Goal: Task Accomplishment & Management: Use online tool/utility

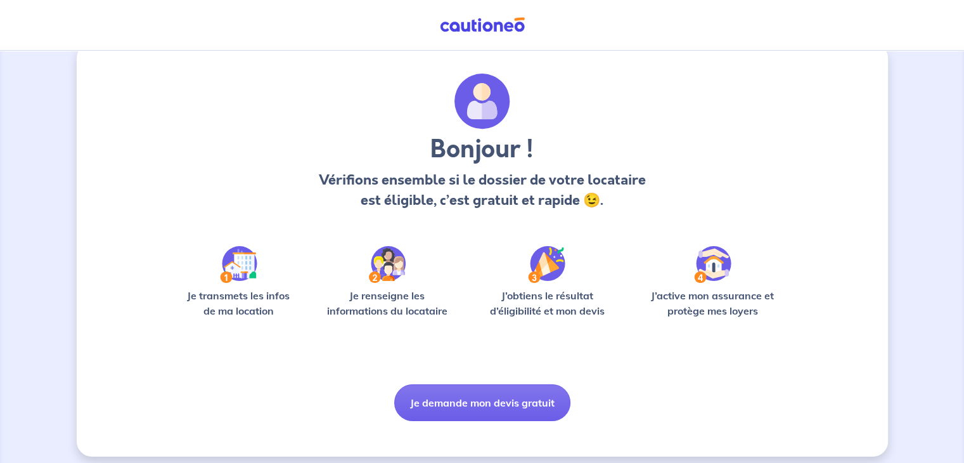
scroll to position [32, 0]
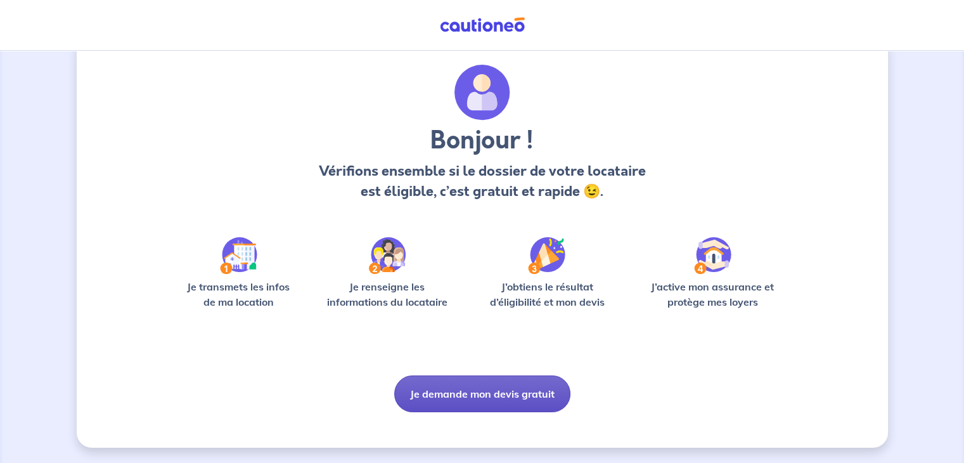
click at [492, 381] on button "Je demande mon devis gratuit" at bounding box center [482, 393] width 176 height 37
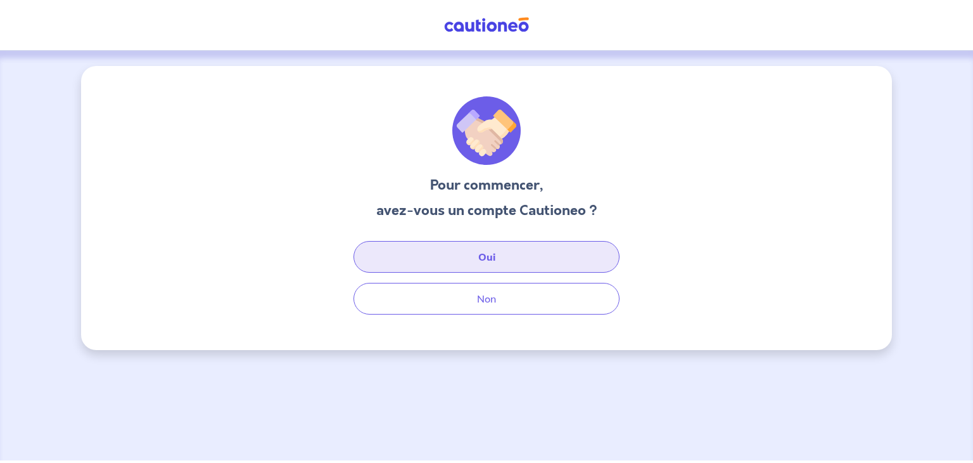
click at [504, 266] on button "Oui" at bounding box center [487, 257] width 266 height 32
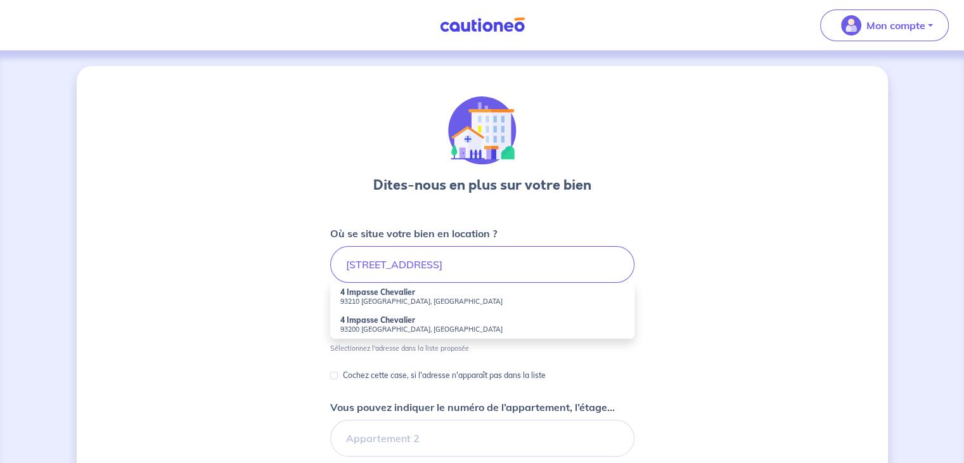
click at [415, 297] on small "93210 [GEOGRAPHIC_DATA], [GEOGRAPHIC_DATA]" at bounding box center [482, 301] width 284 height 9
type input "4 Impasse Chevalier, 93210 [GEOGRAPHIC_DATA], [GEOGRAPHIC_DATA]"
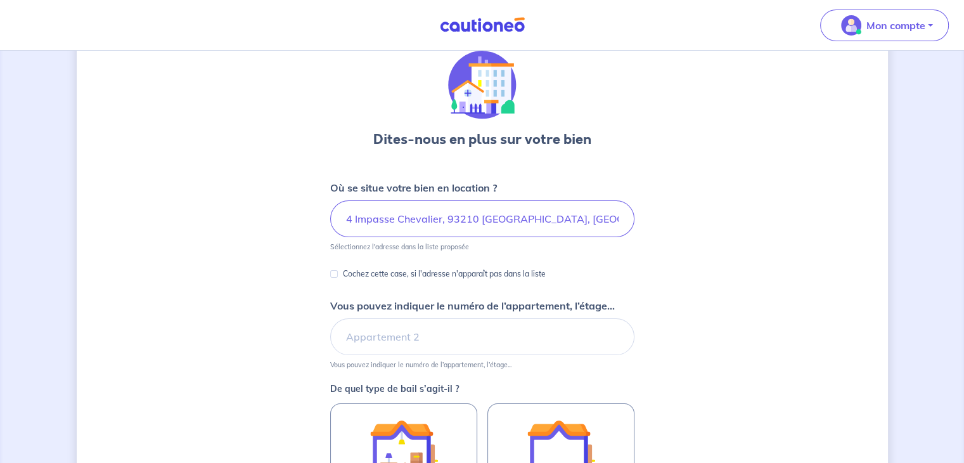
scroll to position [63, 0]
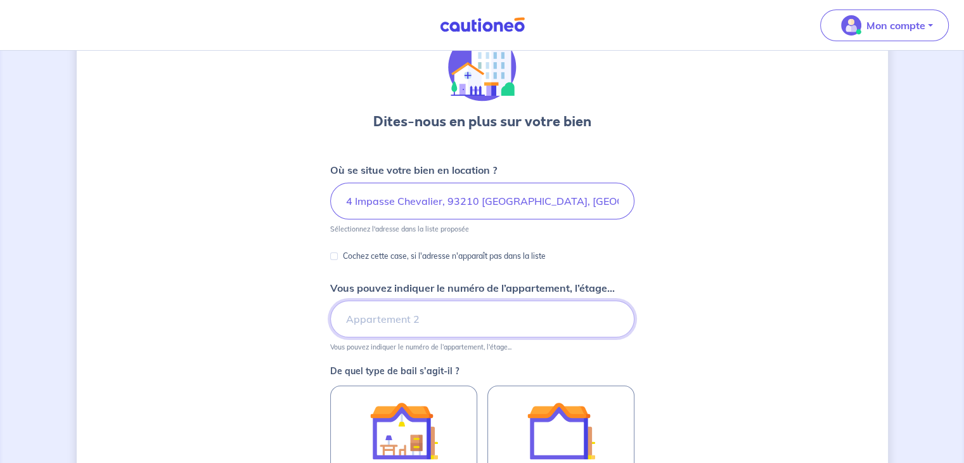
click at [415, 322] on input "Vous pouvez indiquer le numéro de l’appartement, l’étage..." at bounding box center [482, 318] width 304 height 37
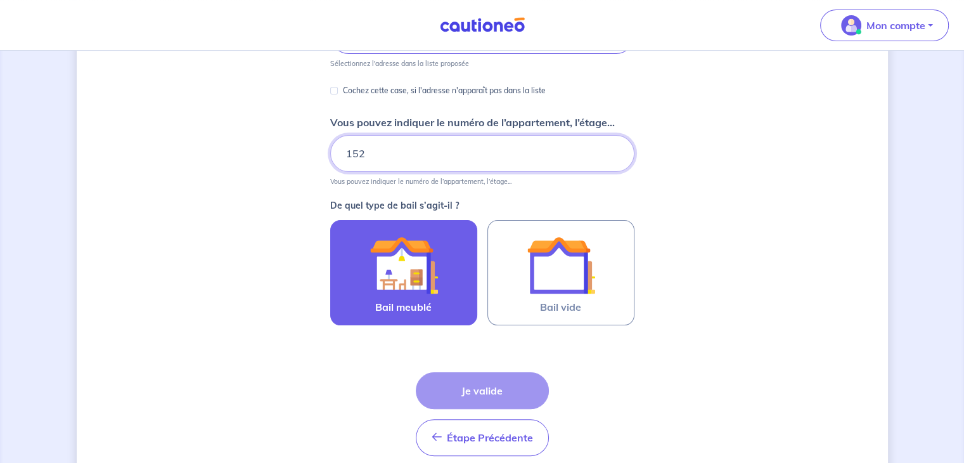
scroll to position [281, 0]
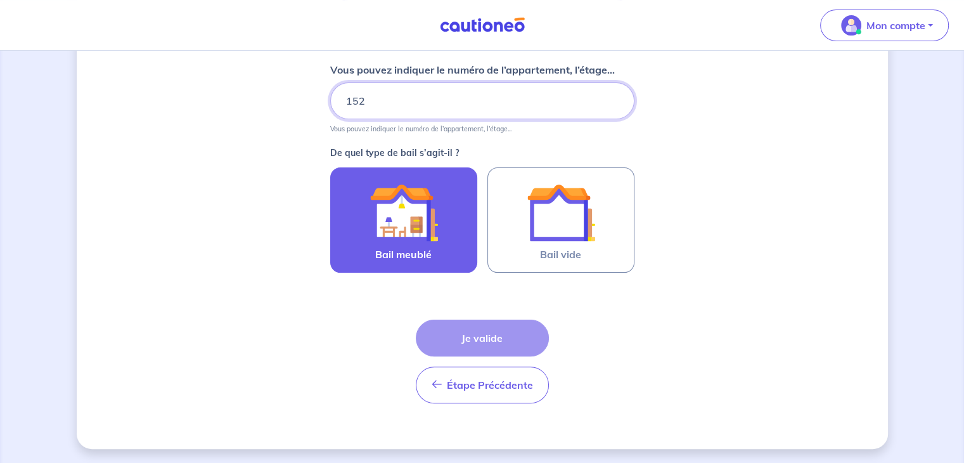
type input "152"
click at [447, 233] on label "Bail meublé" at bounding box center [403, 219] width 147 height 105
click at [0, 0] on input "Bail meublé" at bounding box center [0, 0] width 0 height 0
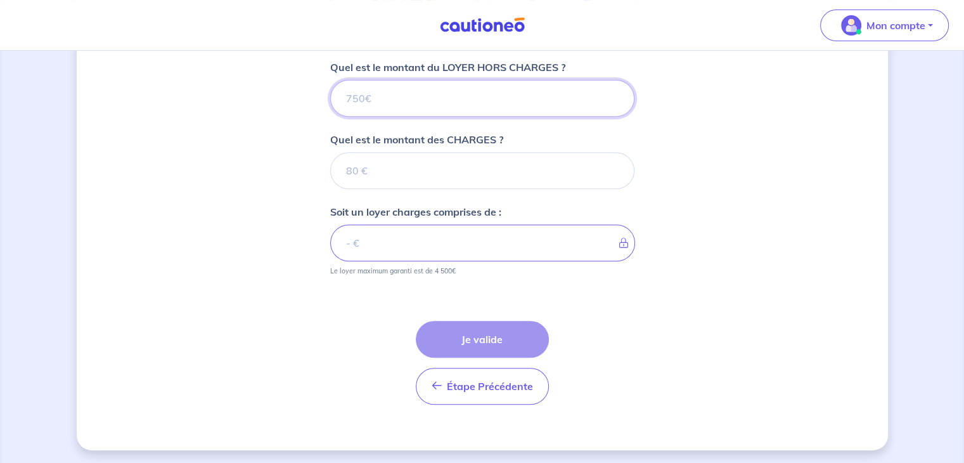
scroll to position [512, 0]
click at [465, 104] on input "Quel est le montant du LOYER HORS CHARGES ?" at bounding box center [482, 98] width 304 height 37
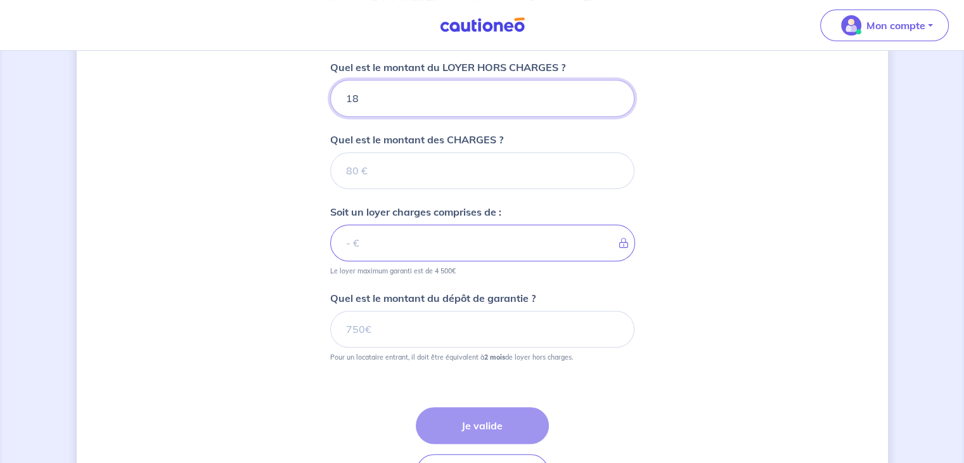
type input "182"
type input "1825"
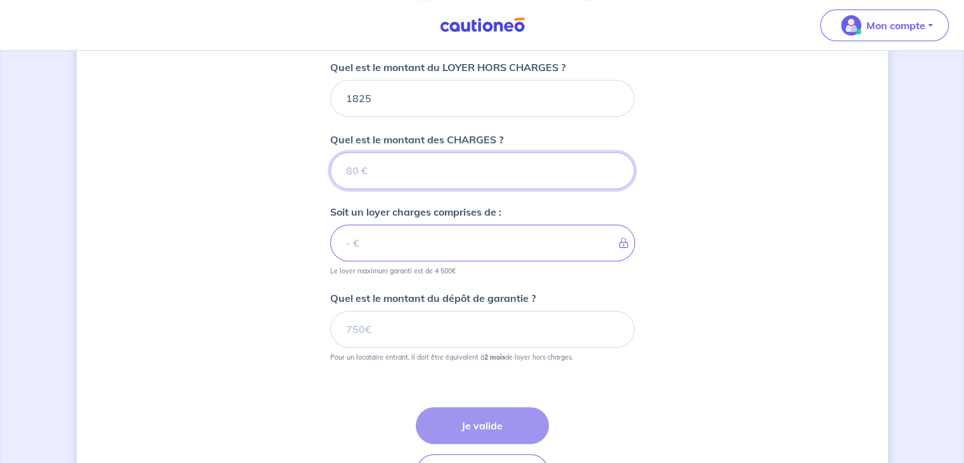
click at [368, 168] on input "Quel est le montant des CHARGES ?" at bounding box center [482, 170] width 304 height 37
type input "17"
type input "1826"
type input "175"
type input "2000"
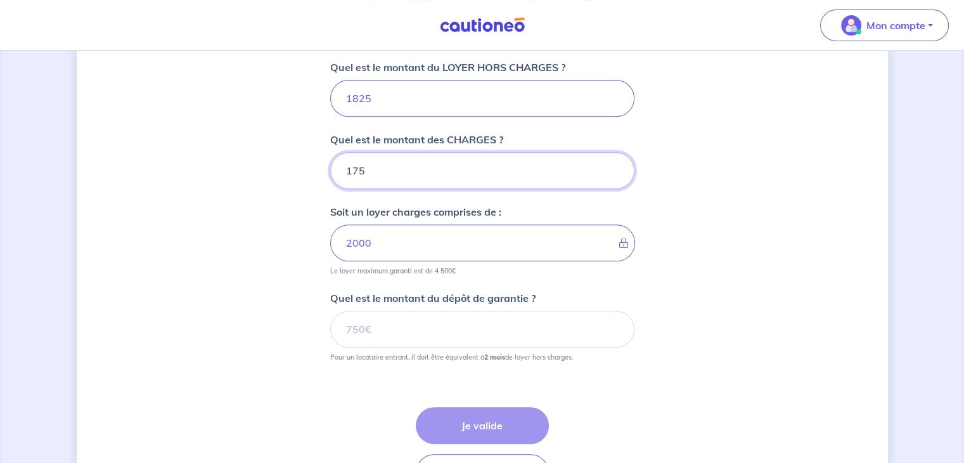
type input "175"
click at [236, 293] on div "Dites-nous en plus sur votre bien Où se situe votre bien en location ? 4 Impass…" at bounding box center [482, 45] width 811 height 982
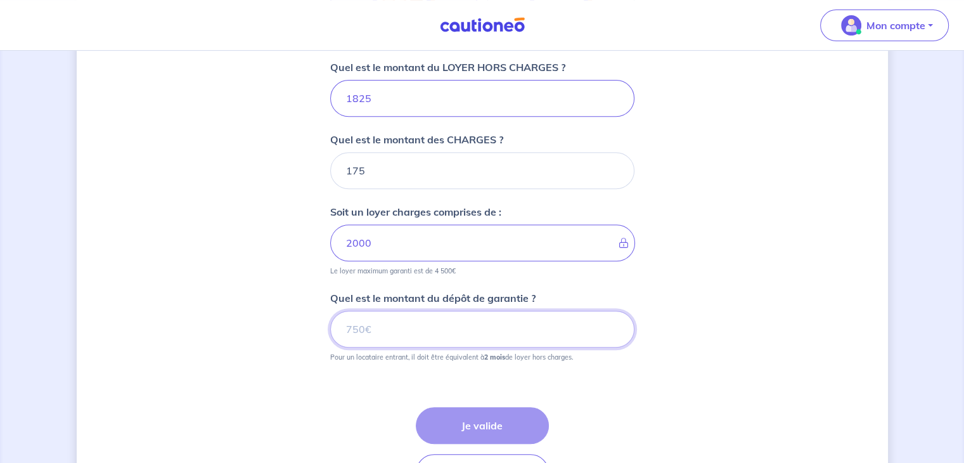
click at [420, 337] on input "Quel est le montant du dépôt de garantie ?" at bounding box center [482, 329] width 304 height 37
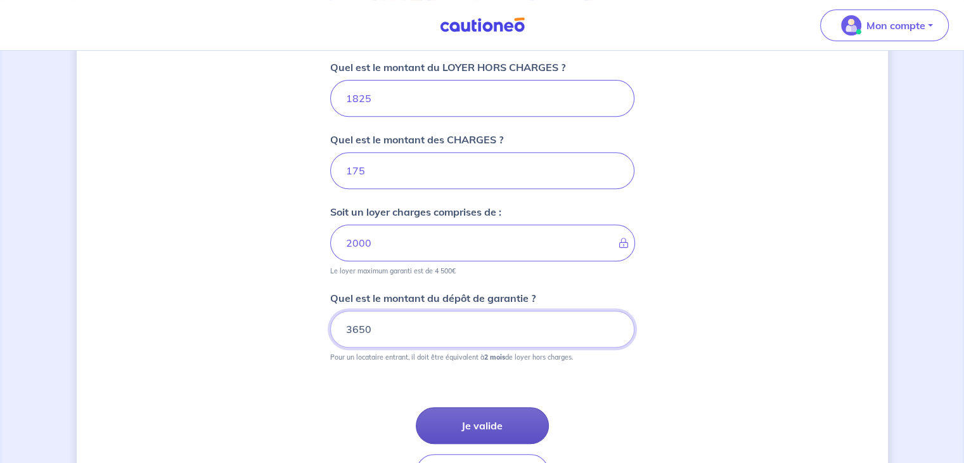
type input "3650"
click at [482, 421] on button "Je valide" at bounding box center [482, 425] width 133 height 37
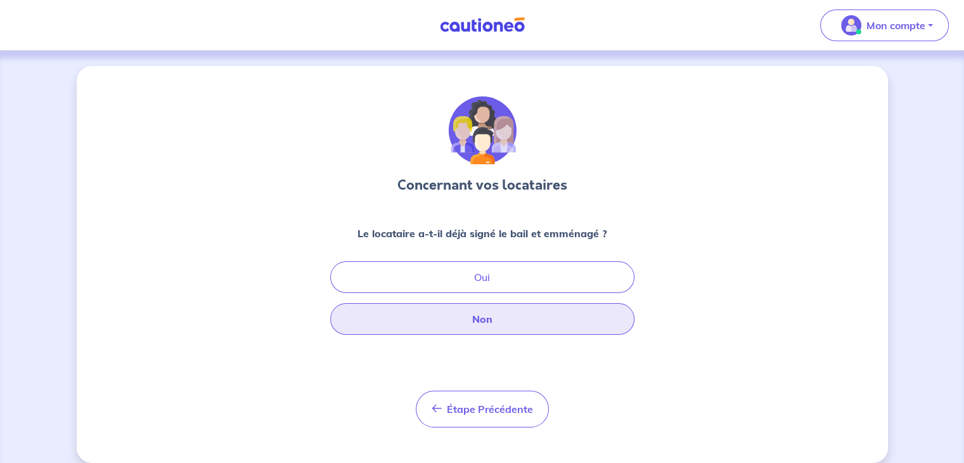
click at [497, 323] on button "Non" at bounding box center [482, 319] width 304 height 32
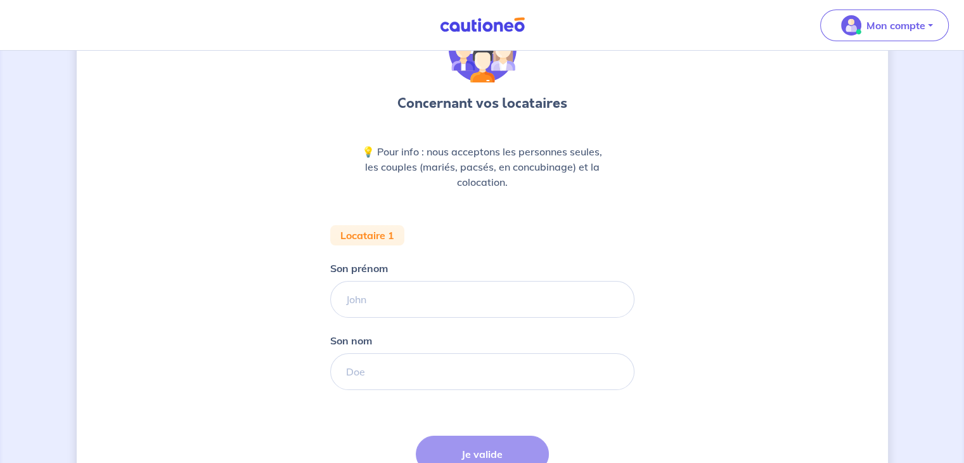
scroll to position [190, 0]
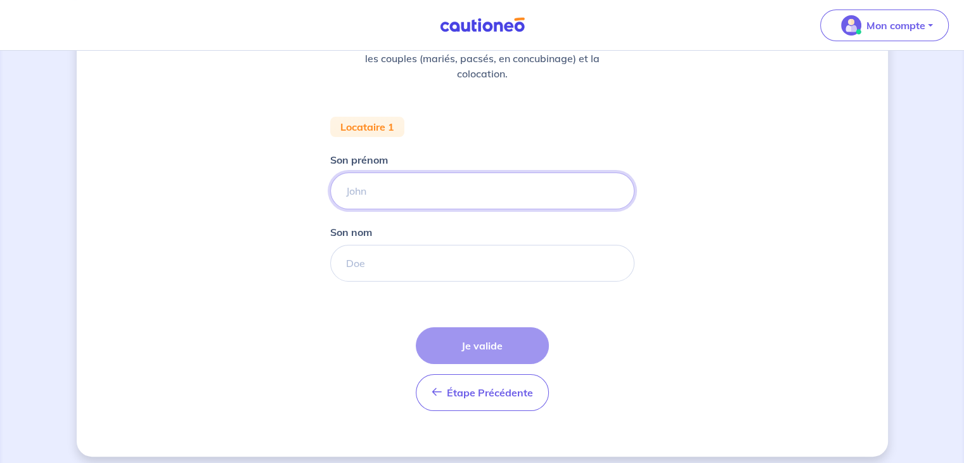
click at [393, 193] on input "Son prénom" at bounding box center [482, 190] width 304 height 37
type input "l"
type input "Loc"
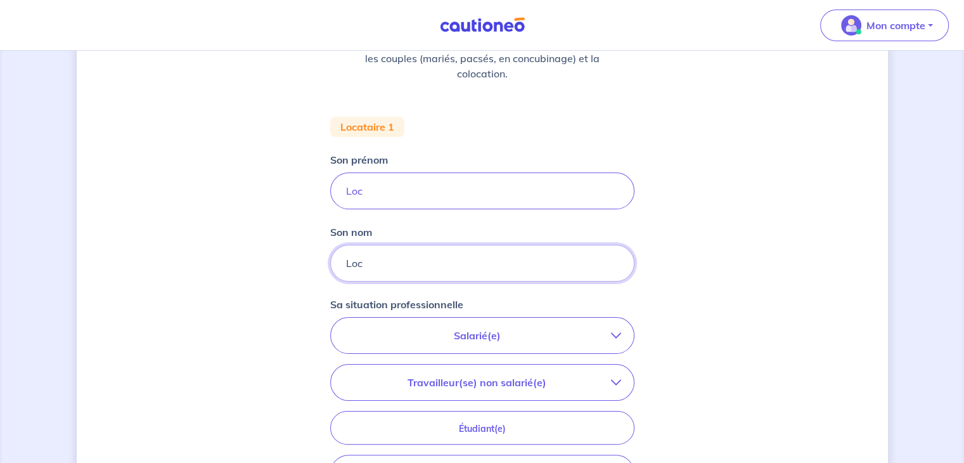
type input "Loc"
click at [468, 356] on div "Salarié(e) CDI hors période d'essai CDI en période d'essai (min. 3 bulletins de…" at bounding box center [482, 404] width 304 height 174
click at [463, 345] on button "Salarié(e)" at bounding box center [482, 334] width 303 height 35
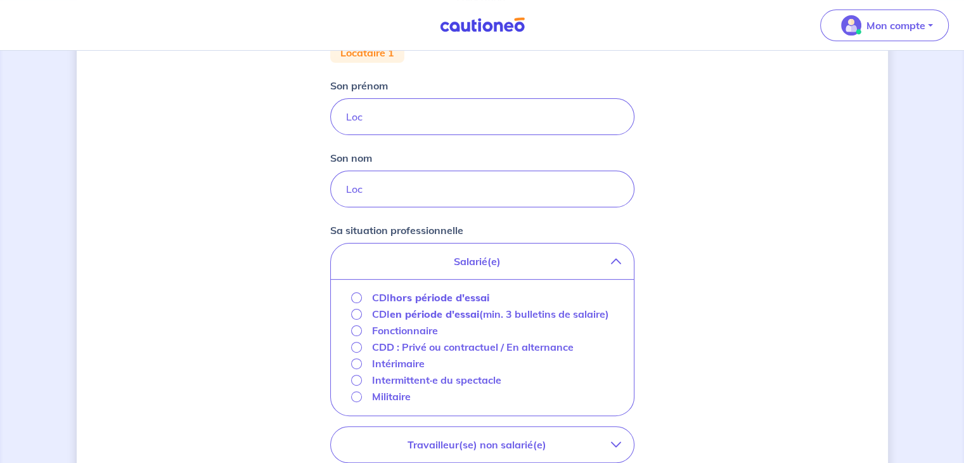
scroll to position [317, 0]
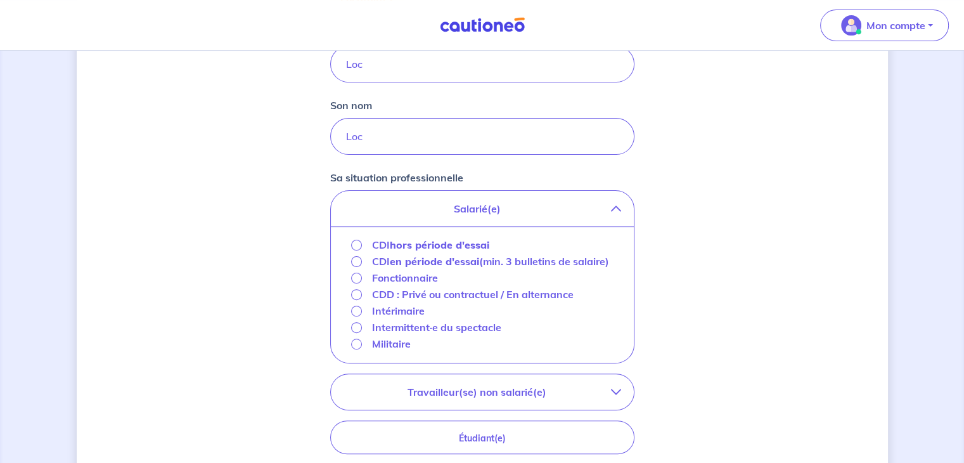
click at [433, 243] on strong "hors période d'essai" at bounding box center [439, 244] width 99 height 13
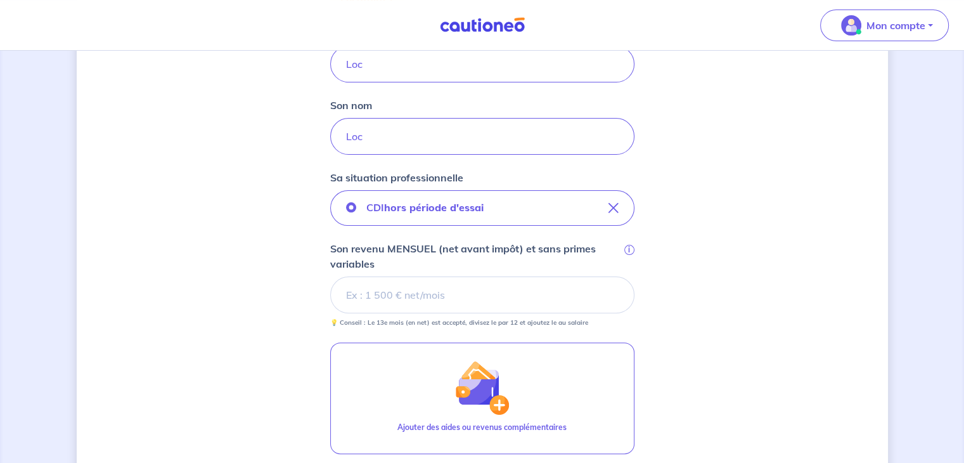
click at [423, 295] on input "Son revenu MENSUEL (net avant impôt) et sans primes variables i" at bounding box center [482, 294] width 304 height 37
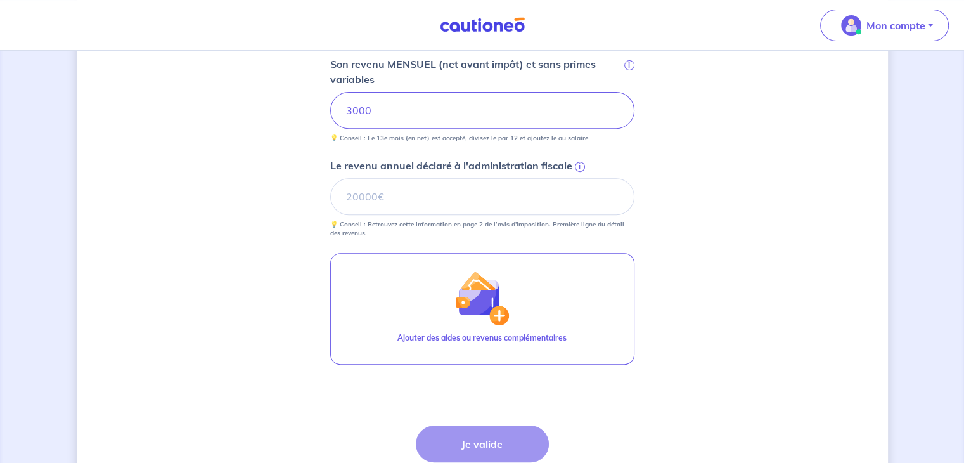
scroll to position [416, 0]
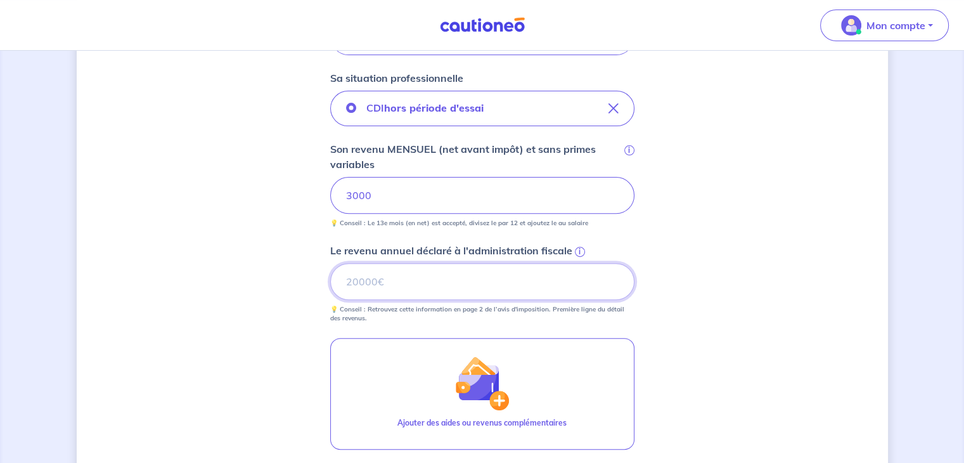
click at [406, 269] on input "Le revenu annuel déclaré à l'administration fiscale i" at bounding box center [482, 281] width 304 height 37
click at [376, 279] on input "Le revenu annuel déclaré à l'administration fiscale i" at bounding box center [482, 281] width 304 height 37
type input "45000"
click at [714, 308] on div "Concernant vos locataires 💡 Pour info : nous acceptons les personnes seules, le…" at bounding box center [482, 145] width 811 height 990
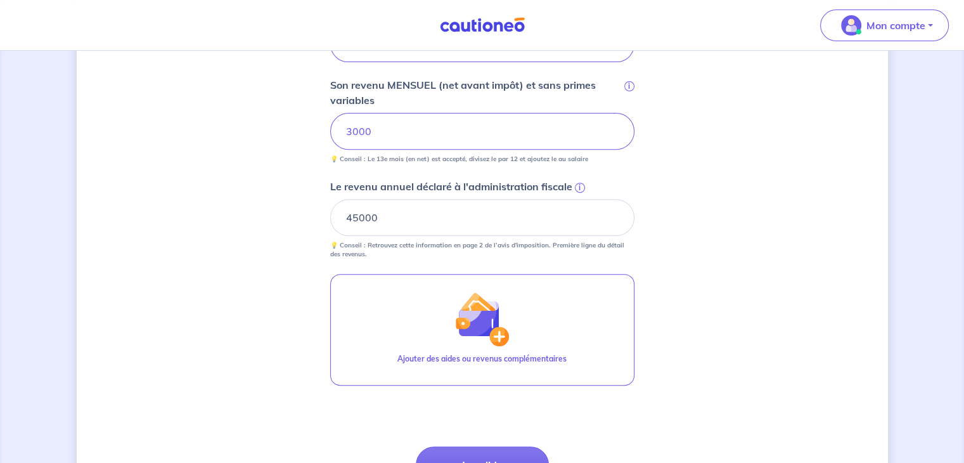
scroll to position [543, 0]
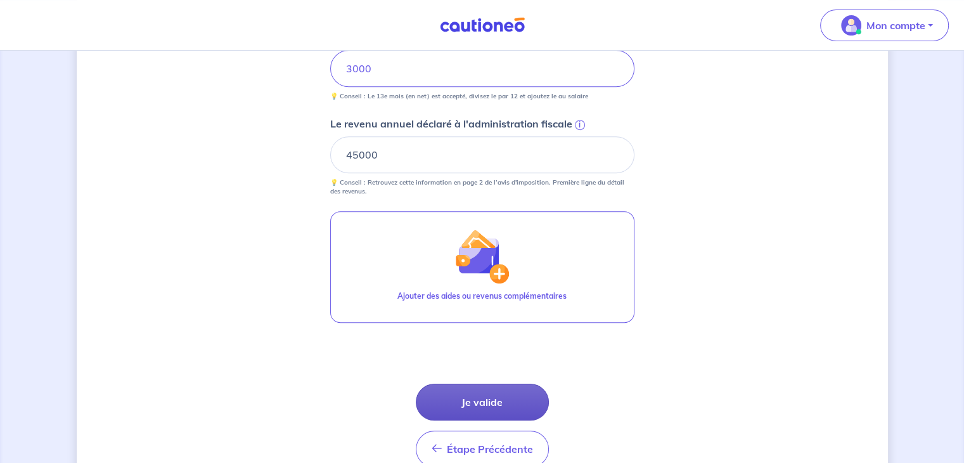
click at [515, 393] on button "Je valide" at bounding box center [482, 401] width 133 height 37
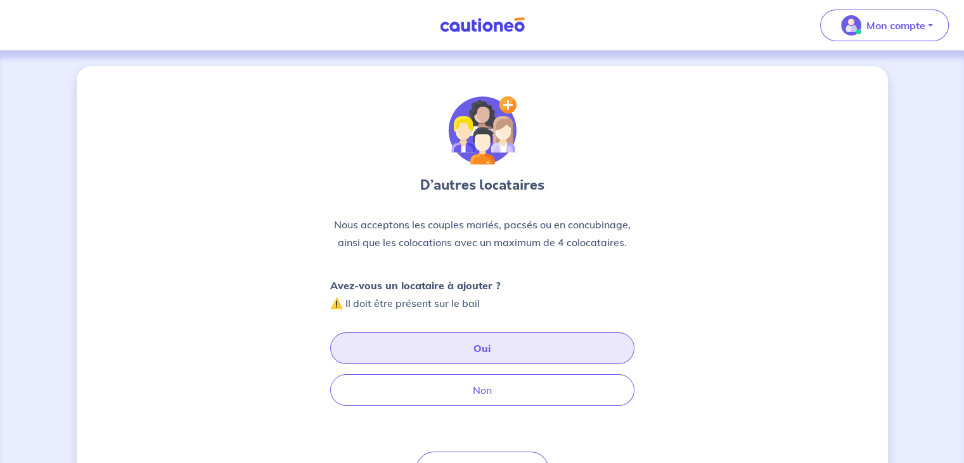
click at [452, 356] on button "Oui" at bounding box center [482, 348] width 304 height 32
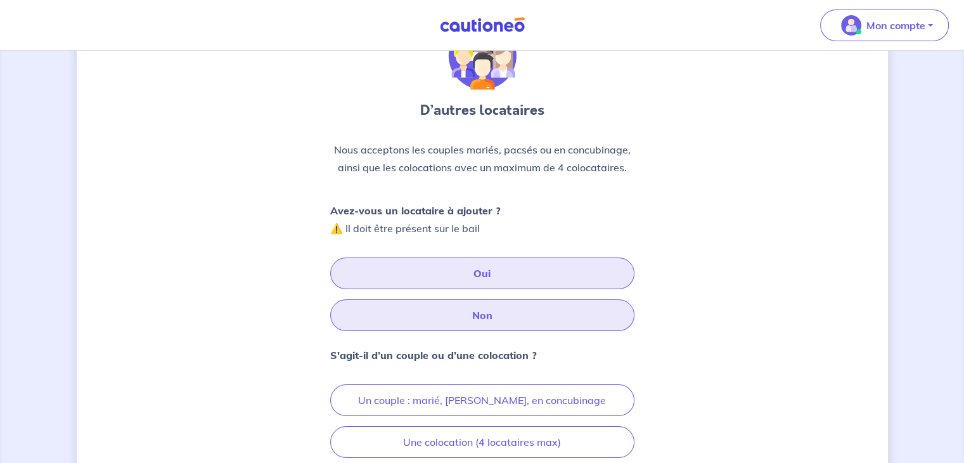
scroll to position [190, 0]
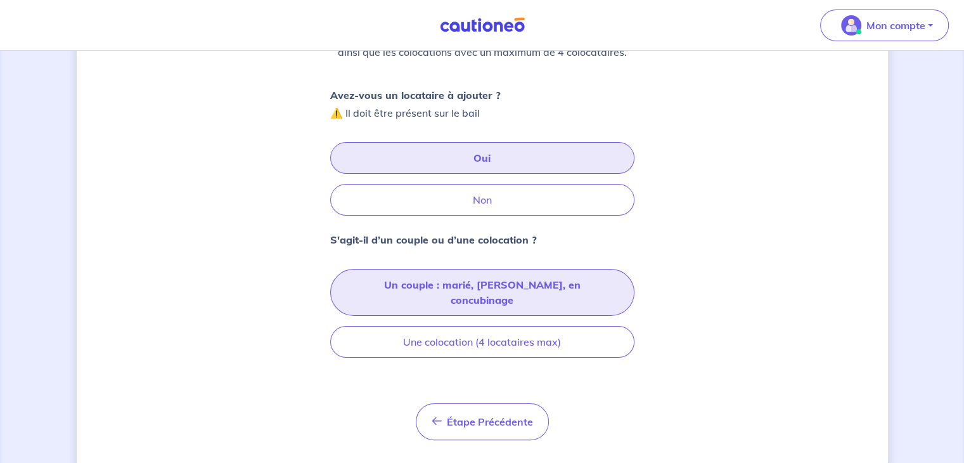
click at [451, 295] on button "Un couple : marié, pacsé, en concubinage" at bounding box center [482, 292] width 304 height 47
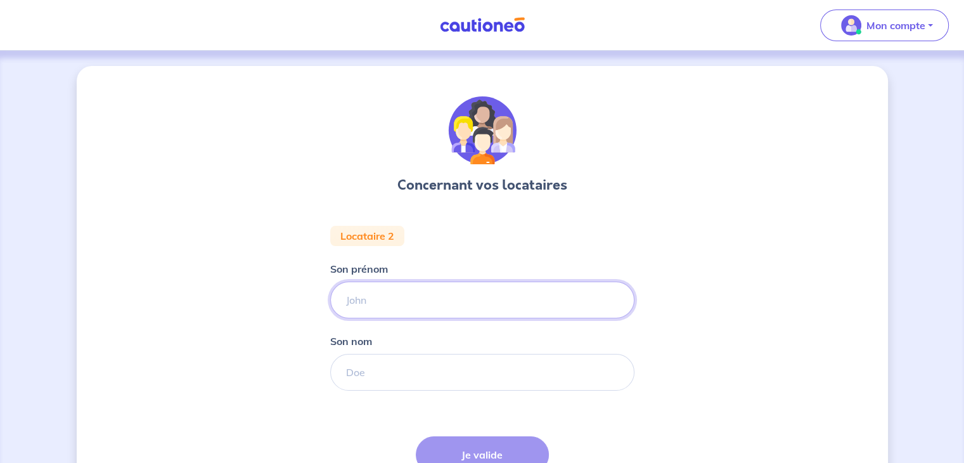
click at [382, 290] on input "Son prénom" at bounding box center [482, 299] width 304 height 37
type input "loclo"
click at [354, 350] on div "Son nom" at bounding box center [482, 361] width 304 height 57
click at [378, 383] on input "Son nom" at bounding box center [482, 372] width 304 height 37
type input "m"
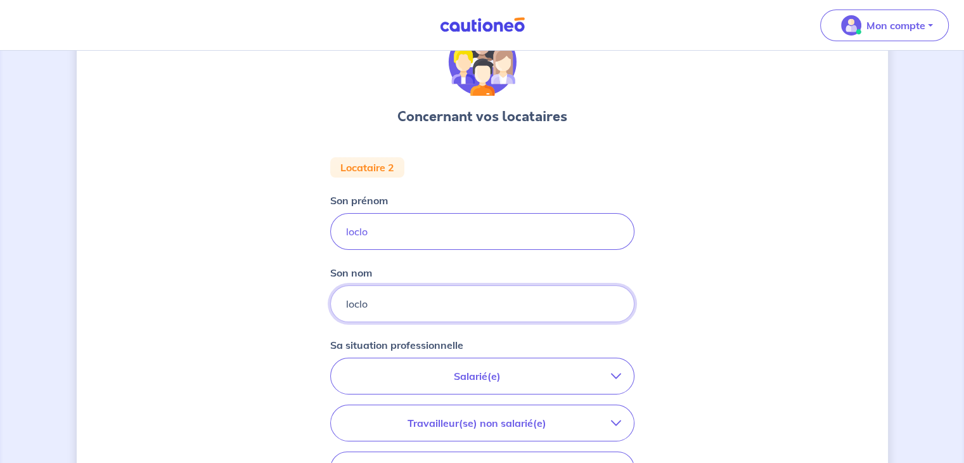
scroll to position [127, 0]
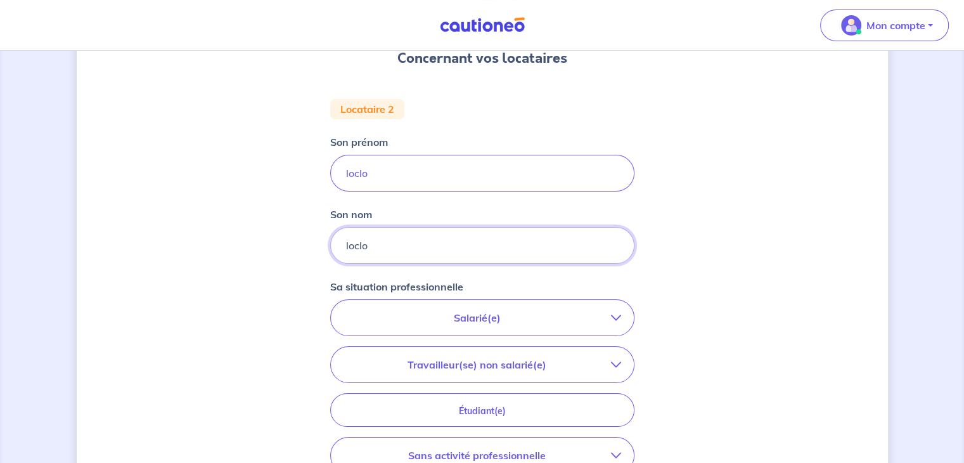
type input "loclo"
click at [487, 321] on p "Salarié(e)" at bounding box center [476, 317] width 267 height 15
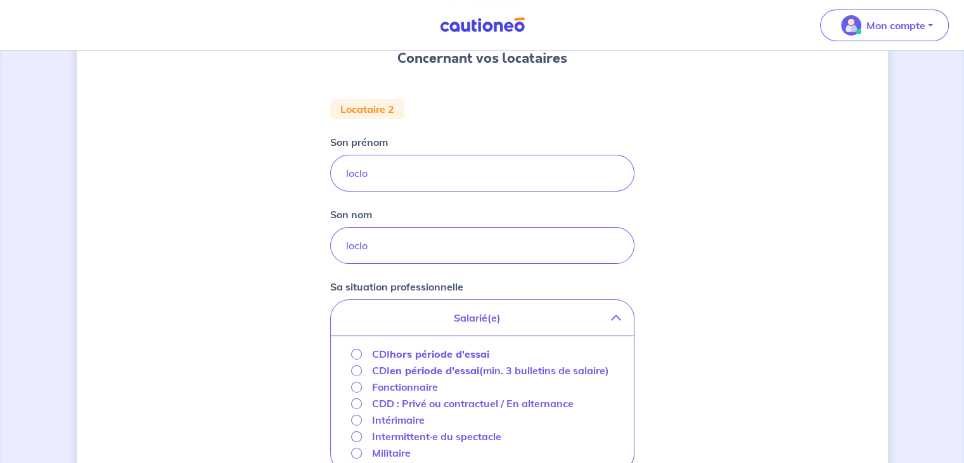
click at [454, 353] on strong "hors période d'essai" at bounding box center [439, 353] width 99 height 13
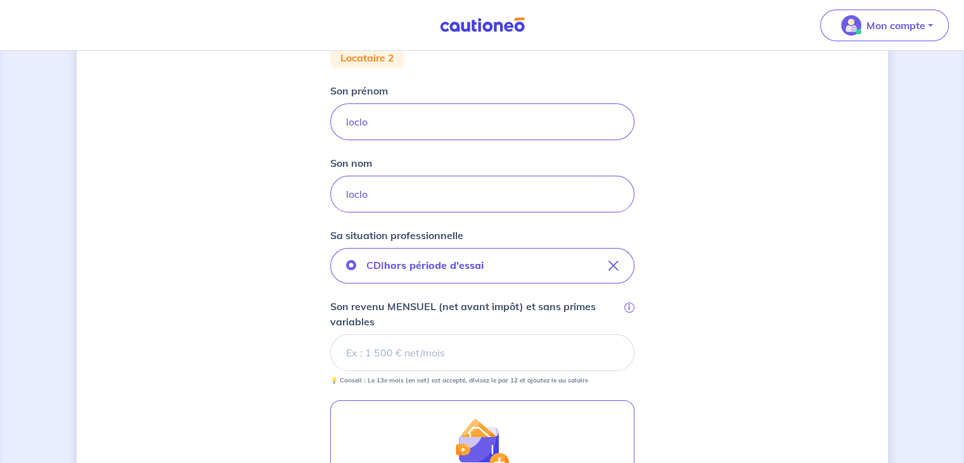
scroll to position [317, 0]
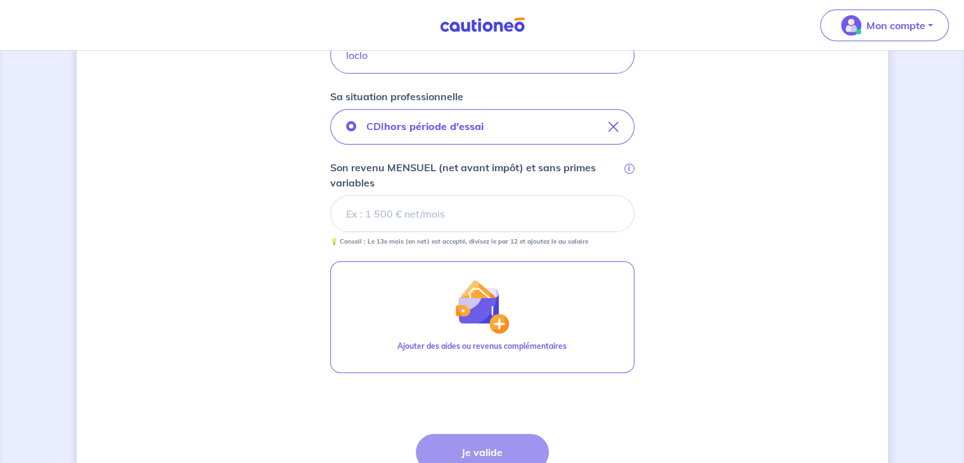
click at [423, 209] on input "Son revenu MENSUEL (net avant impôt) et sans primes variables i" at bounding box center [482, 213] width 304 height 37
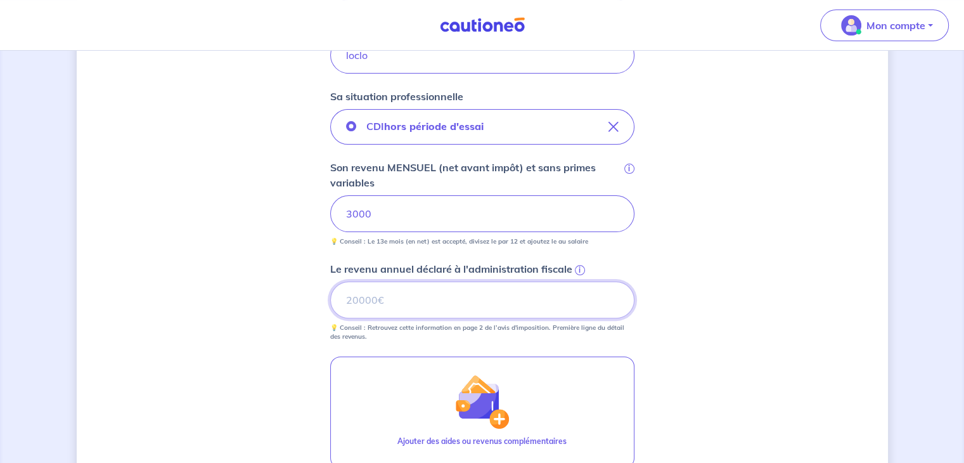
click at [392, 290] on input "Le revenu annuel déclaré à l'administration fiscale i" at bounding box center [482, 299] width 304 height 37
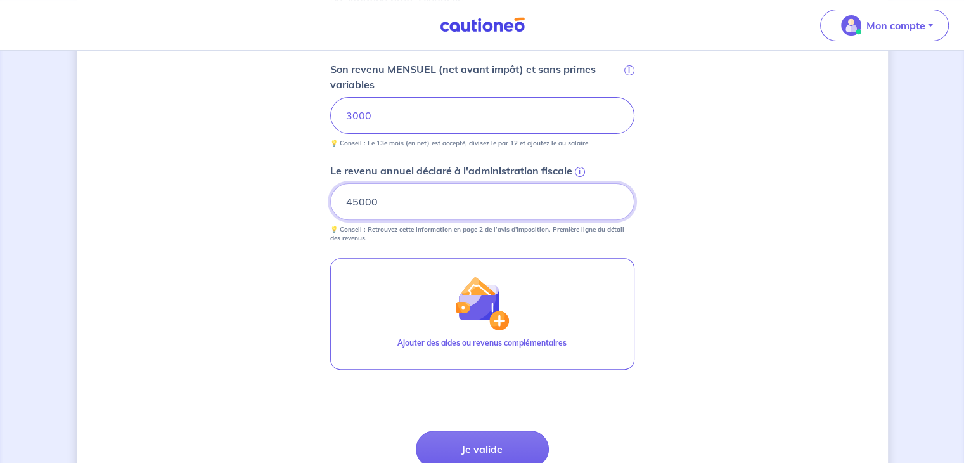
scroll to position [525, 0]
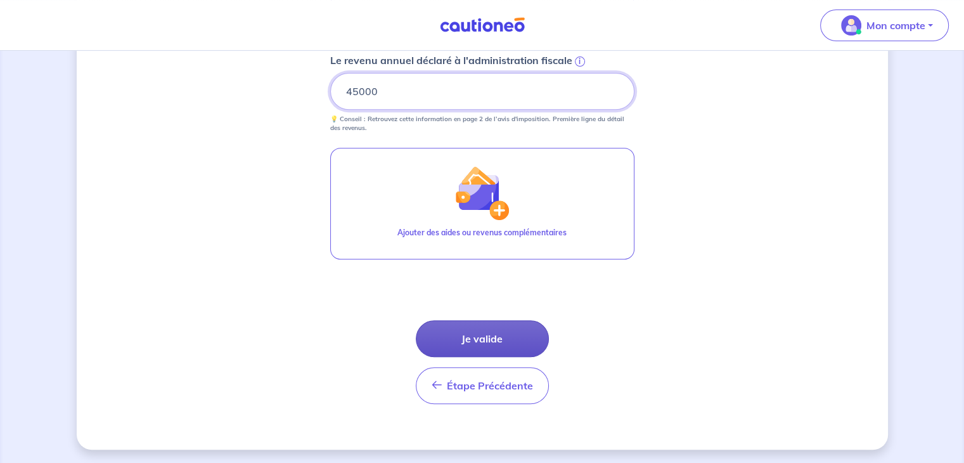
type input "45000"
click at [488, 338] on button "Je valide" at bounding box center [482, 338] width 133 height 37
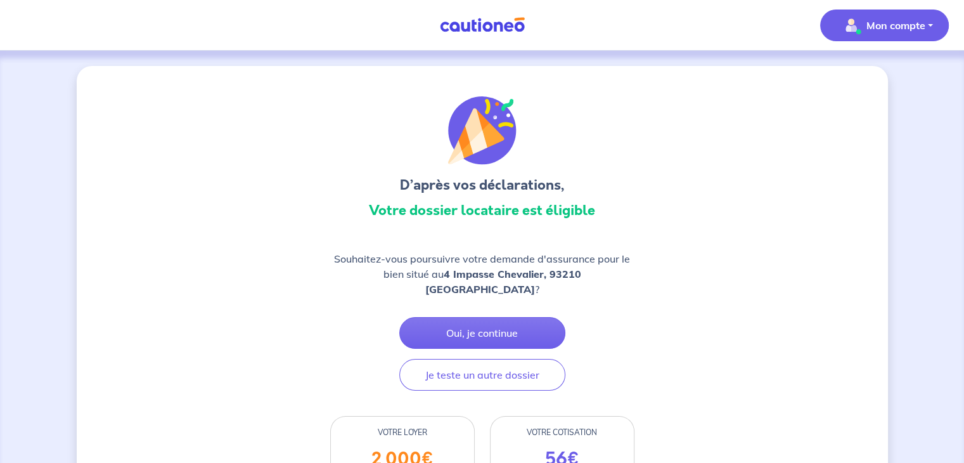
click at [876, 23] on p "Mon compte" at bounding box center [895, 25] width 59 height 15
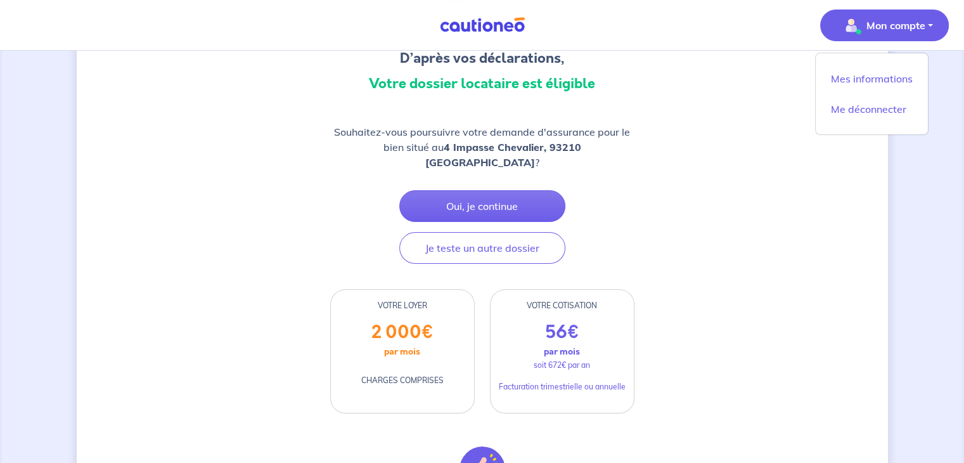
scroll to position [380, 0]
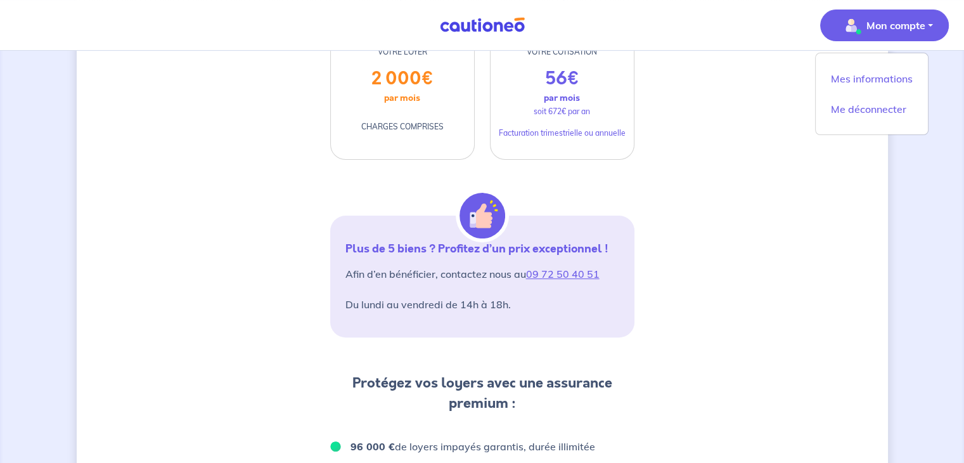
click at [880, 29] on p "Mon compte" at bounding box center [895, 25] width 59 height 15
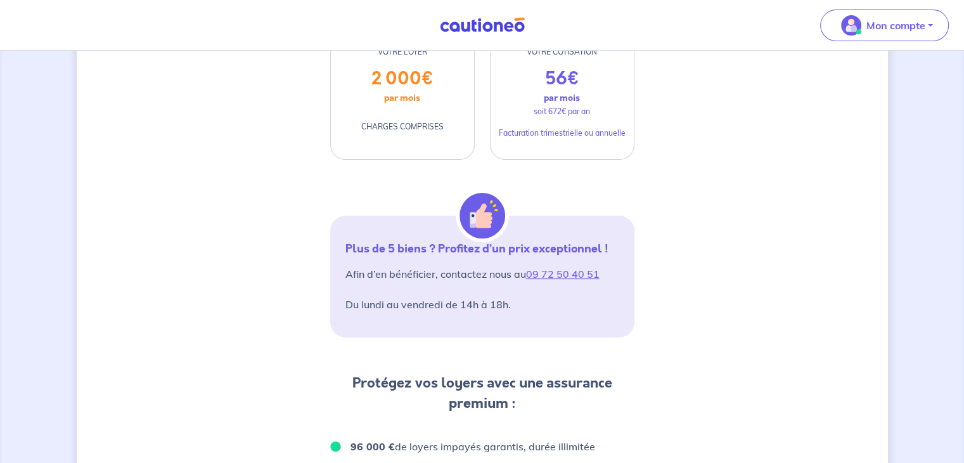
click at [877, 41] on div "Mon compte Mes informations Me déconnecter" at bounding box center [889, 25] width 149 height 52
click at [877, 29] on p "Mon compte" at bounding box center [895, 25] width 59 height 15
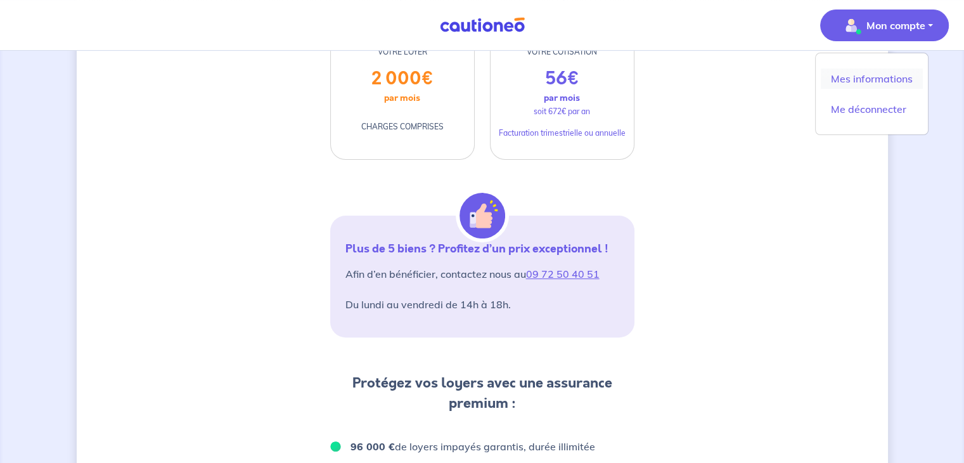
click at [864, 78] on link "Mes informations" at bounding box center [872, 78] width 102 height 20
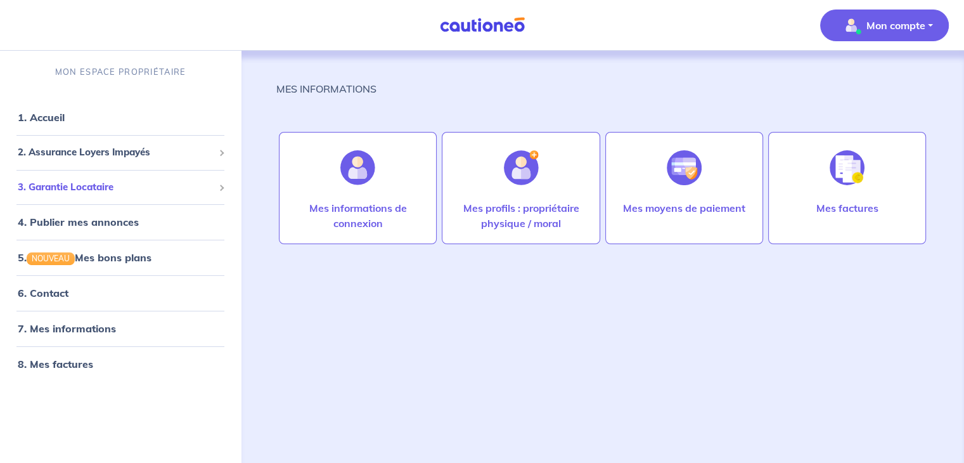
click at [84, 190] on span "3. Garantie Locataire" at bounding box center [116, 187] width 196 height 15
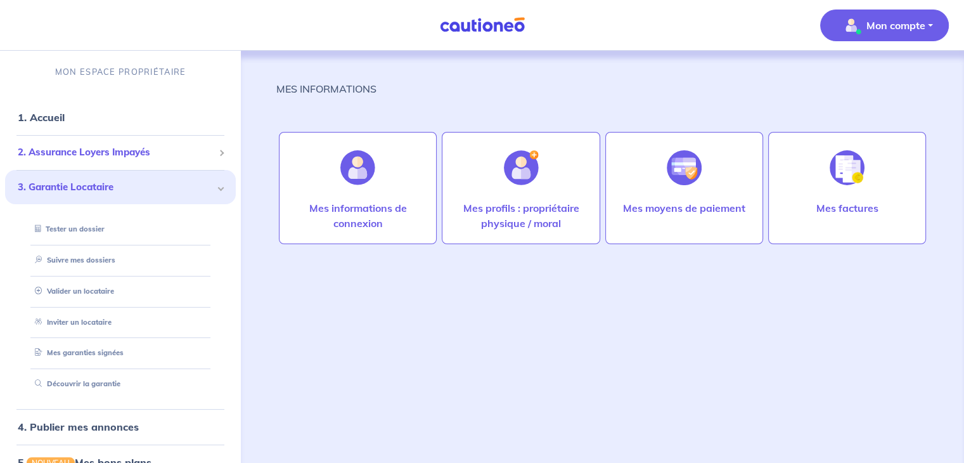
click at [90, 150] on span "2. Assurance Loyers Impayés" at bounding box center [116, 152] width 196 height 15
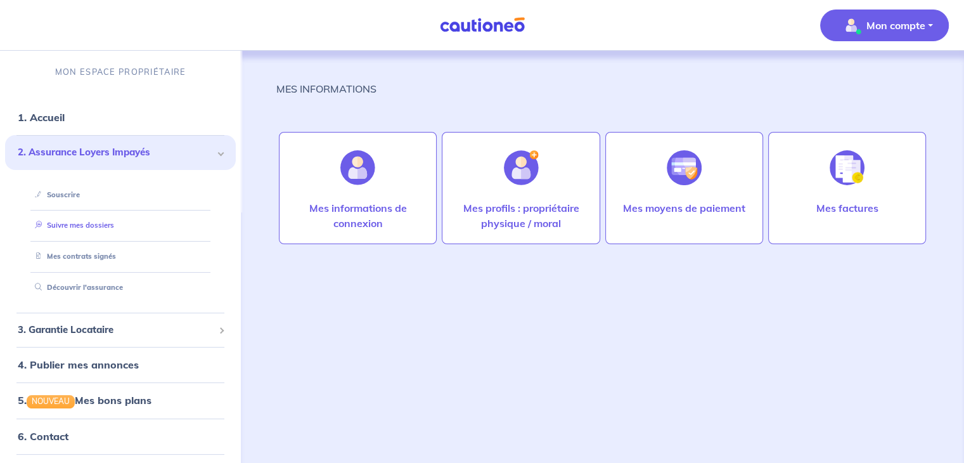
click at [89, 224] on link "Suivre mes dossiers" at bounding box center [72, 225] width 84 height 9
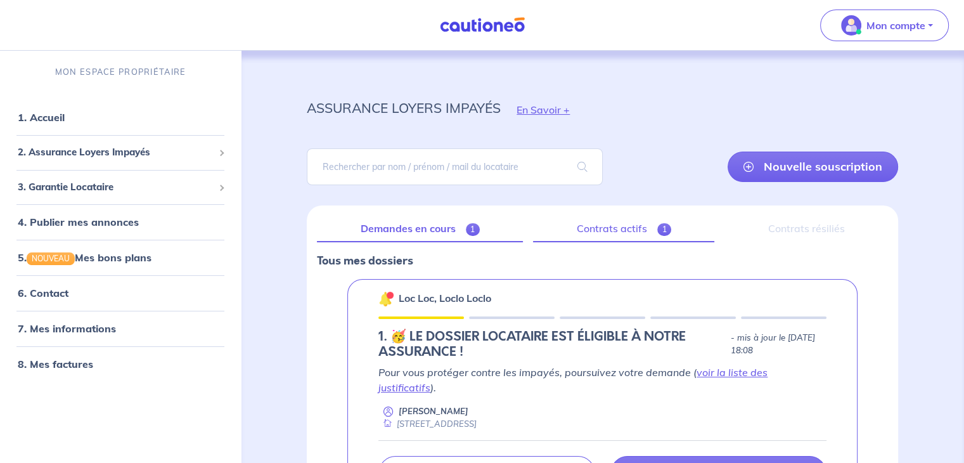
click at [594, 234] on link "Contrats actifs 1" at bounding box center [623, 228] width 181 height 27
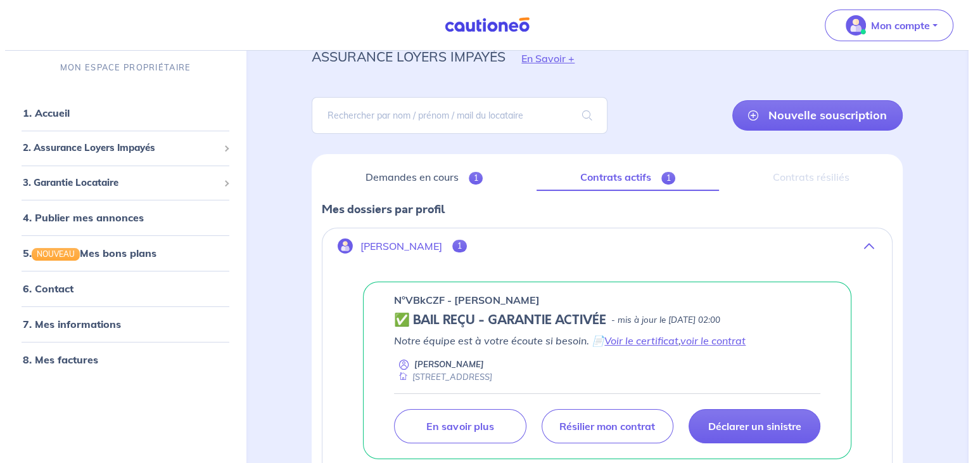
scroll to position [127, 0]
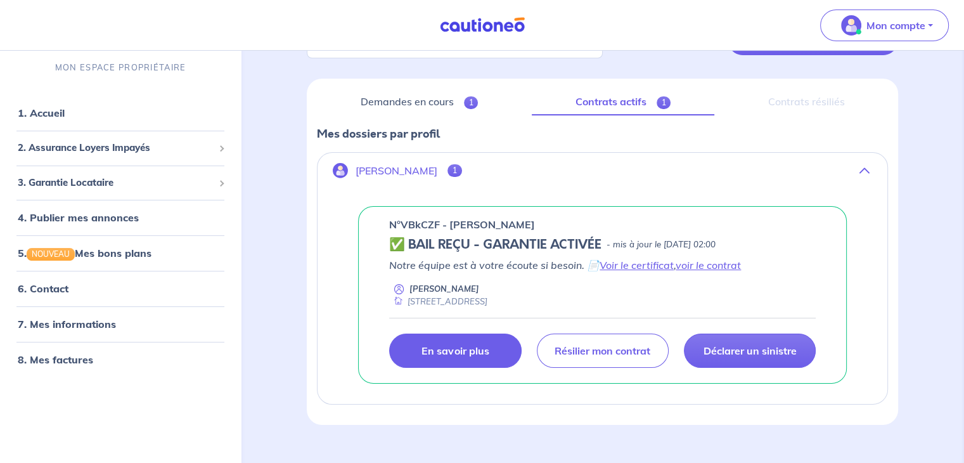
click at [501, 344] on link "En savoir plus" at bounding box center [455, 350] width 132 height 34
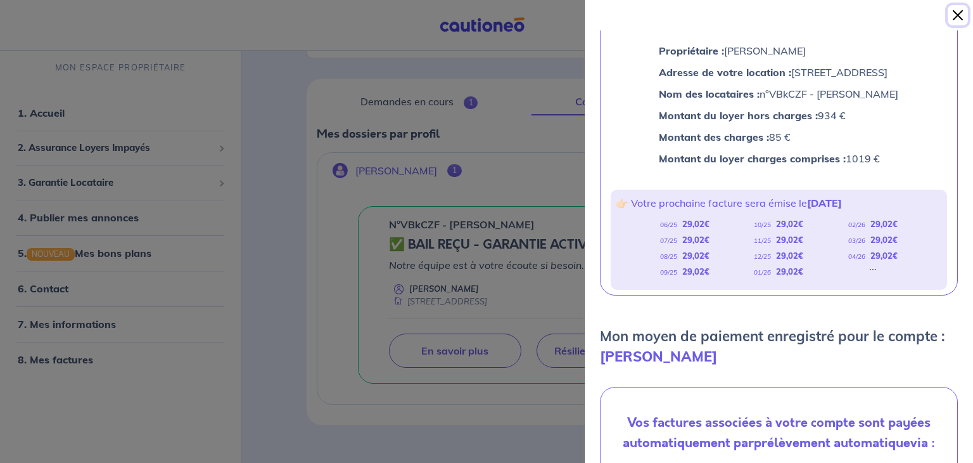
click at [956, 11] on button "Close" at bounding box center [958, 15] width 20 height 20
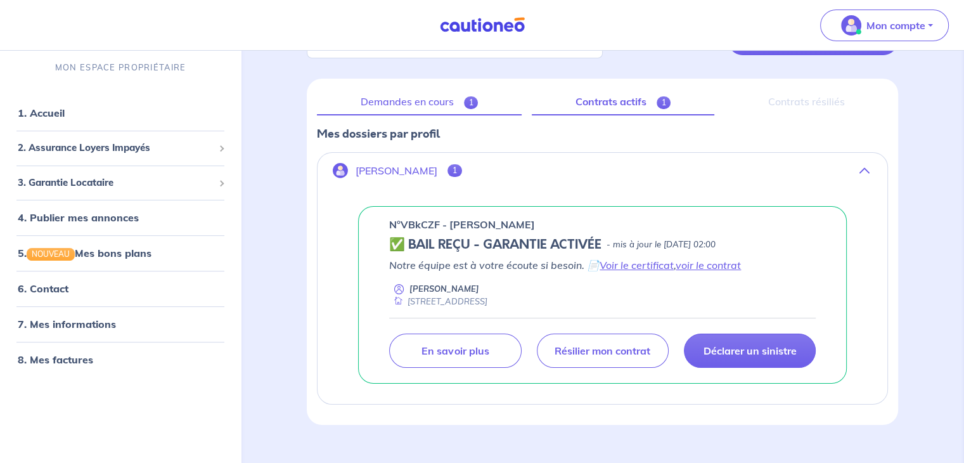
click at [428, 102] on link "Demandes en cours 1" at bounding box center [419, 102] width 205 height 27
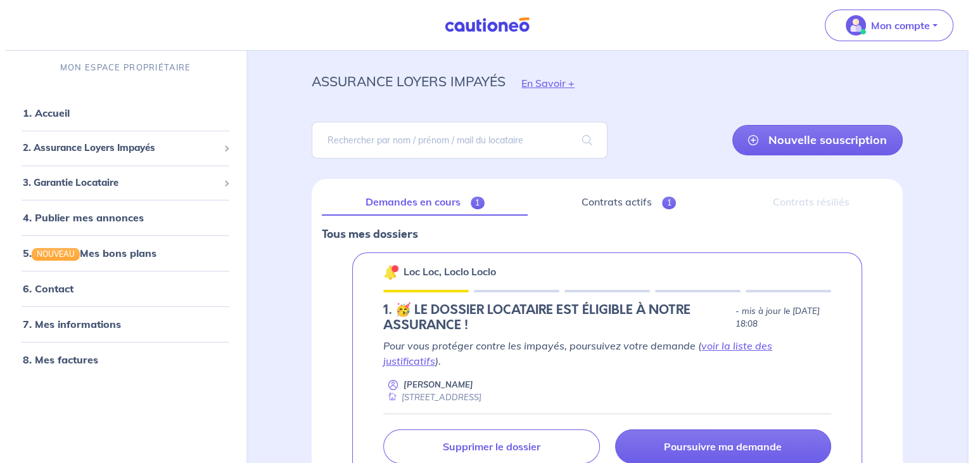
scroll to position [107, 0]
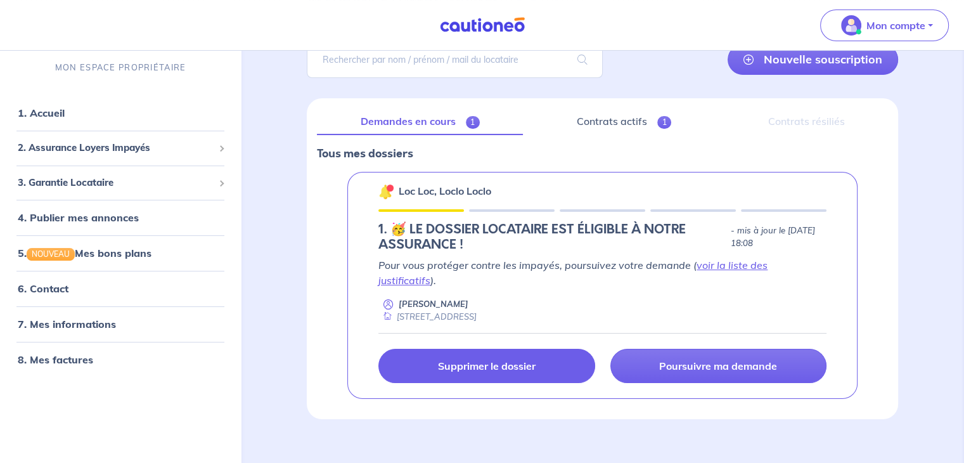
click at [560, 353] on link "Supprimer le dossier" at bounding box center [486, 366] width 216 height 34
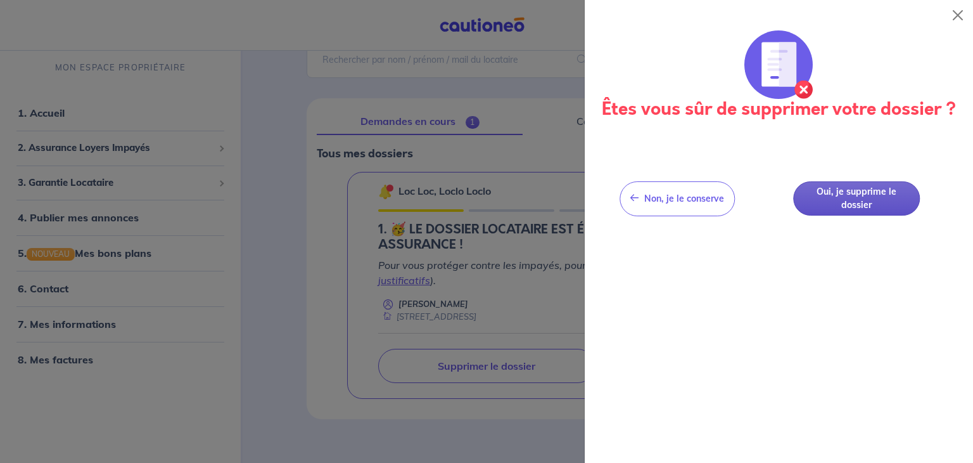
click at [877, 198] on button "Oui, je supprime le dossier" at bounding box center [856, 198] width 127 height 35
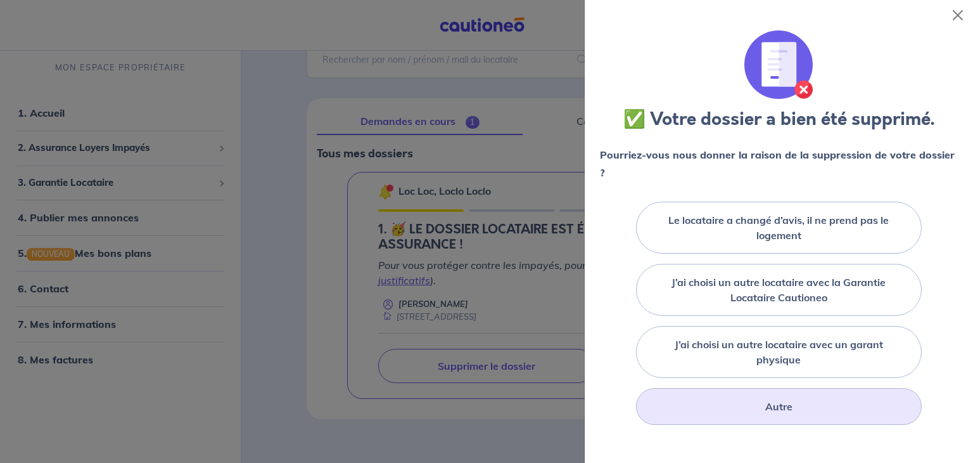
click at [748, 398] on div "Autre" at bounding box center [779, 406] width 286 height 37
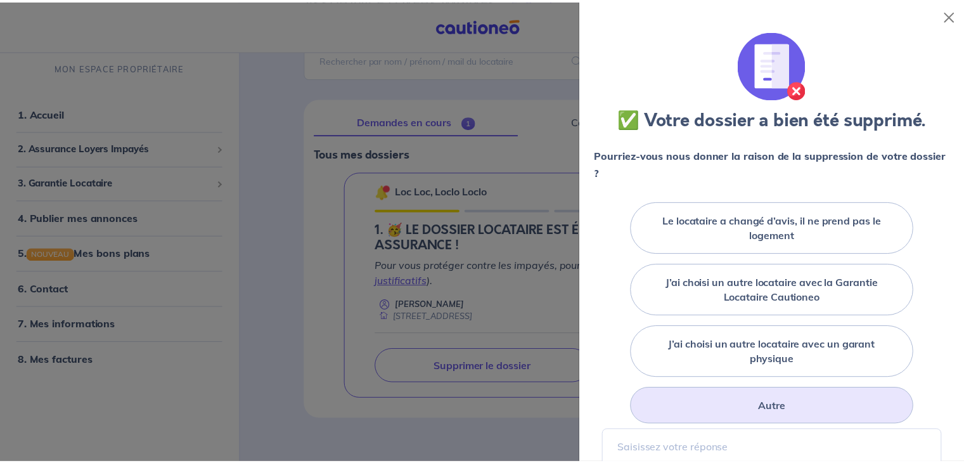
scroll to position [271, 0]
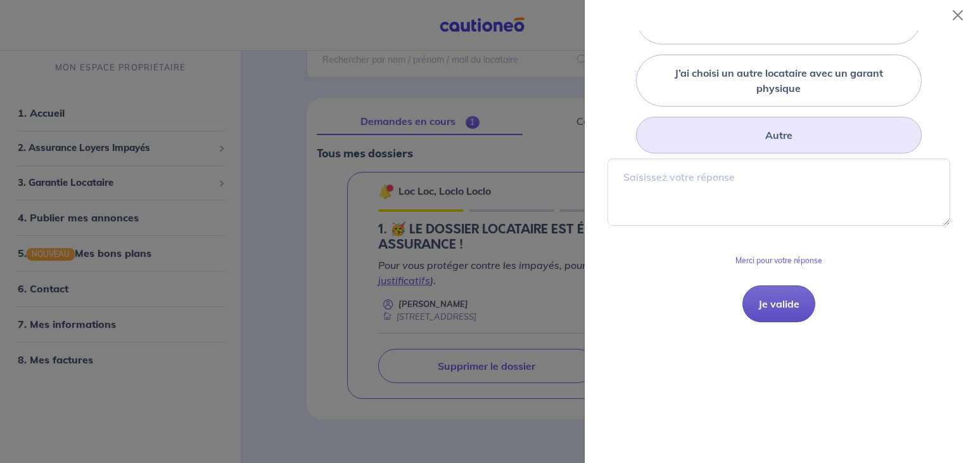
click at [776, 305] on button "Je valide" at bounding box center [779, 303] width 73 height 37
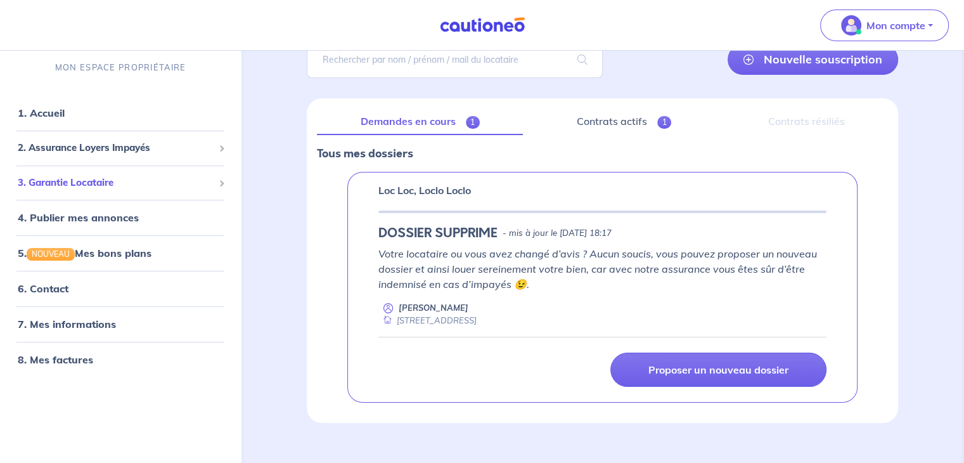
click at [112, 188] on span "3. Garantie Locataire" at bounding box center [116, 183] width 196 height 15
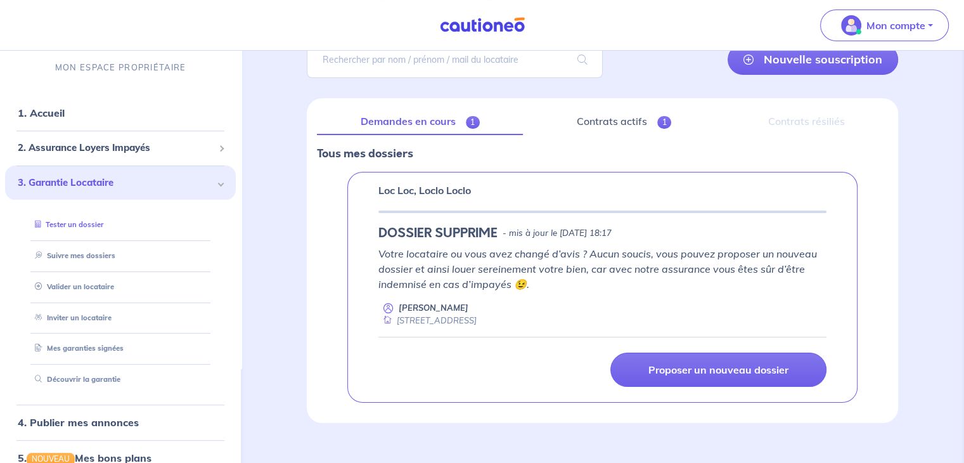
click at [96, 225] on link "Tester un dossier" at bounding box center [67, 224] width 74 height 9
click at [84, 229] on link "Tester un dossier" at bounding box center [67, 224] width 74 height 9
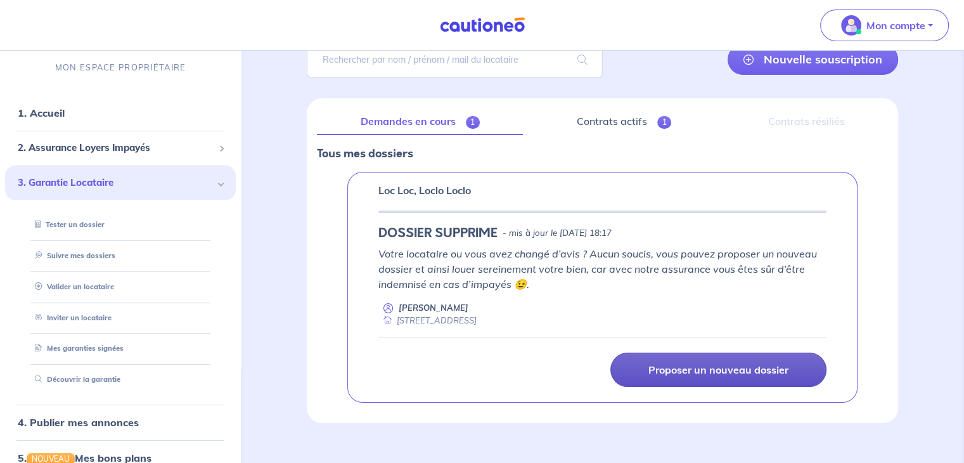
click at [735, 364] on p "Proposer un nouveau dossier" at bounding box center [718, 369] width 140 height 13
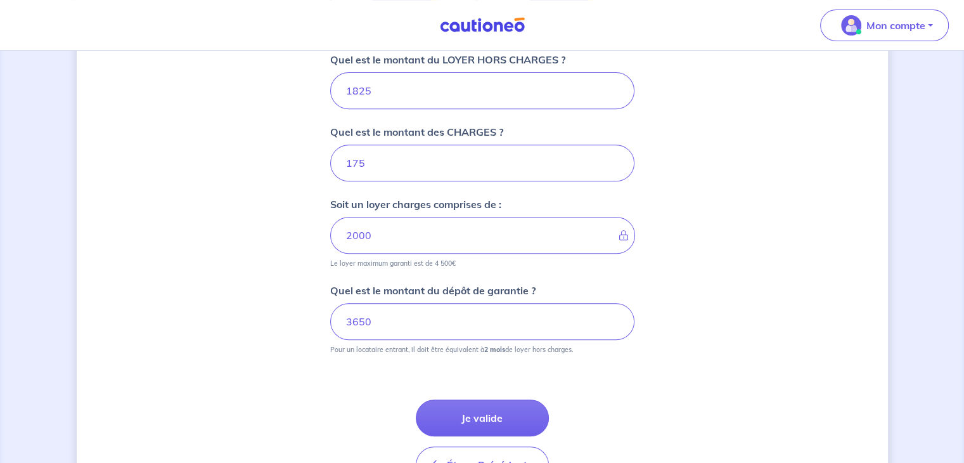
scroll to position [570, 0]
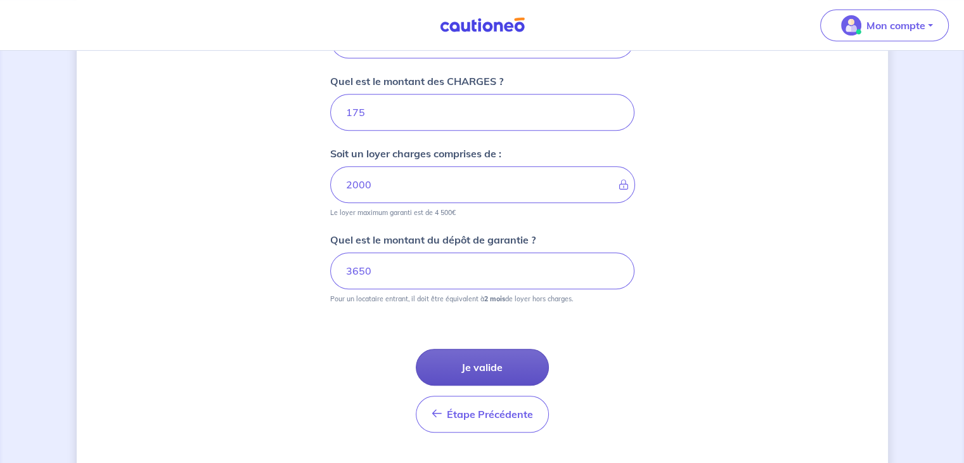
click at [494, 359] on button "Je valide" at bounding box center [482, 367] width 133 height 37
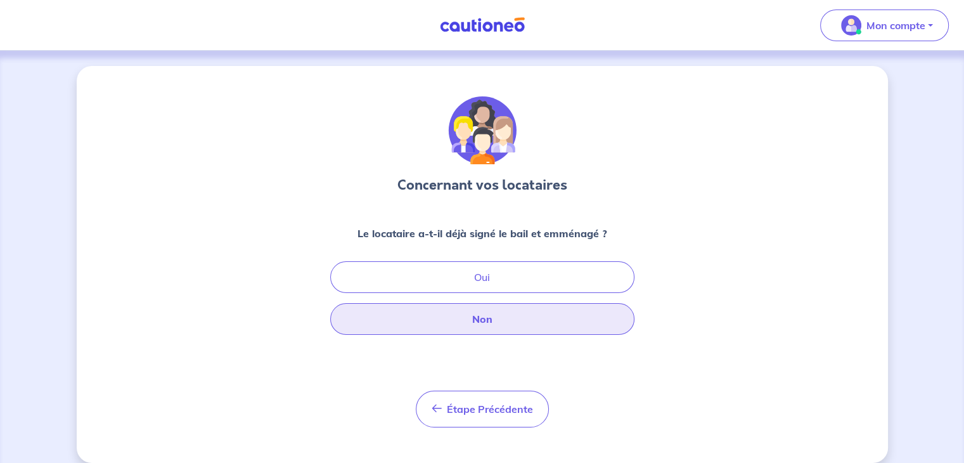
click at [478, 313] on button "Non" at bounding box center [482, 319] width 304 height 32
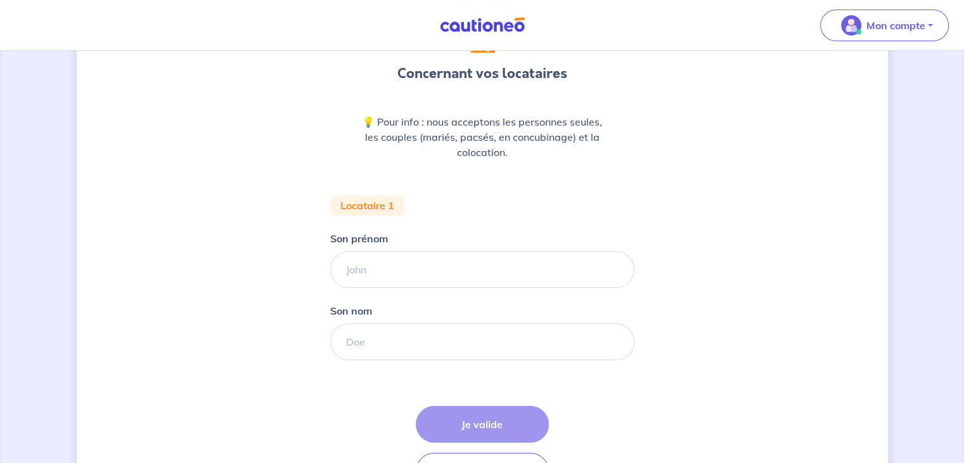
scroll to position [190, 0]
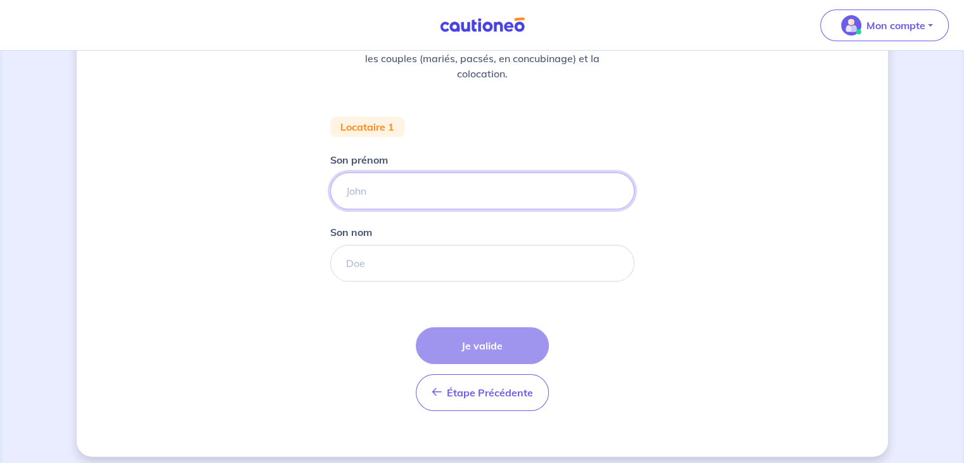
click at [390, 196] on input "Son prénom" at bounding box center [482, 190] width 304 height 37
type input "Test"
click at [386, 254] on input "Son nom" at bounding box center [482, 263] width 304 height 37
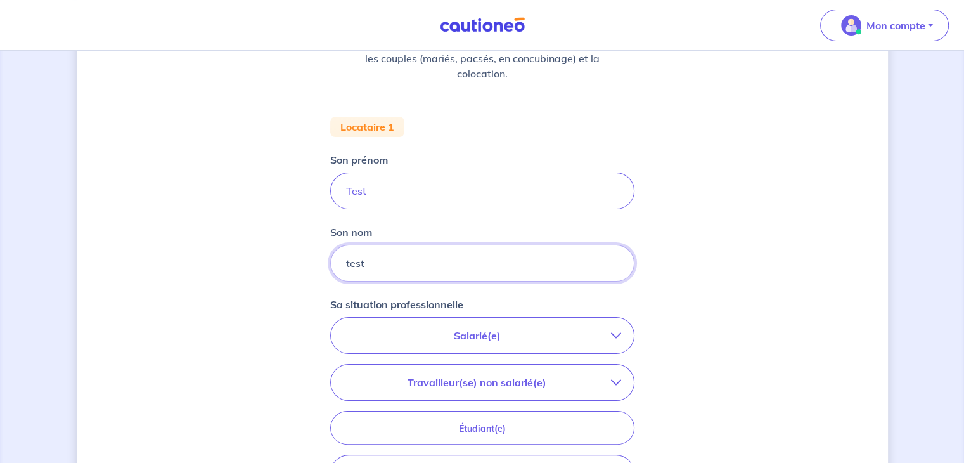
type input "test"
click at [441, 317] on button "Salarié(e)" at bounding box center [482, 334] width 303 height 35
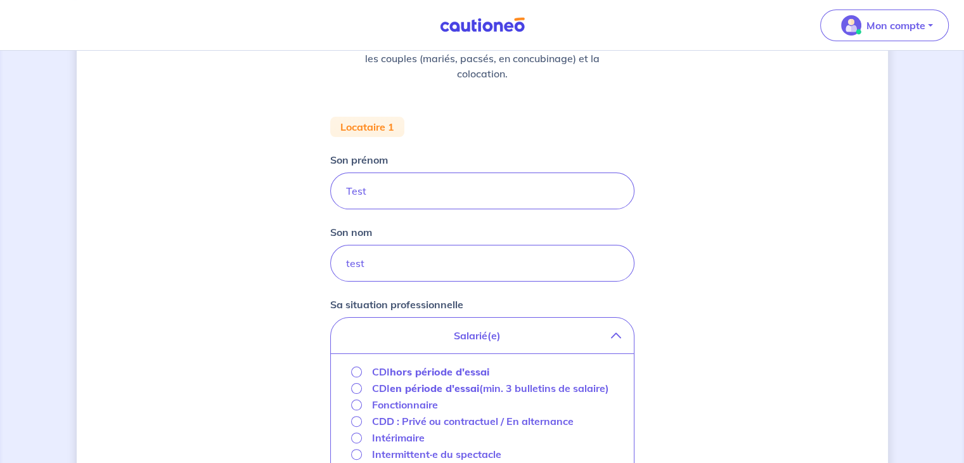
click at [423, 373] on strong "hors période d'essai" at bounding box center [439, 371] width 99 height 13
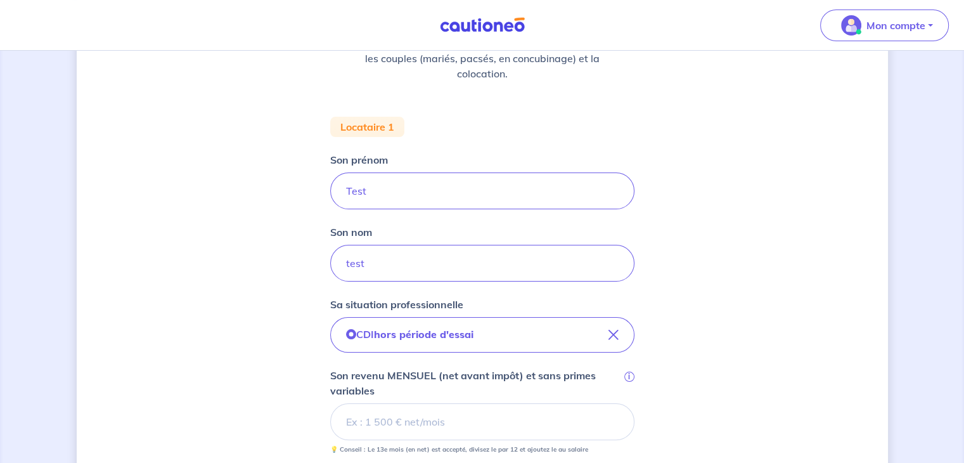
scroll to position [317, 0]
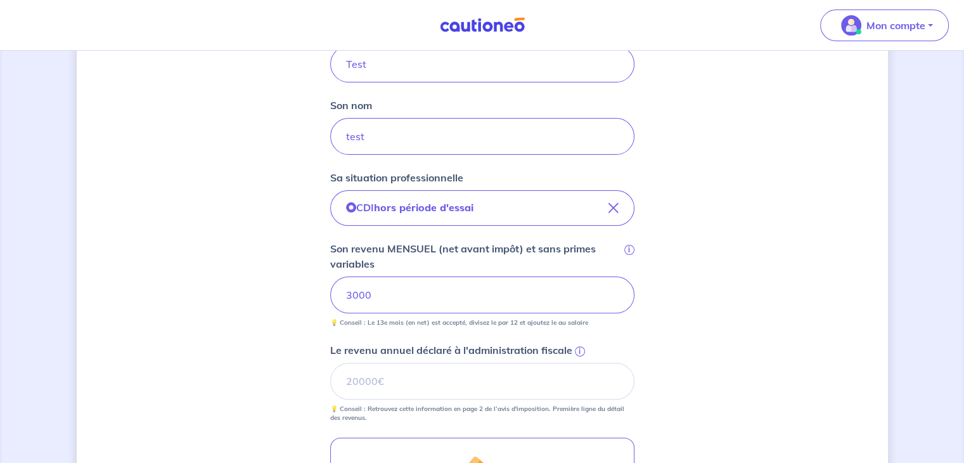
click at [700, 350] on div "Concernant vos locataires 💡 Pour info : nous acceptons les personnes seules, le…" at bounding box center [482, 244] width 811 height 990
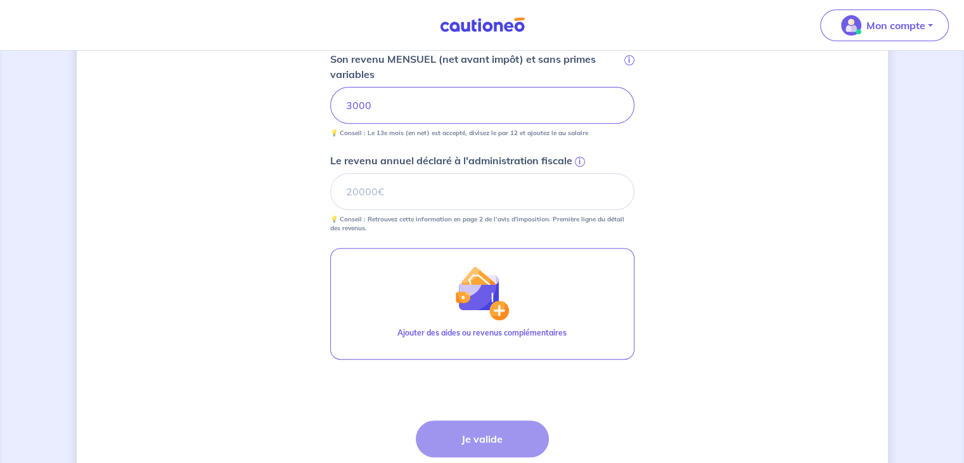
scroll to position [507, 0]
click at [373, 196] on input "Le revenu annuel déclaré à l'administration fiscale i" at bounding box center [482, 190] width 304 height 37
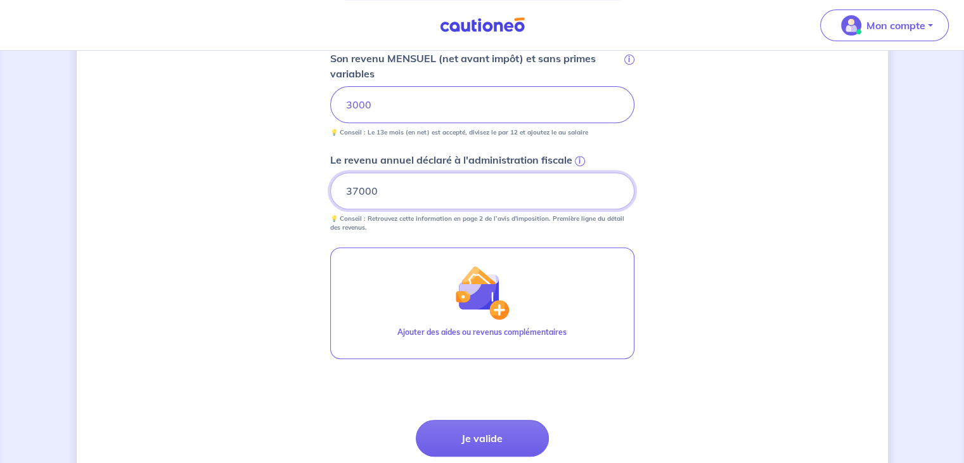
type input "37000"
click at [849, 240] on div "Concernant vos locataires 💡 Pour info : nous acceptons les personnes seules, le…" at bounding box center [482, 54] width 811 height 990
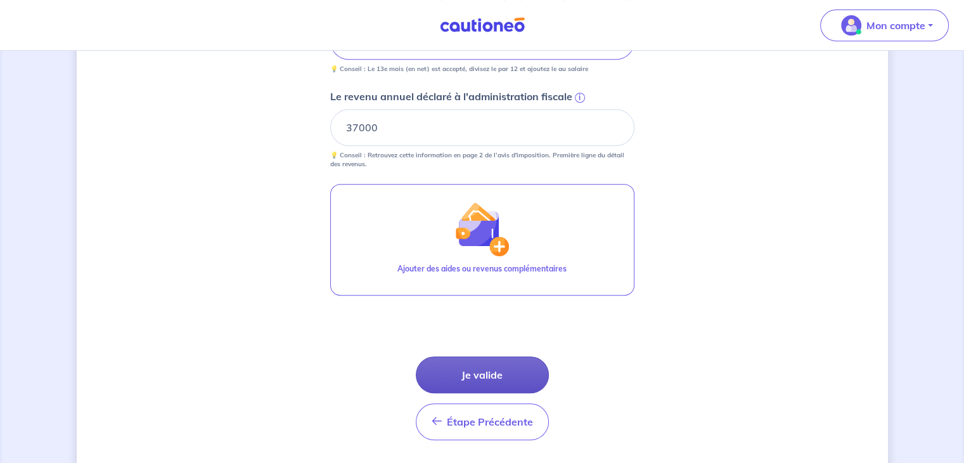
click at [506, 369] on button "Je valide" at bounding box center [482, 374] width 133 height 37
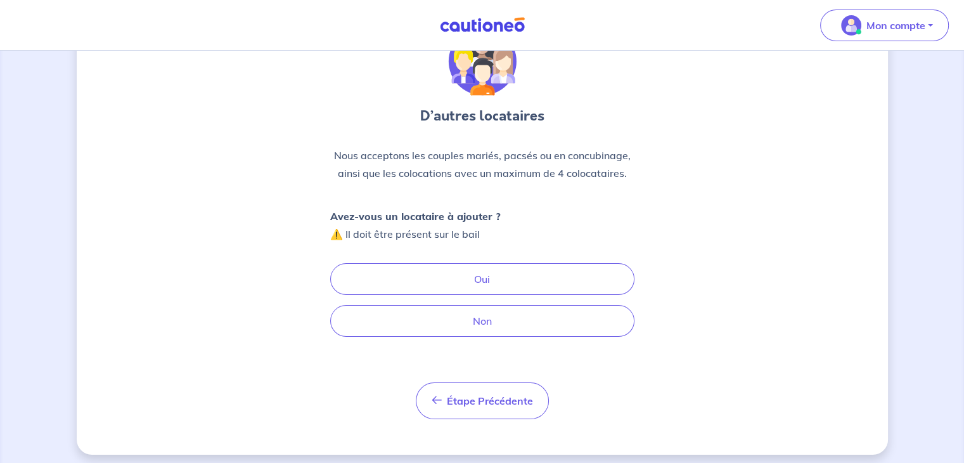
scroll to position [75, 0]
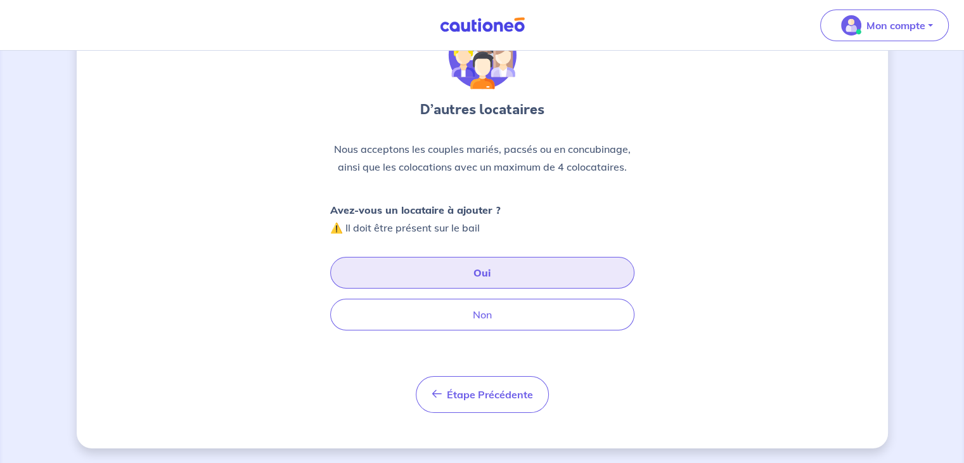
click at [542, 262] on button "Oui" at bounding box center [482, 273] width 304 height 32
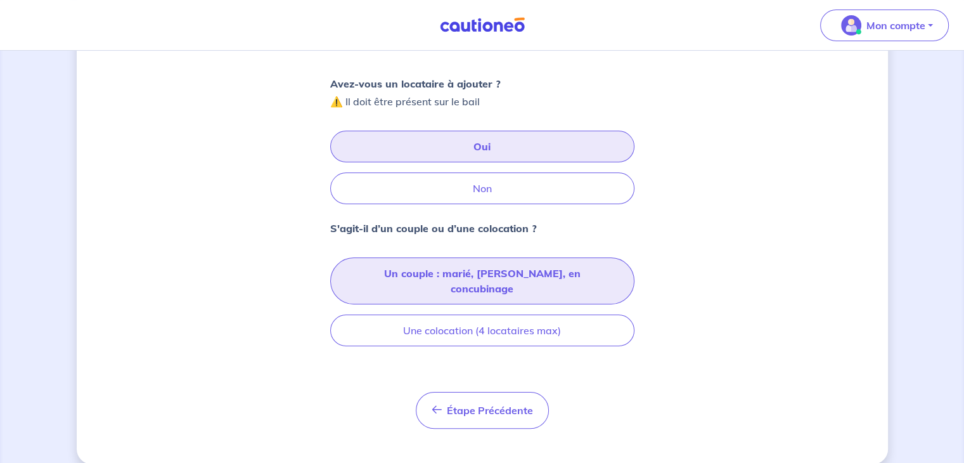
click at [495, 279] on button "Un couple : marié, pacsé, en concubinage" at bounding box center [482, 280] width 304 height 47
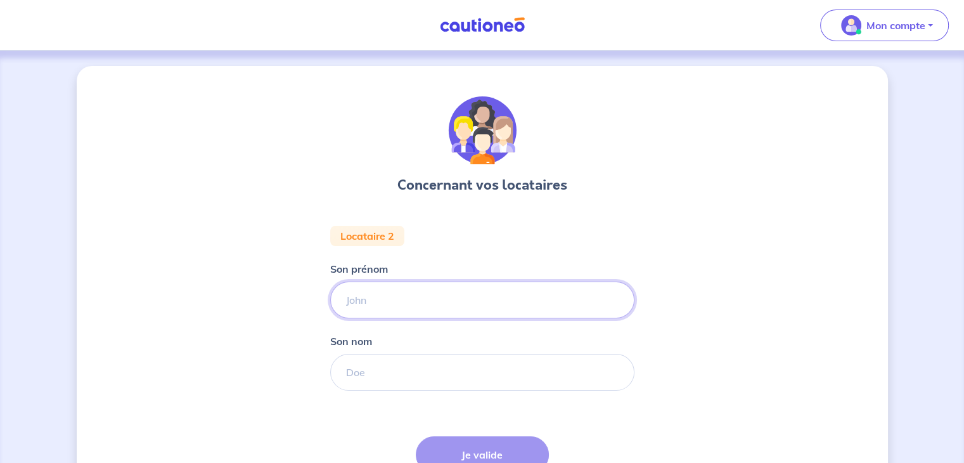
click at [380, 292] on input "Son prénom" at bounding box center [482, 299] width 304 height 37
type input "teste"
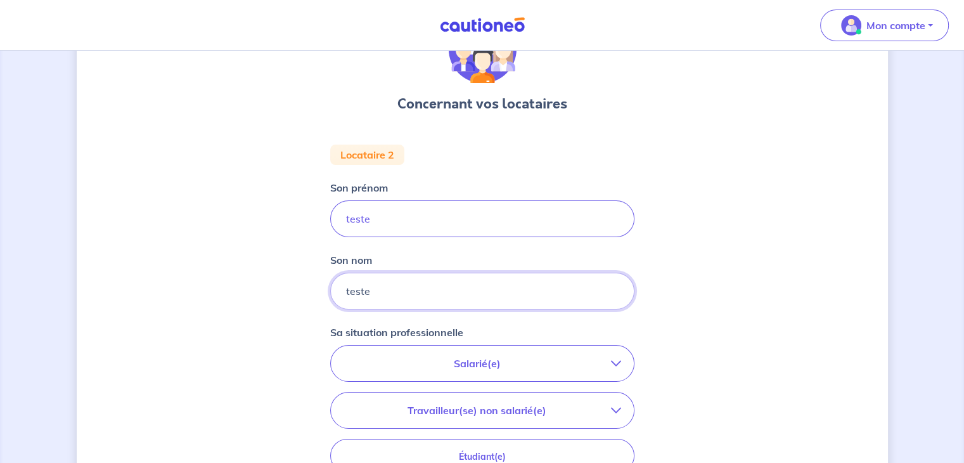
scroll to position [190, 0]
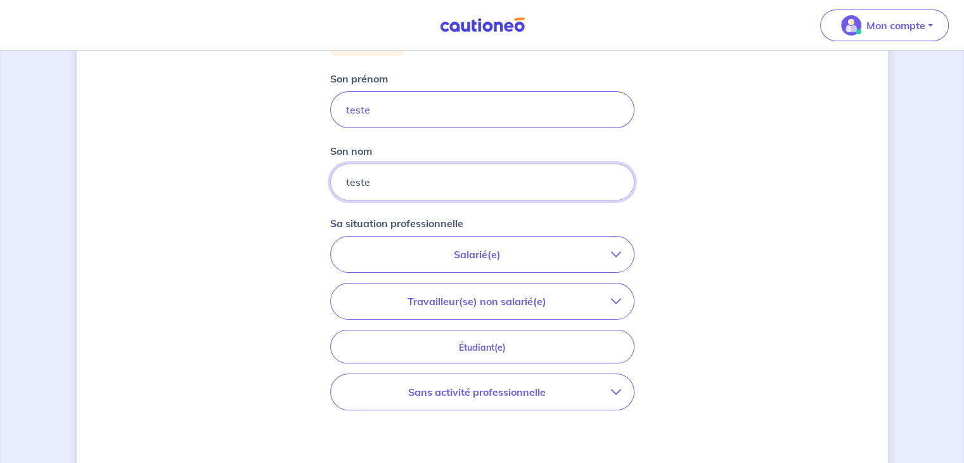
type input "teste"
click at [447, 243] on button "Salarié(e)" at bounding box center [482, 253] width 303 height 35
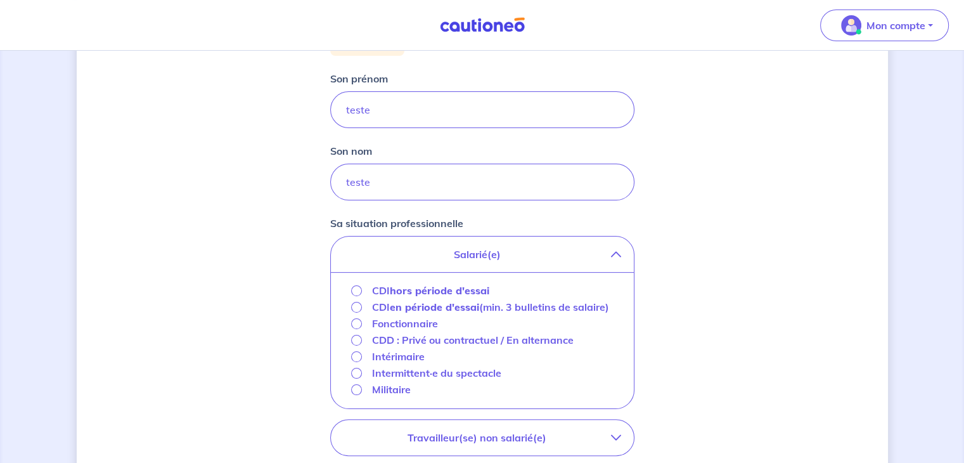
click at [436, 287] on strong "hors période d'essai" at bounding box center [439, 290] width 99 height 13
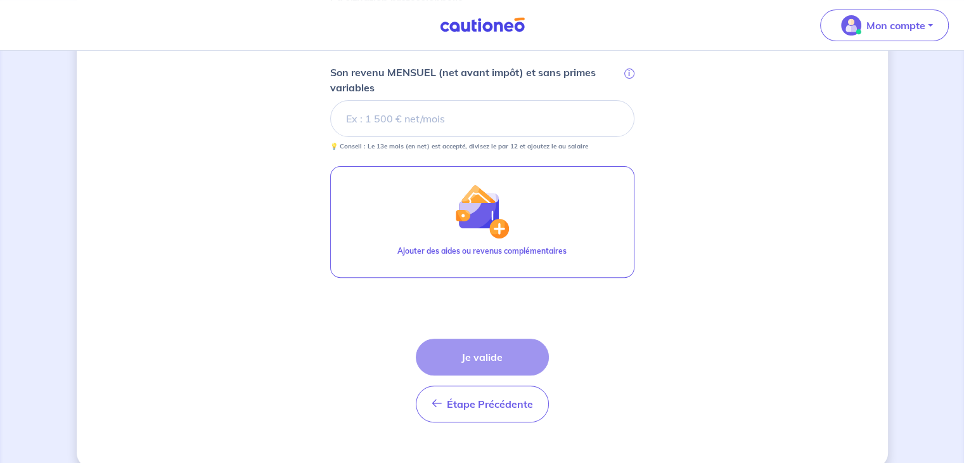
scroll to position [431, 0]
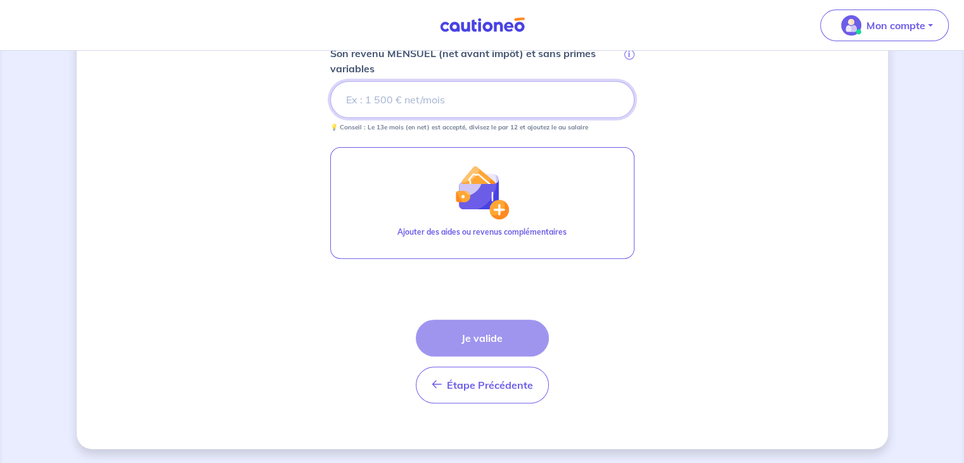
click at [436, 89] on input "Son revenu MENSUEL (net avant impôt) et sans primes variables i" at bounding box center [482, 99] width 304 height 37
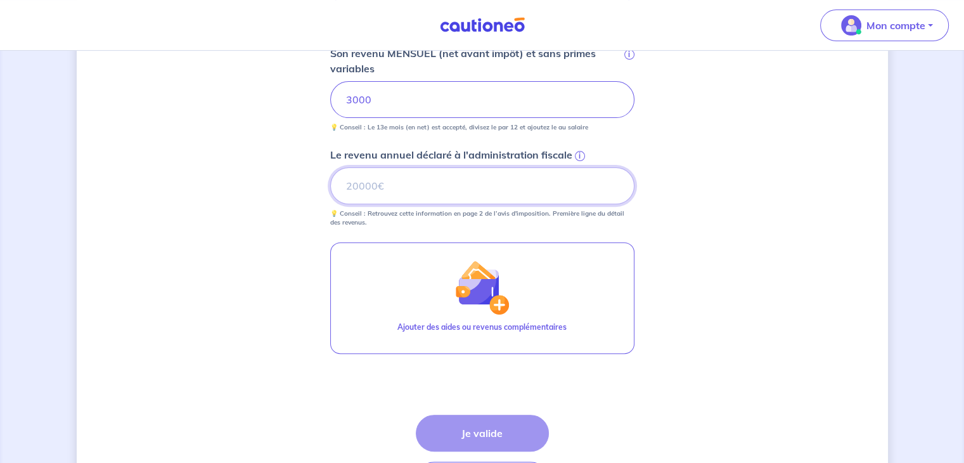
click at [419, 178] on input "Le revenu annuel déclaré à l'administration fiscale i" at bounding box center [482, 185] width 304 height 37
type input "37000"
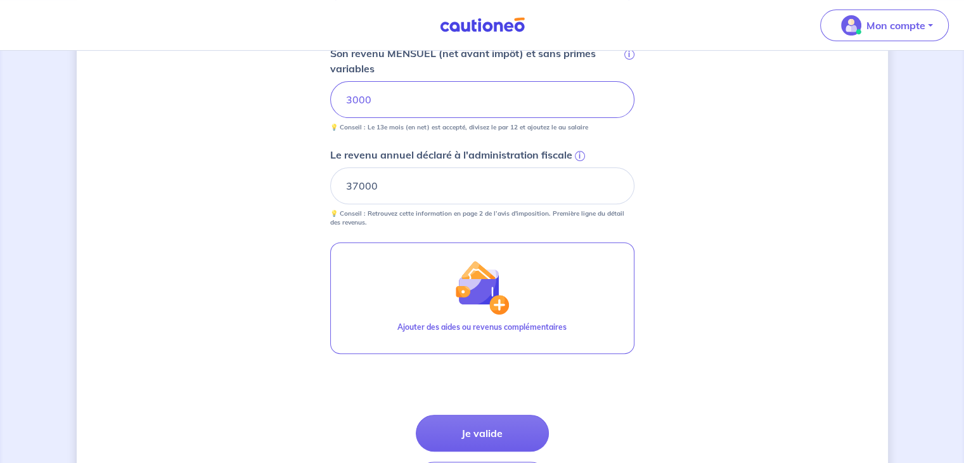
click at [576, 155] on span "i" at bounding box center [580, 156] width 10 height 10
click at [576, 167] on input "37000" at bounding box center [482, 185] width 304 height 37
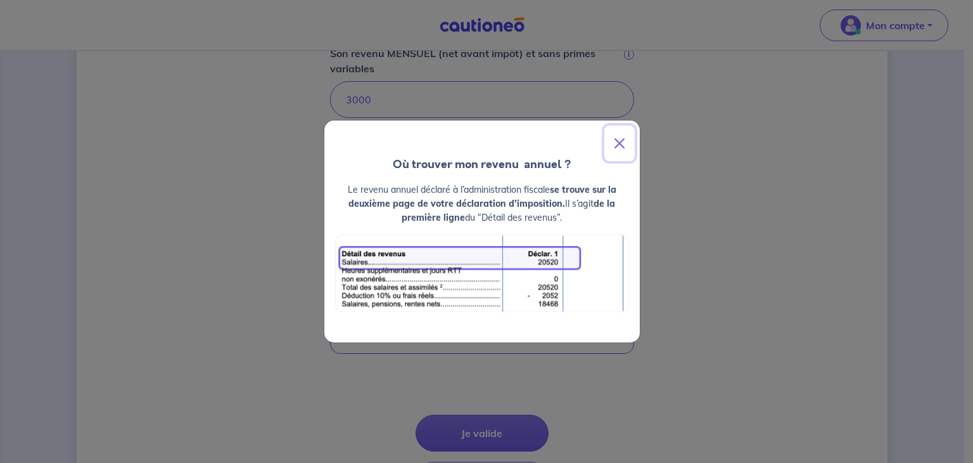
click at [620, 143] on button "Close" at bounding box center [620, 142] width 30 height 35
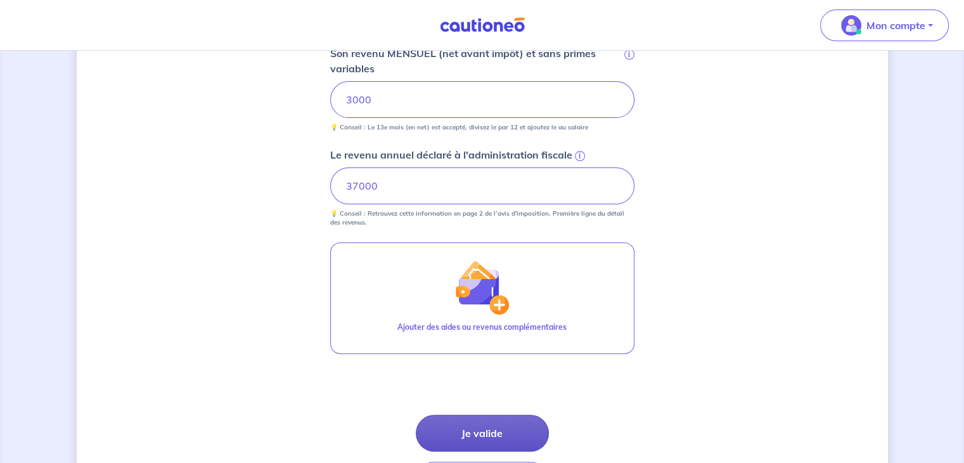
click at [487, 432] on button "Je valide" at bounding box center [482, 432] width 133 height 37
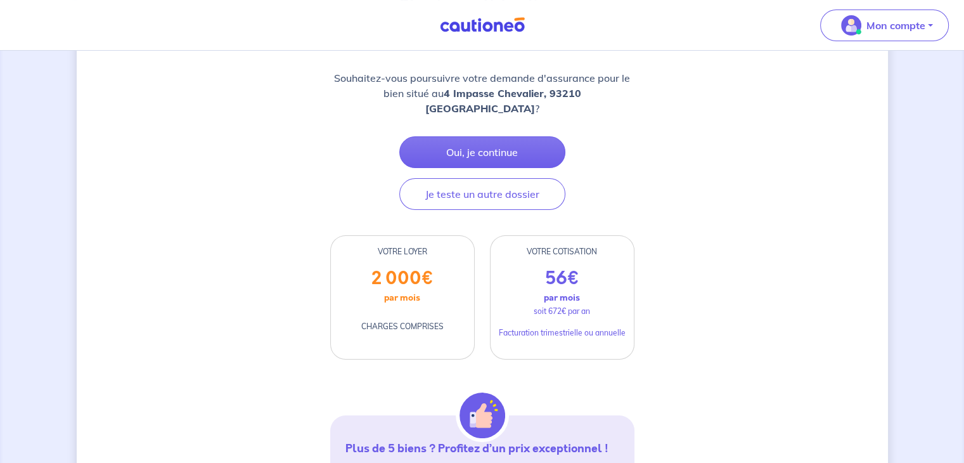
scroll to position [190, 0]
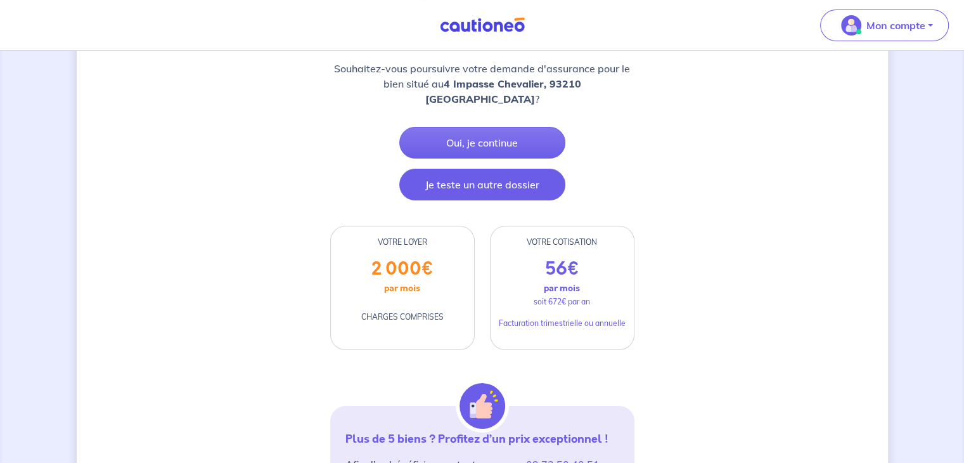
click at [544, 173] on button "Je teste un autre dossier" at bounding box center [482, 185] width 166 height 32
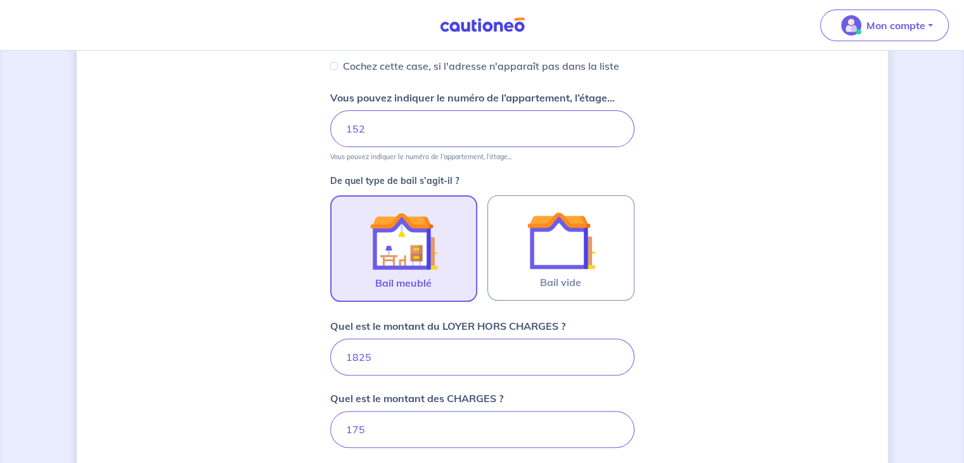
scroll to position [444, 0]
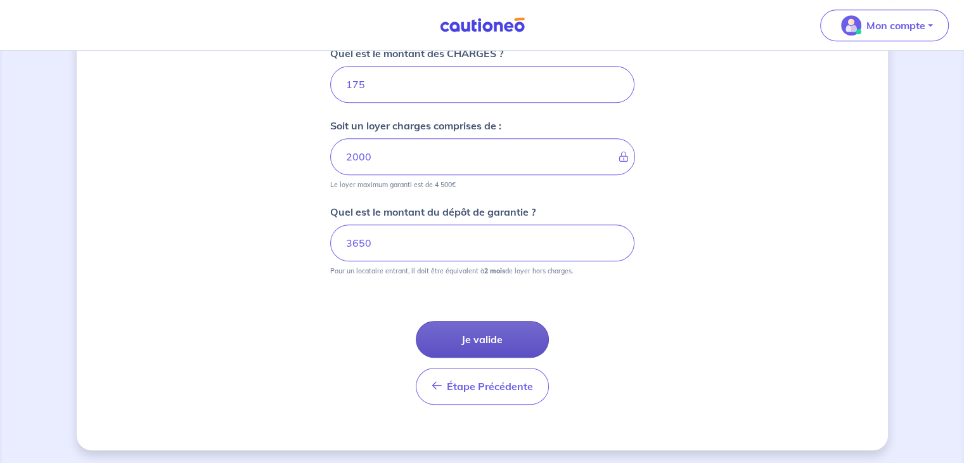
click at [499, 342] on button "Je valide" at bounding box center [482, 339] width 133 height 37
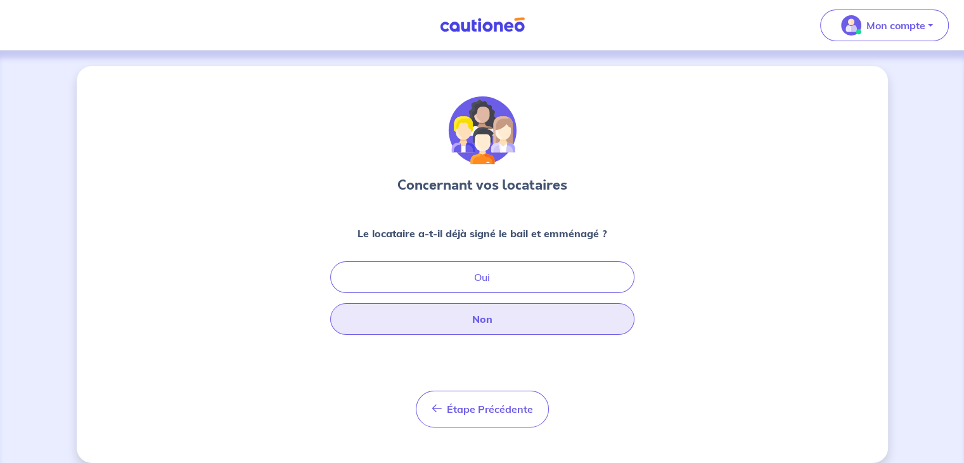
click at [492, 325] on button "Non" at bounding box center [482, 319] width 304 height 32
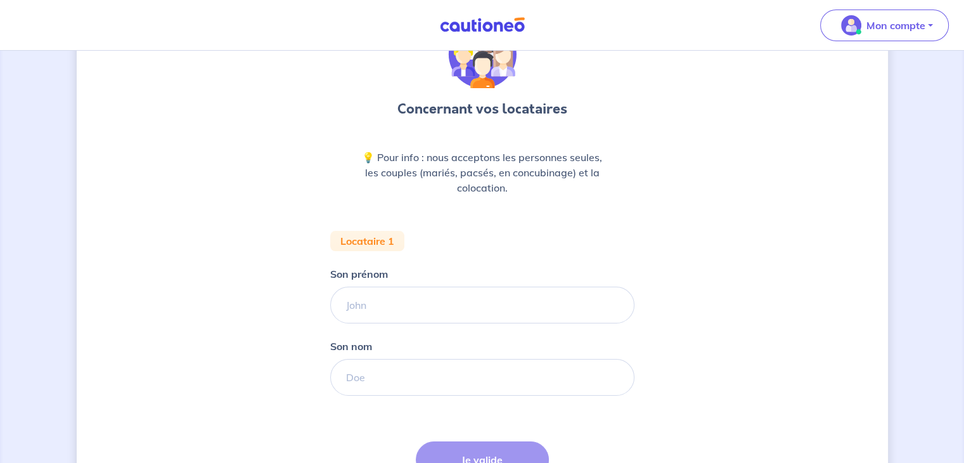
scroll to position [190, 0]
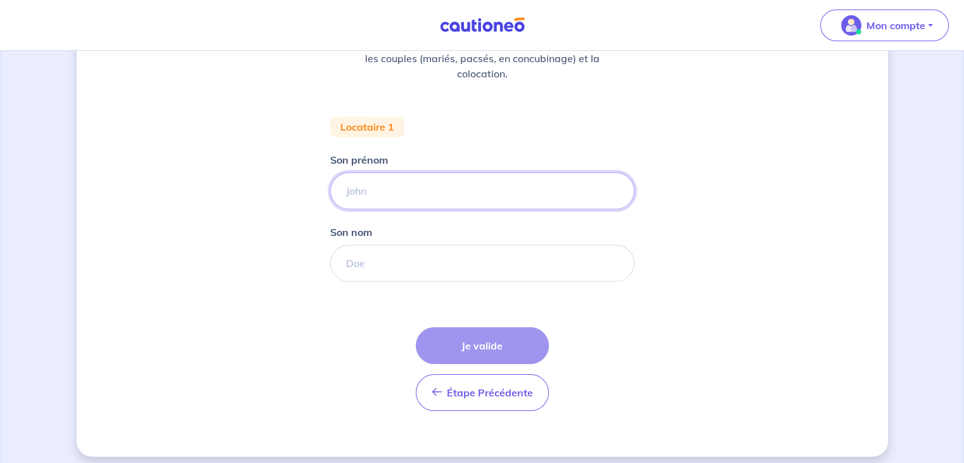
click at [378, 203] on input "Son prénom" at bounding box center [482, 190] width 304 height 37
type input "teste"
click at [383, 266] on input "Son nom" at bounding box center [482, 263] width 304 height 37
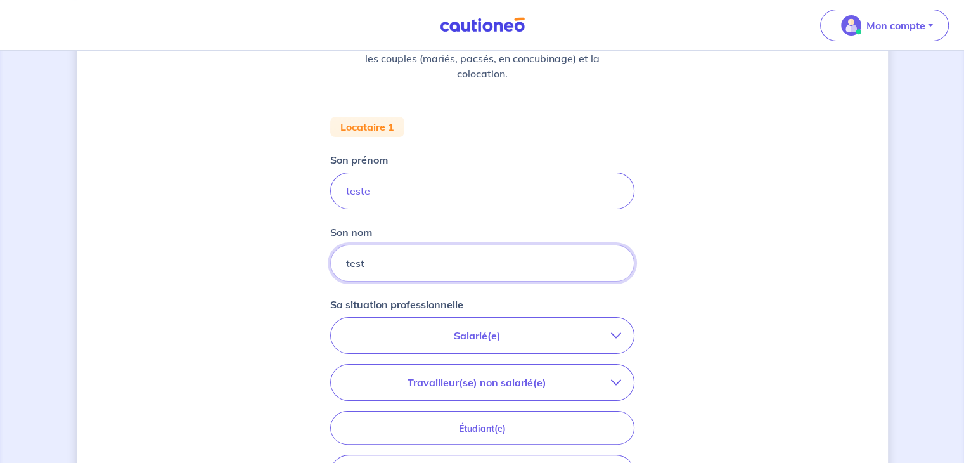
type input "test"
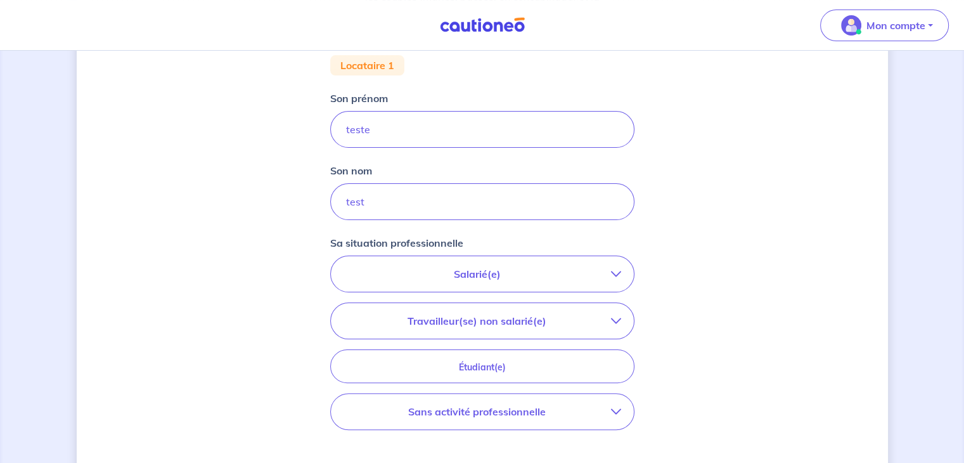
scroll to position [317, 0]
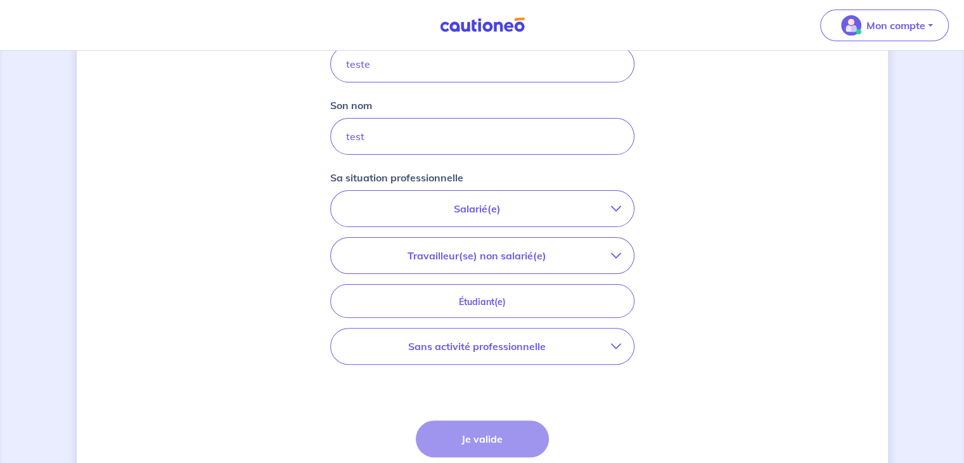
click at [485, 206] on p "Salarié(e)" at bounding box center [476, 208] width 267 height 15
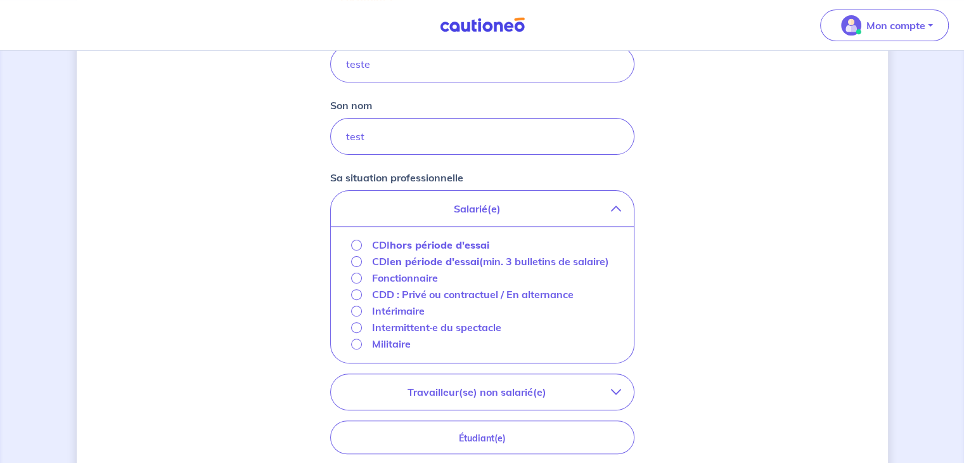
click at [416, 247] on strong "hors période d'essai" at bounding box center [439, 244] width 99 height 13
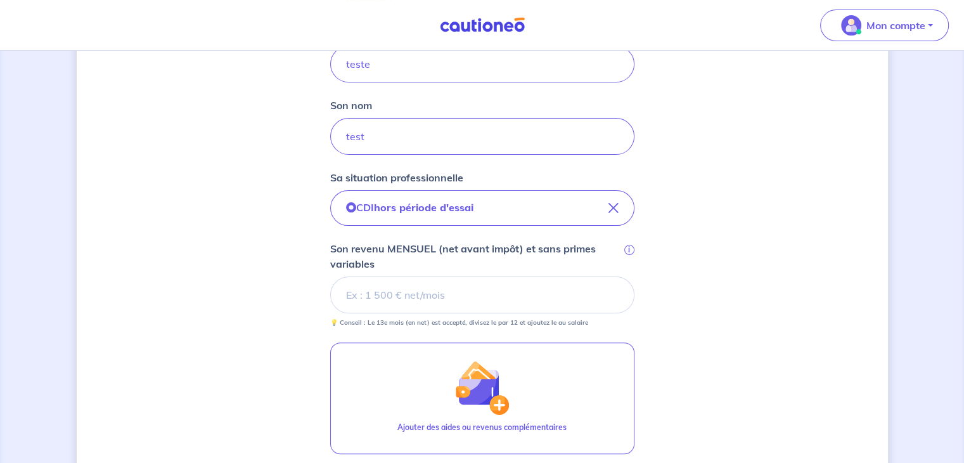
scroll to position [380, 0]
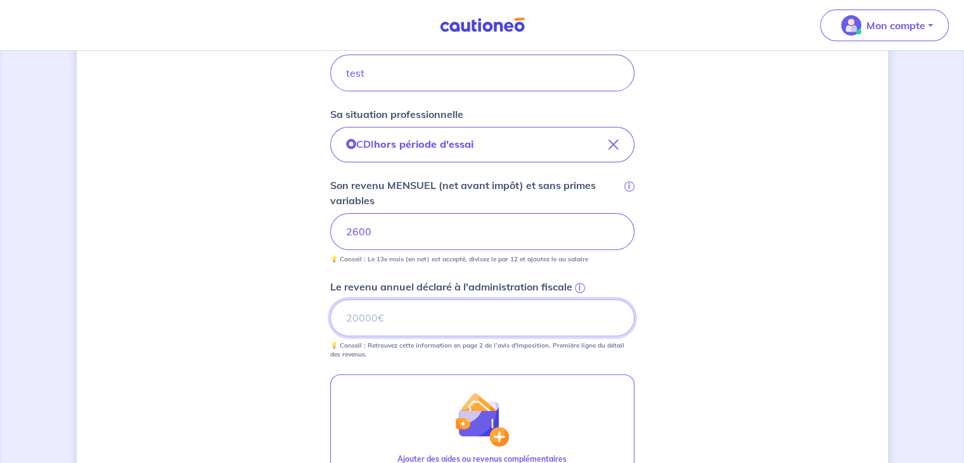
click at [429, 326] on input "Le revenu annuel déclaré à l'administration fiscale i" at bounding box center [482, 317] width 304 height 37
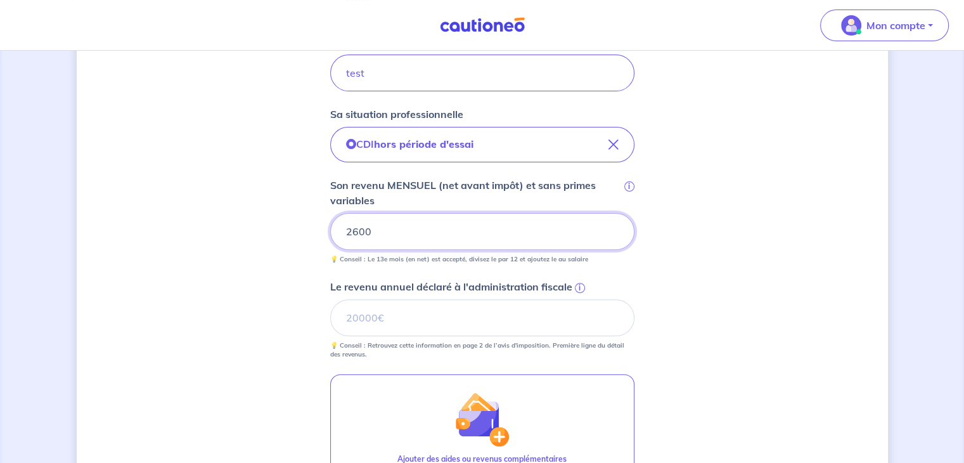
drag, startPoint x: 382, startPoint y: 231, endPoint x: 357, endPoint y: 230, distance: 24.7
click at [357, 230] on input "2600" at bounding box center [482, 231] width 304 height 37
click at [554, 240] on input "2630" at bounding box center [482, 231] width 304 height 37
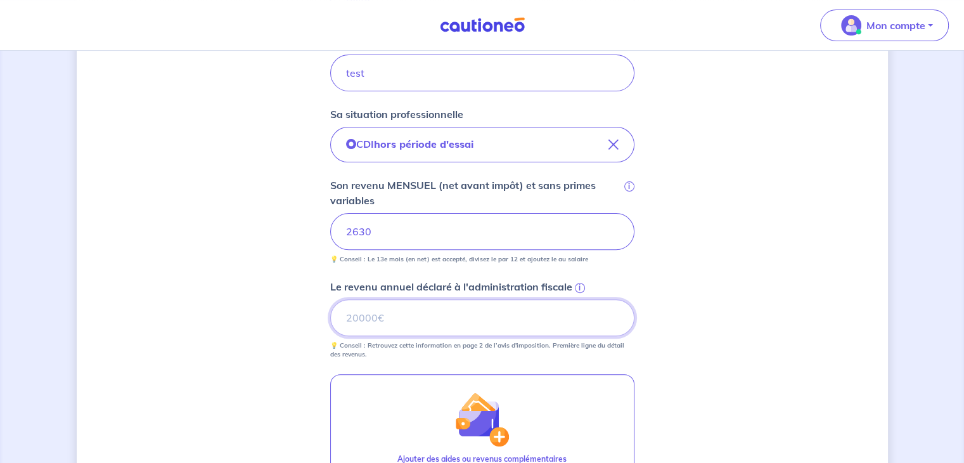
click at [409, 316] on input "Le revenu annuel déclaré à l'administration fiscale i" at bounding box center [482, 317] width 304 height 37
type input "32600"
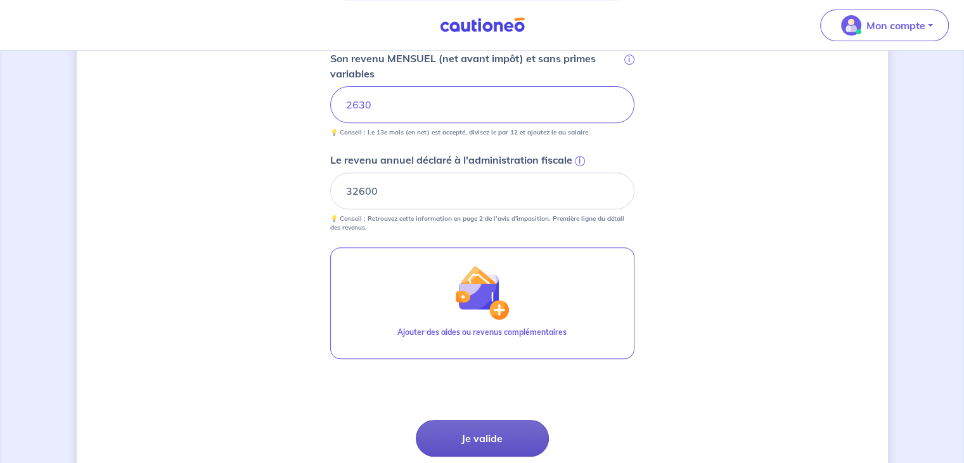
click at [474, 435] on button "Je valide" at bounding box center [482, 438] width 133 height 37
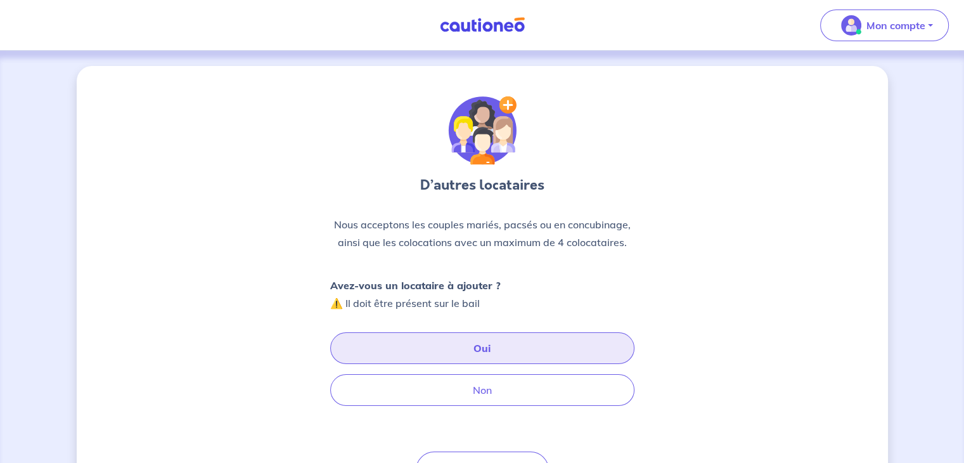
click at [431, 350] on button "Oui" at bounding box center [482, 348] width 304 height 32
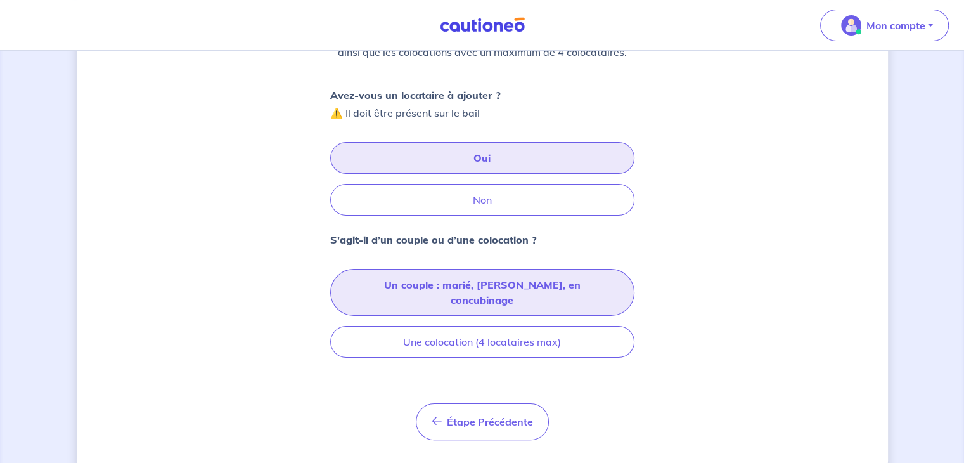
click at [464, 280] on button "Un couple : marié, pacsé, en concubinage" at bounding box center [482, 292] width 304 height 47
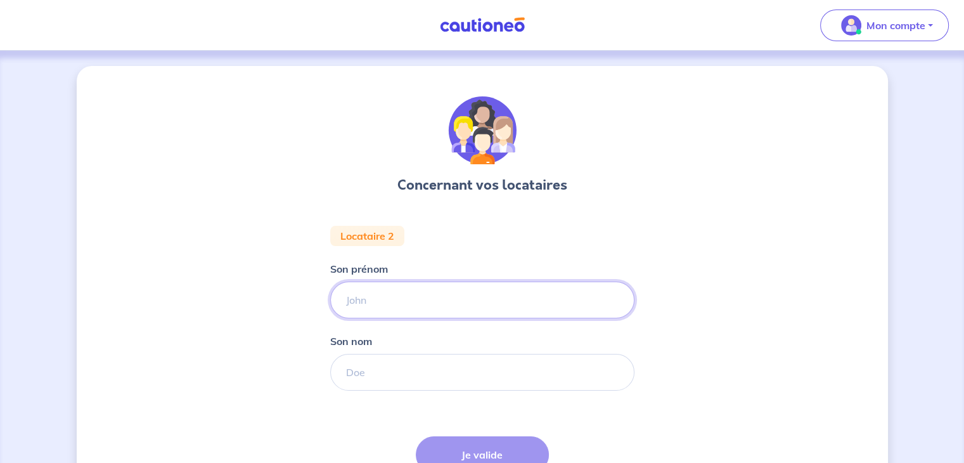
click at [381, 306] on input "Son prénom" at bounding box center [482, 299] width 304 height 37
type input "testé"
click at [356, 367] on input "Son nom" at bounding box center [482, 372] width 304 height 37
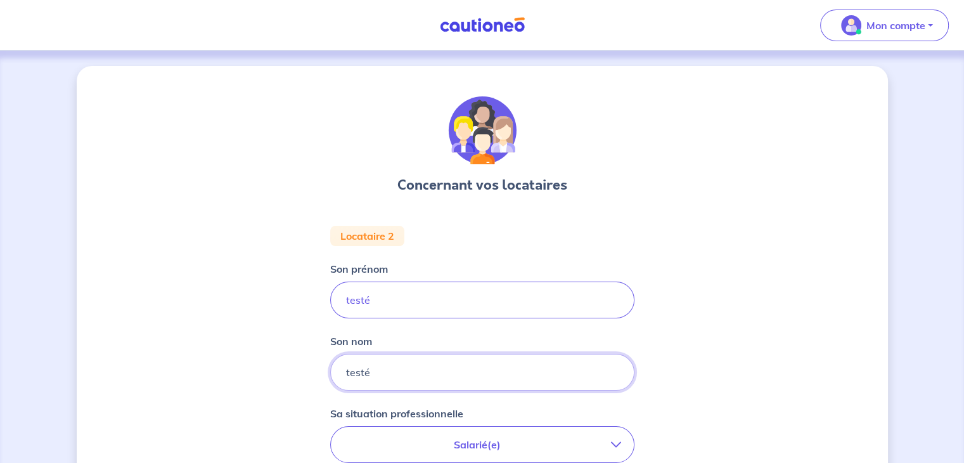
type input "testé"
click at [437, 443] on p "Salarié(e)" at bounding box center [476, 444] width 267 height 15
click at [428, 437] on p "Salarié(e)" at bounding box center [476, 444] width 267 height 15
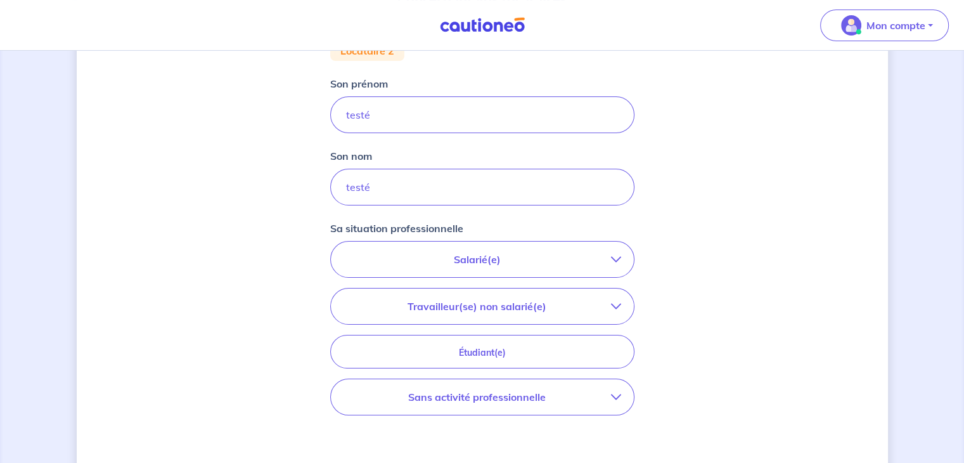
scroll to position [253, 0]
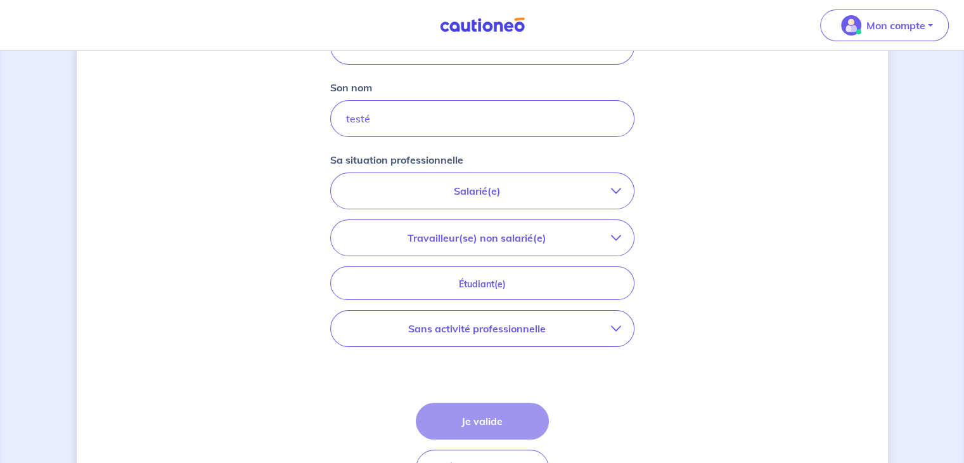
click at [477, 196] on p "Salarié(e)" at bounding box center [476, 190] width 267 height 15
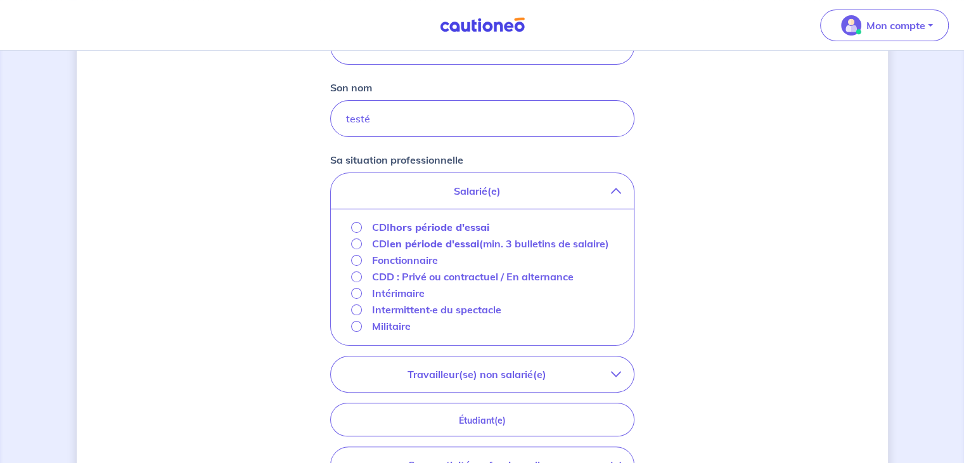
click at [454, 221] on strong "hors période d'essai" at bounding box center [439, 227] width 99 height 13
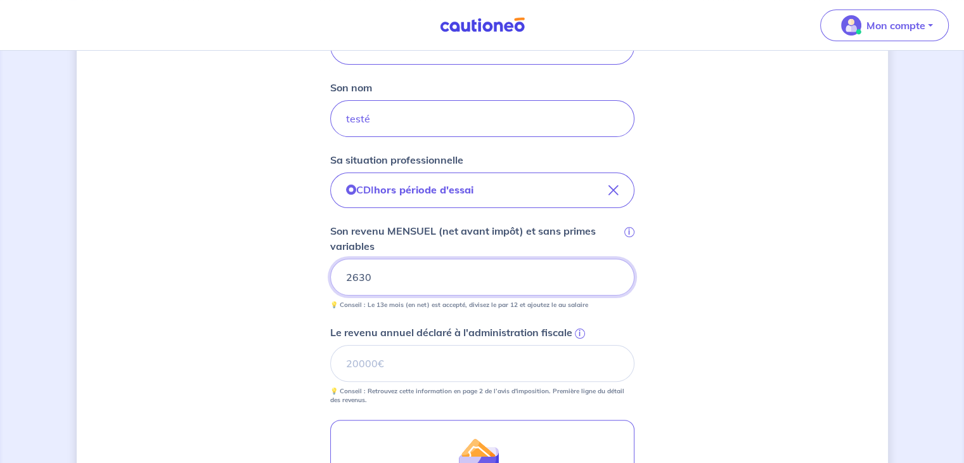
drag, startPoint x: 395, startPoint y: 256, endPoint x: 389, endPoint y: 264, distance: 10.4
click at [390, 260] on div "Son revenu MENSUEL (net avant impôt) et sans primes variables i 2630 💡 Conseil …" at bounding box center [482, 266] width 304 height 86
click at [375, 369] on input "Le revenu annuel déclaré à l'administration fiscale i" at bounding box center [482, 363] width 304 height 37
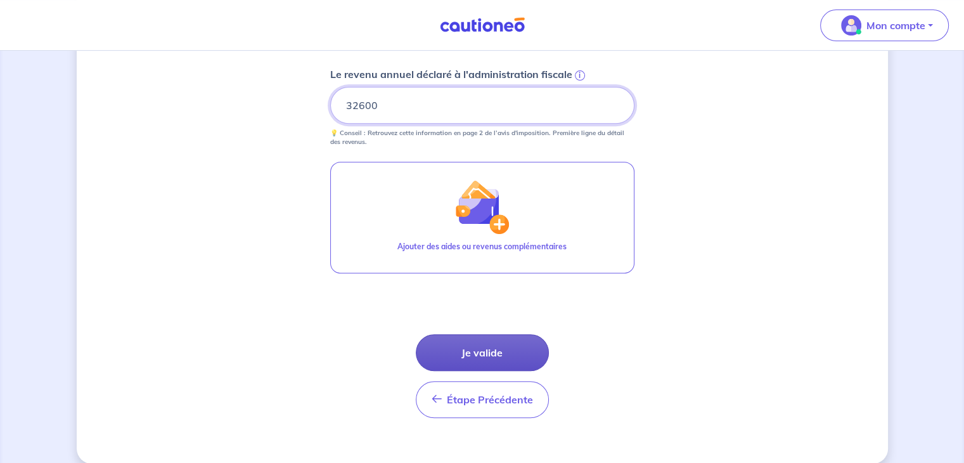
scroll to position [525, 0]
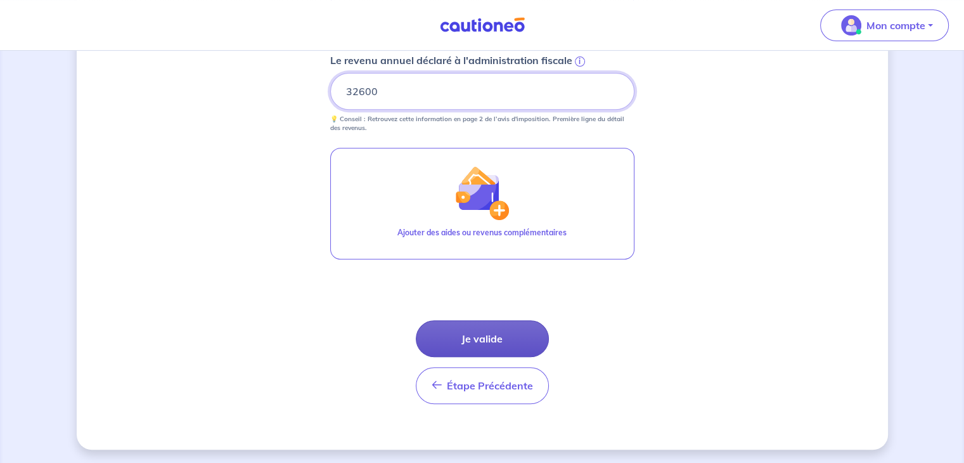
type input "32600"
click at [496, 337] on button "Je valide" at bounding box center [482, 338] width 133 height 37
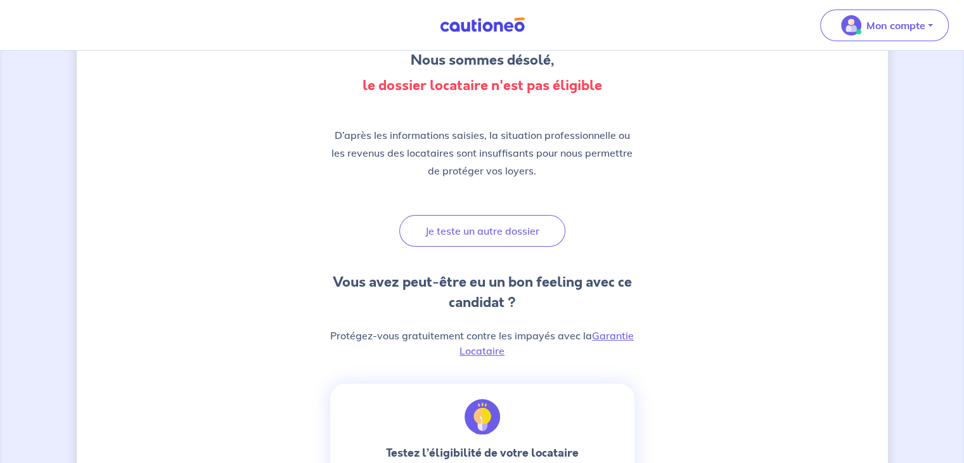
scroll to position [127, 0]
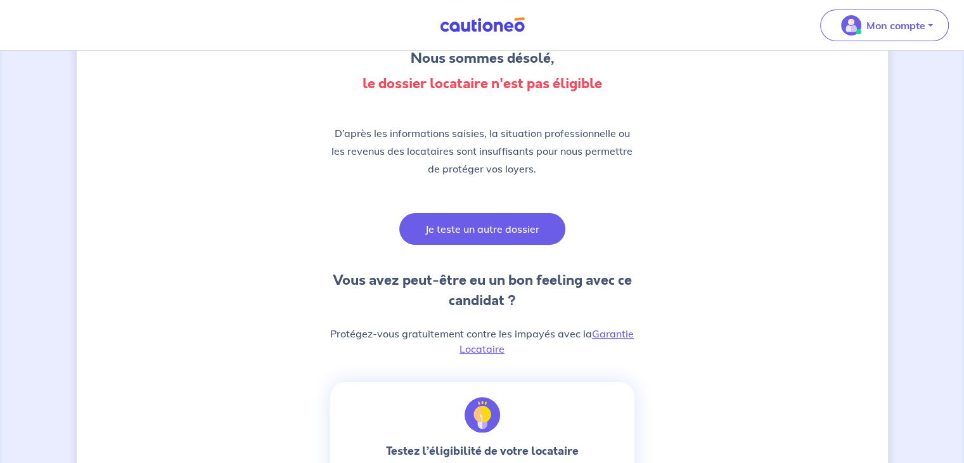
click at [511, 224] on button "Je teste un autre dossier" at bounding box center [482, 229] width 166 height 32
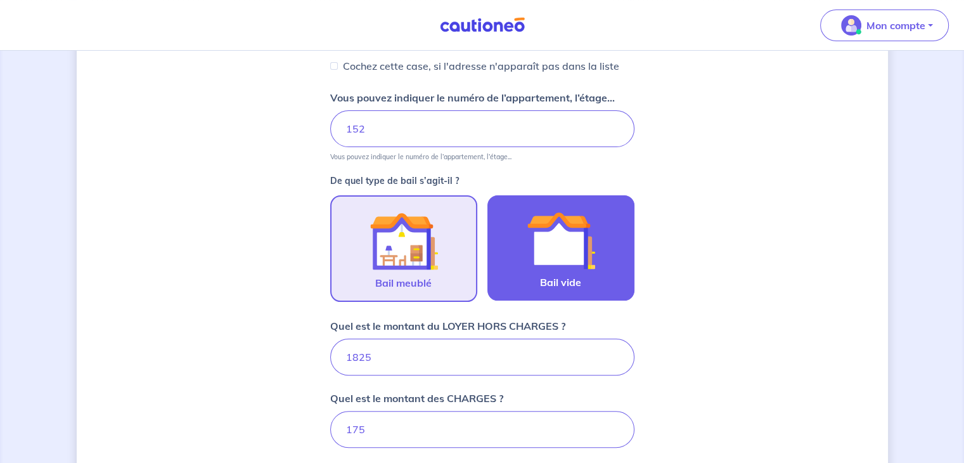
scroll to position [507, 0]
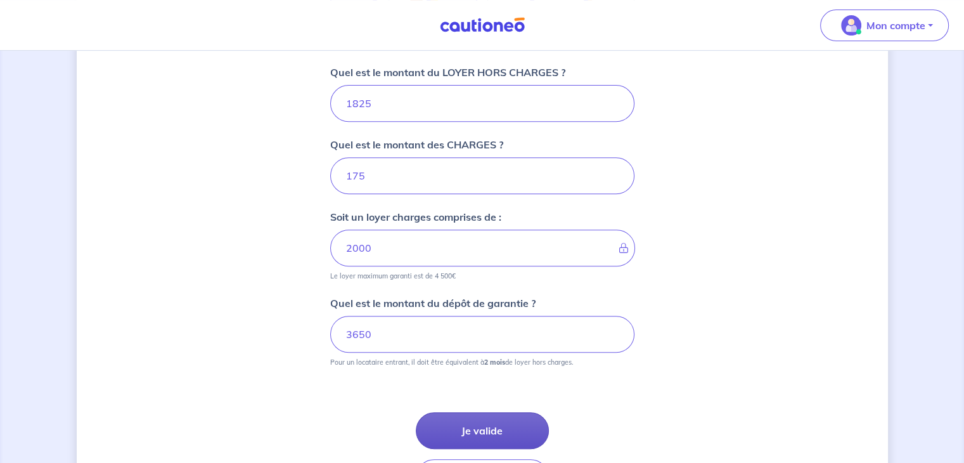
click at [534, 429] on button "Je valide" at bounding box center [482, 430] width 133 height 37
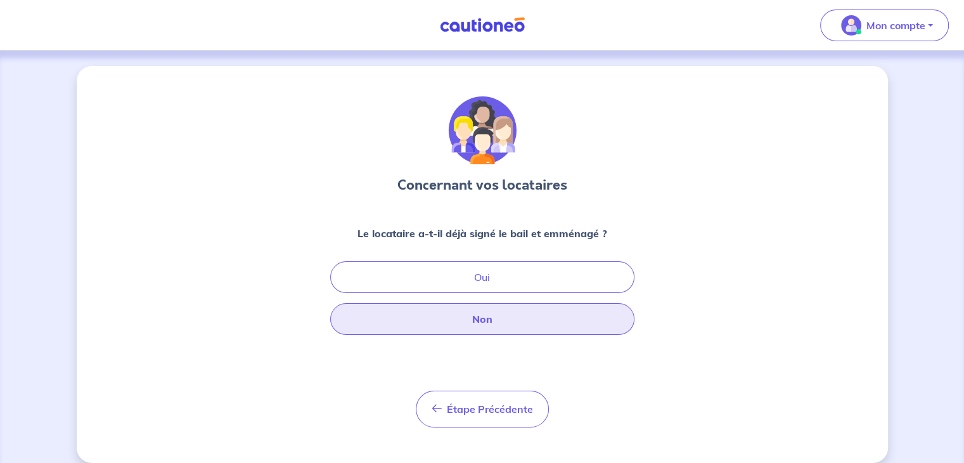
click at [498, 311] on button "Non" at bounding box center [482, 319] width 304 height 32
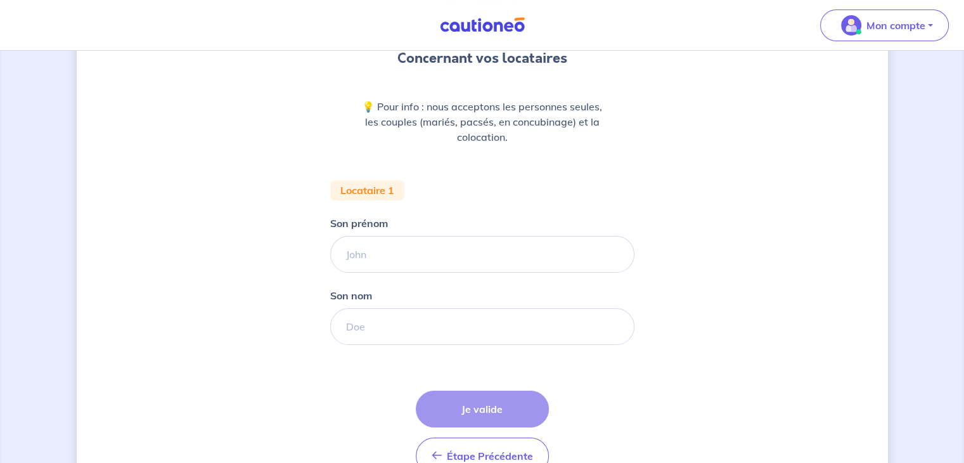
scroll to position [190, 0]
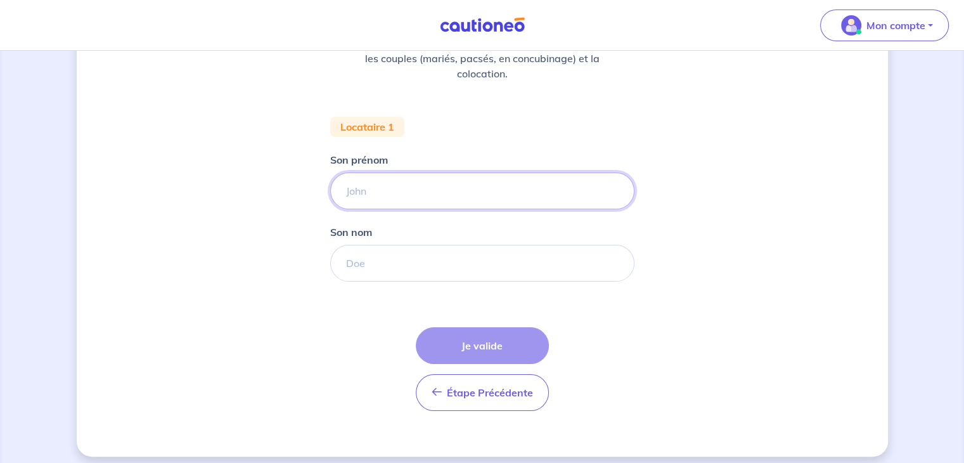
click at [376, 203] on input "Son prénom" at bounding box center [482, 190] width 304 height 37
type input "test"
click at [368, 252] on input "Son nom" at bounding box center [482, 263] width 304 height 37
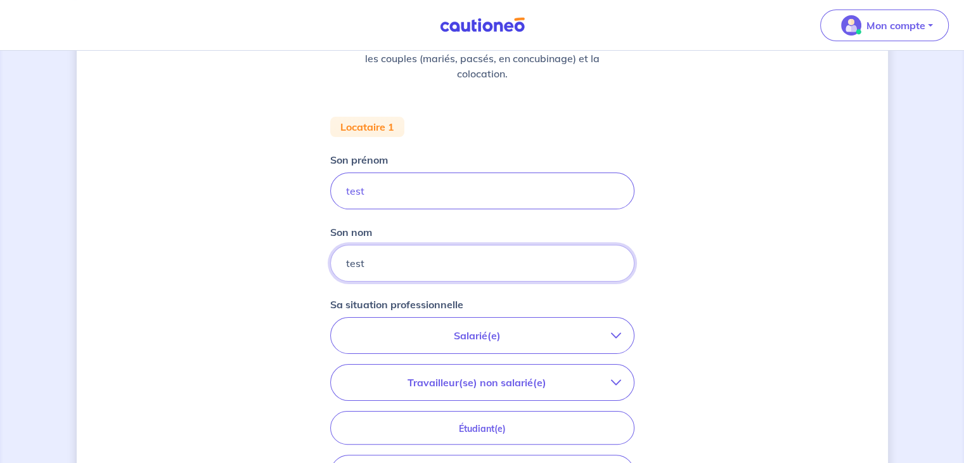
type input "test"
click at [442, 323] on button "Salarié(e)" at bounding box center [482, 334] width 303 height 35
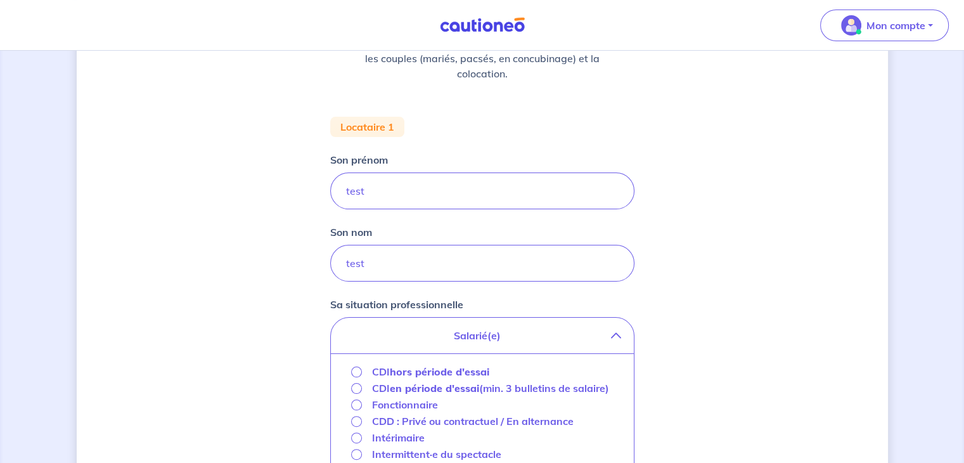
click at [444, 367] on strong "hors période d'essai" at bounding box center [439, 371] width 99 height 13
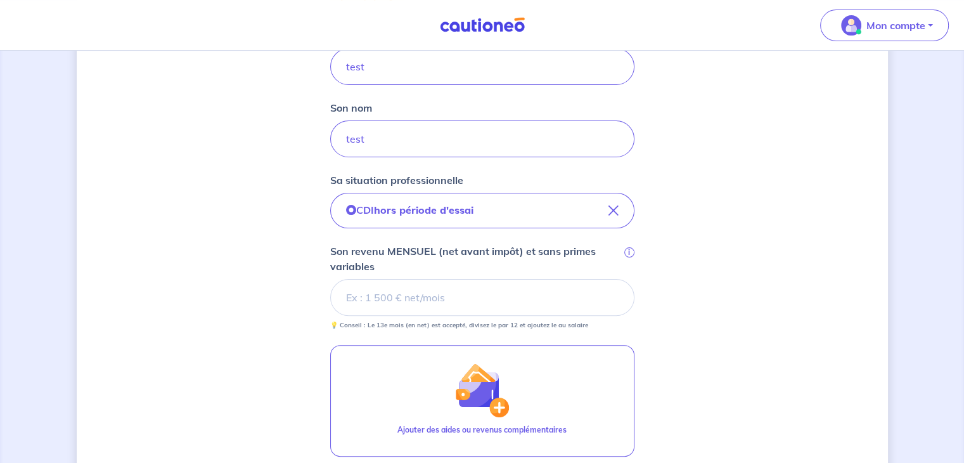
scroll to position [317, 0]
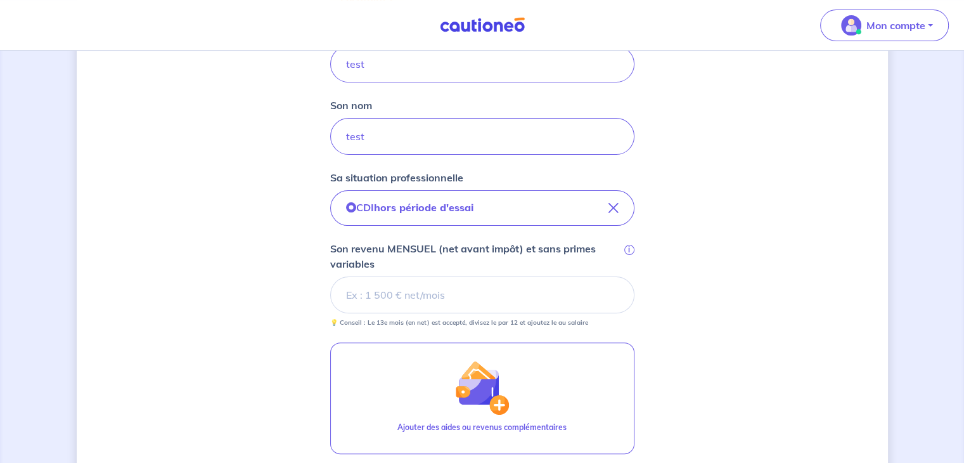
click at [428, 304] on input "Son revenu MENSUEL (net avant impôt) et sans primes variables i" at bounding box center [482, 294] width 304 height 37
click at [413, 290] on input "Son revenu MENSUEL (net avant impôt) et sans primes variables i" at bounding box center [482, 294] width 304 height 37
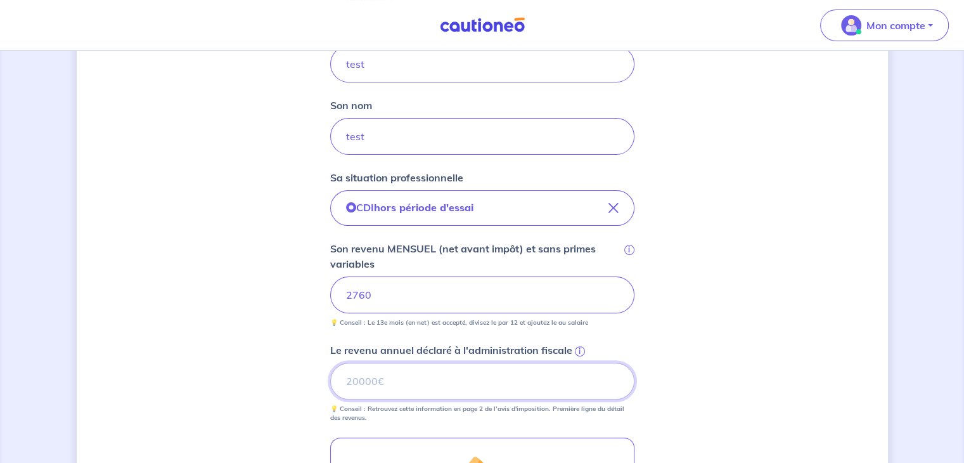
click at [362, 380] on input "Le revenu annuel déclaré à l'administration fiscale i" at bounding box center [482, 380] width 304 height 37
click at [406, 383] on input "Le revenu annuel déclaré à l'administration fiscale i" at bounding box center [482, 380] width 304 height 37
type input "34020"
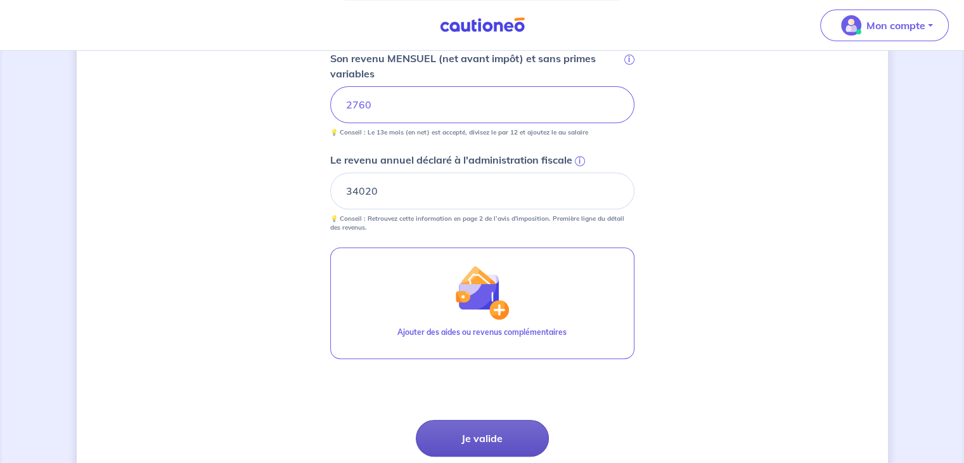
click at [458, 433] on button "Je valide" at bounding box center [482, 438] width 133 height 37
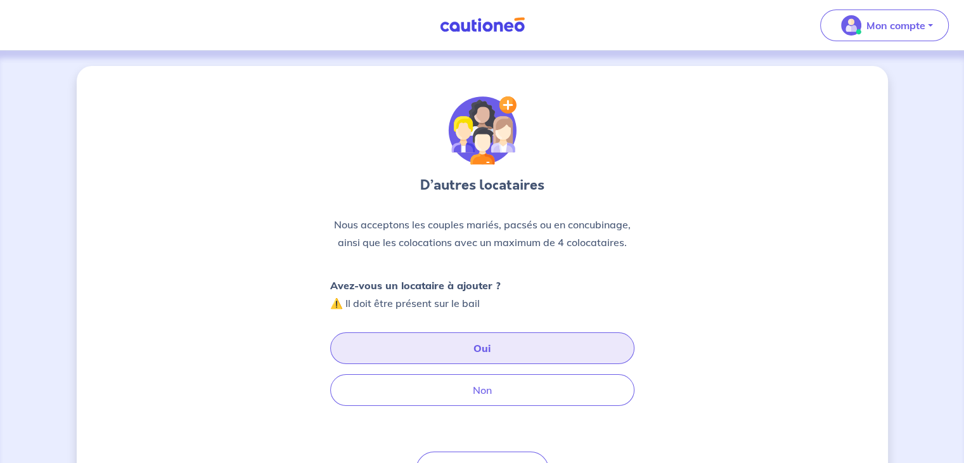
click at [454, 339] on button "Oui" at bounding box center [482, 348] width 304 height 32
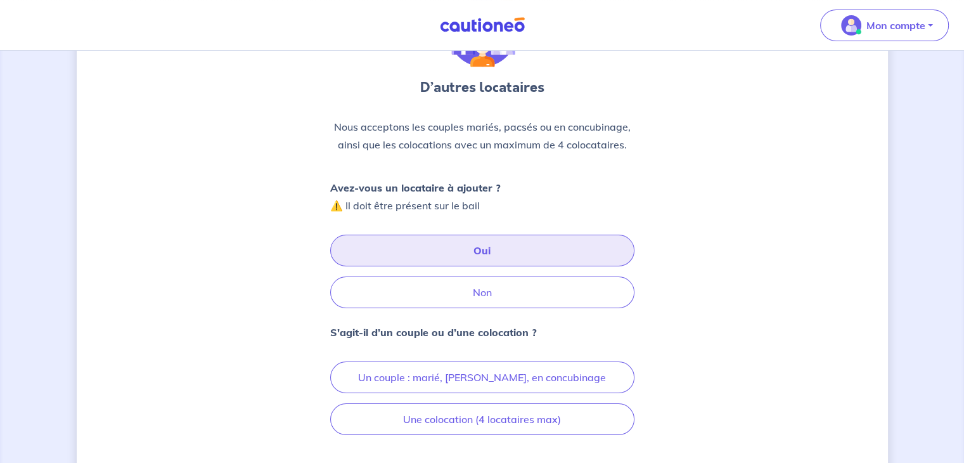
scroll to position [190, 0]
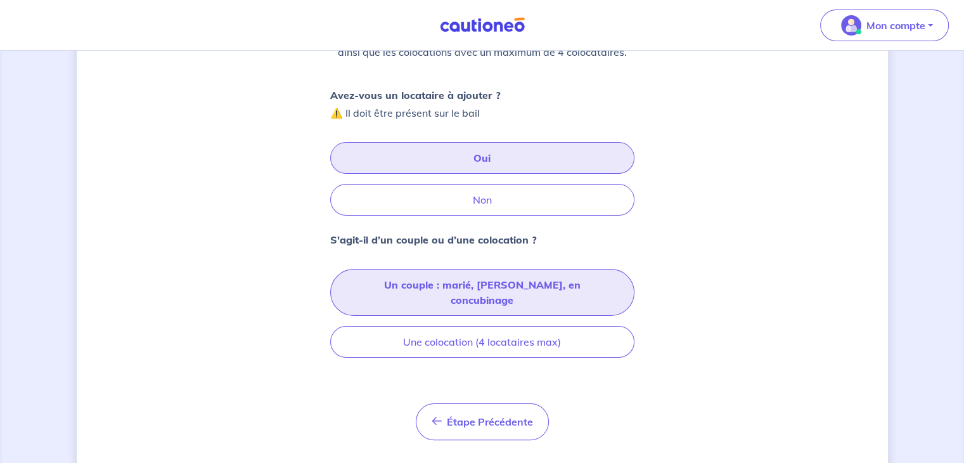
click at [452, 285] on button "Un couple : marié, pacsé, en concubinage" at bounding box center [482, 292] width 304 height 47
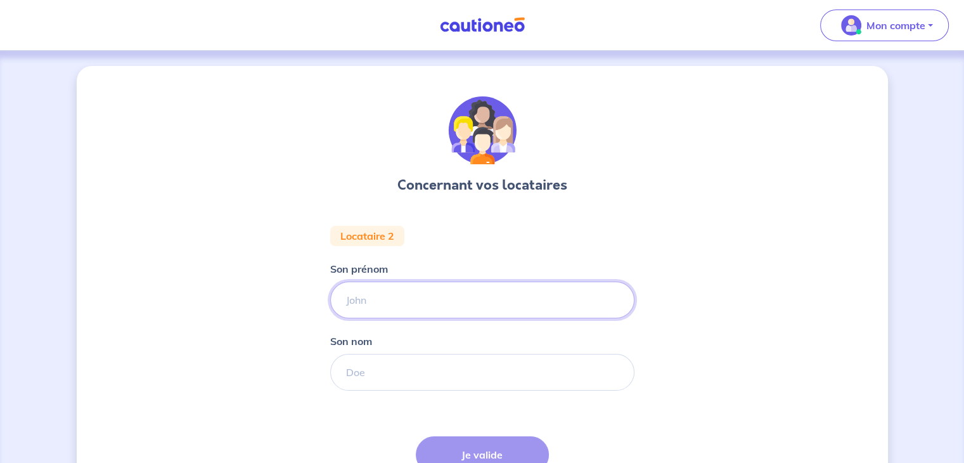
click at [397, 294] on input "Son prénom" at bounding box center [482, 299] width 304 height 37
type input "testé"
click at [376, 367] on input "Son nom" at bounding box center [482, 372] width 304 height 37
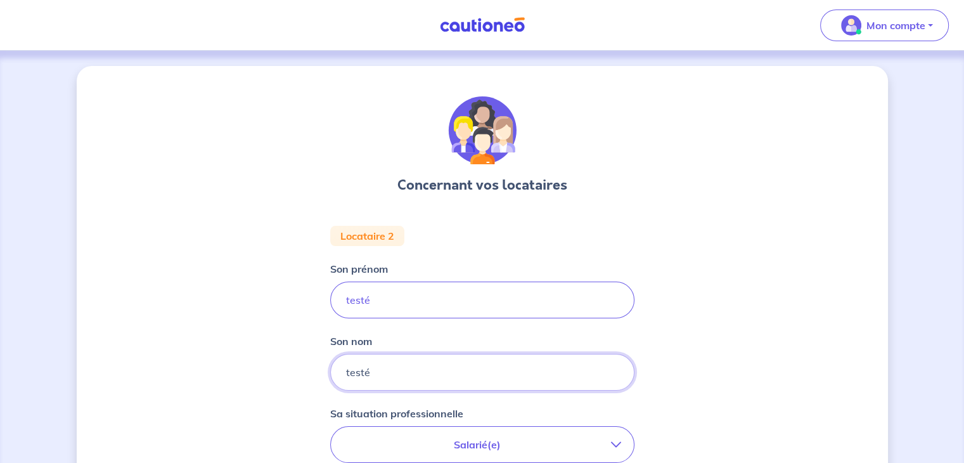
type input "testé"
click at [408, 439] on p "Salarié(e)" at bounding box center [476, 444] width 267 height 15
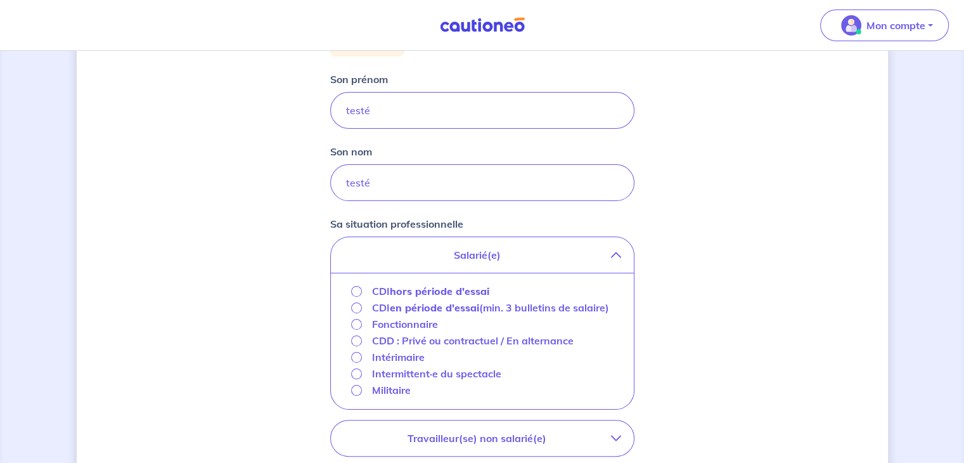
scroll to position [190, 0]
click at [412, 288] on strong "hors période d'essai" at bounding box center [439, 290] width 99 height 13
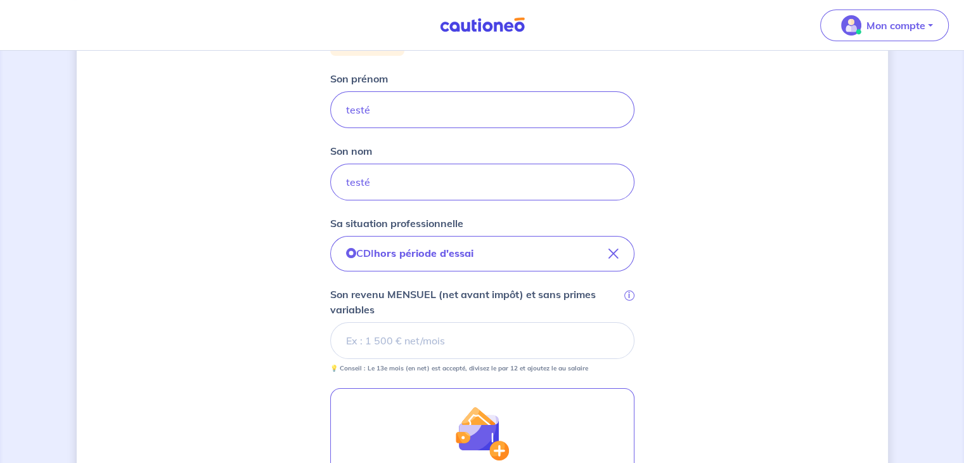
click at [402, 340] on input "Son revenu MENSUEL (net avant impôt) et sans primes variables i" at bounding box center [482, 340] width 304 height 37
click at [408, 354] on input "Son revenu MENSUEL (net avant impôt) et sans primes variables i" at bounding box center [482, 340] width 304 height 37
click at [408, 344] on input "Son revenu MENSUEL (net avant impôt) et sans primes variables i" at bounding box center [482, 340] width 304 height 37
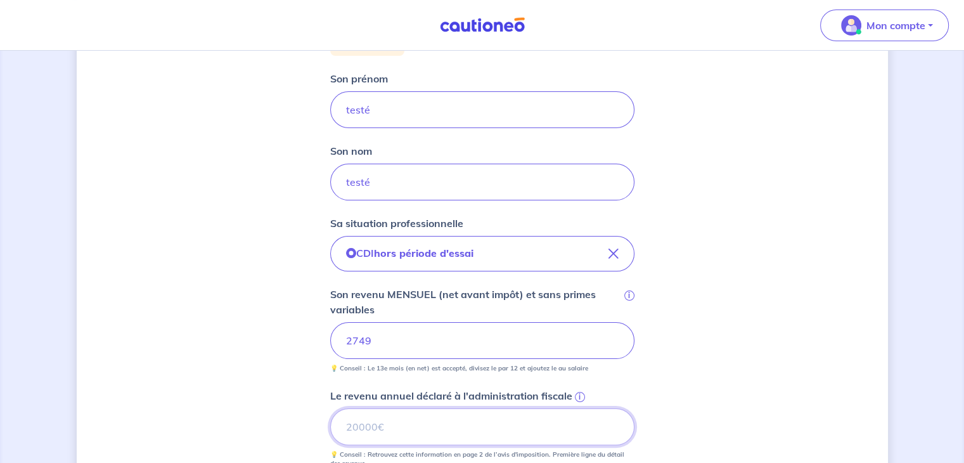
click at [421, 427] on input "Le revenu annuel déclaré à l'administration fiscale i" at bounding box center [482, 426] width 304 height 37
click at [429, 421] on input "Le revenu annuel déclaré à l'administration fiscale i" at bounding box center [482, 426] width 304 height 37
type input "34020"
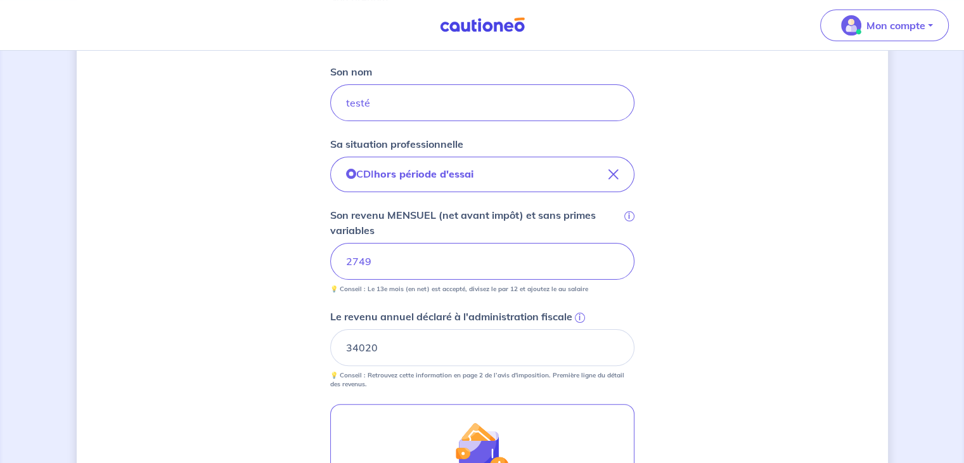
scroll to position [317, 0]
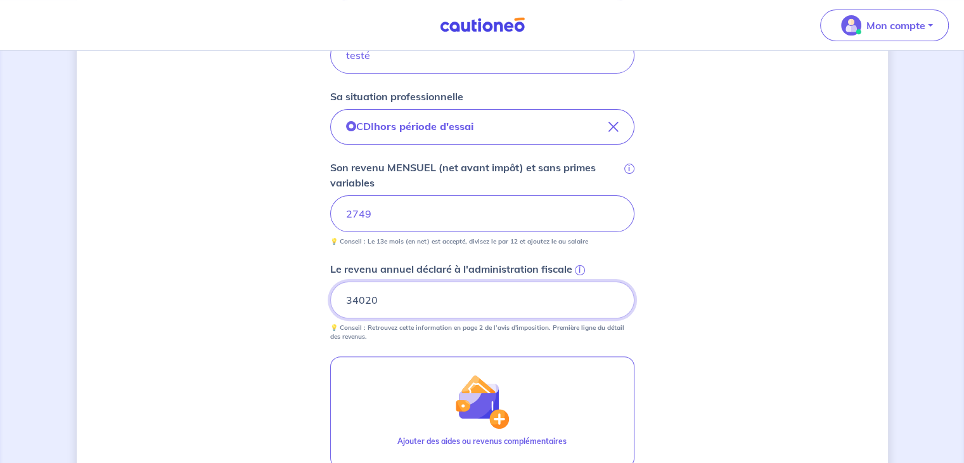
click at [360, 298] on input "34020" at bounding box center [482, 299] width 304 height 37
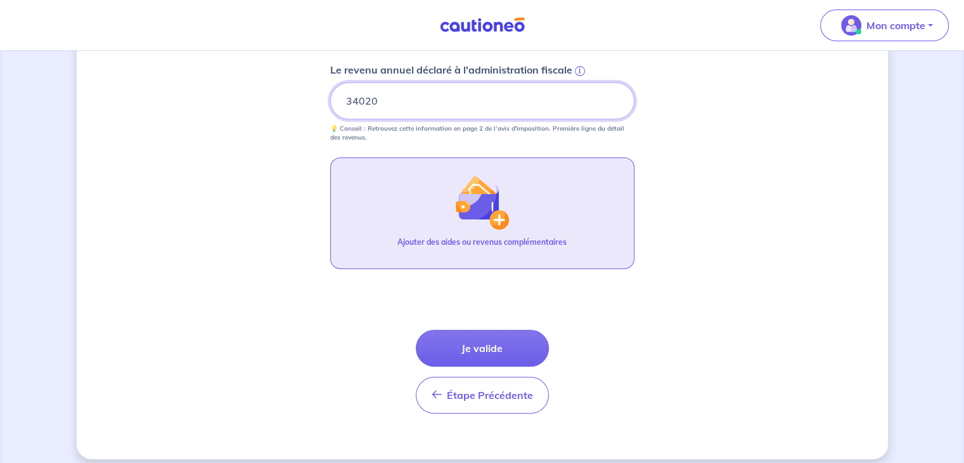
scroll to position [525, 0]
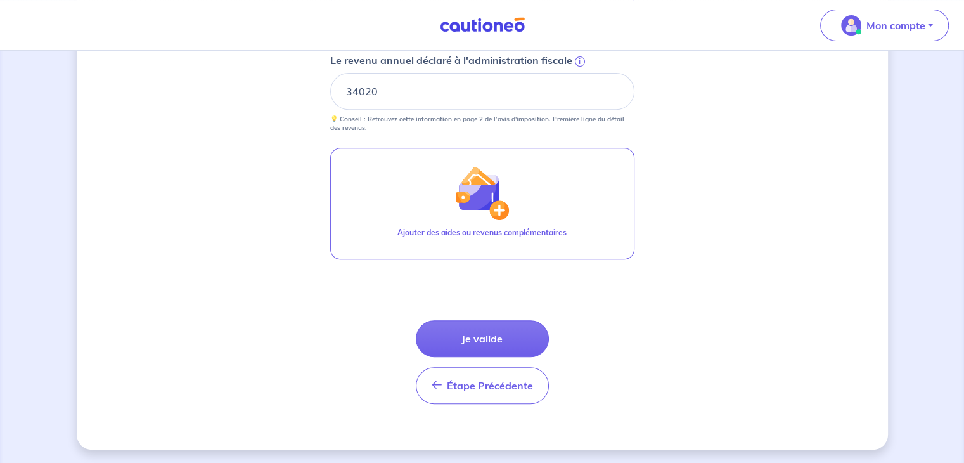
click at [496, 362] on div "Étape Précédente Précédent Je valide Je valide" at bounding box center [482, 362] width 133 height 84
click at [496, 379] on span "Étape Précédente" at bounding box center [490, 385] width 86 height 13
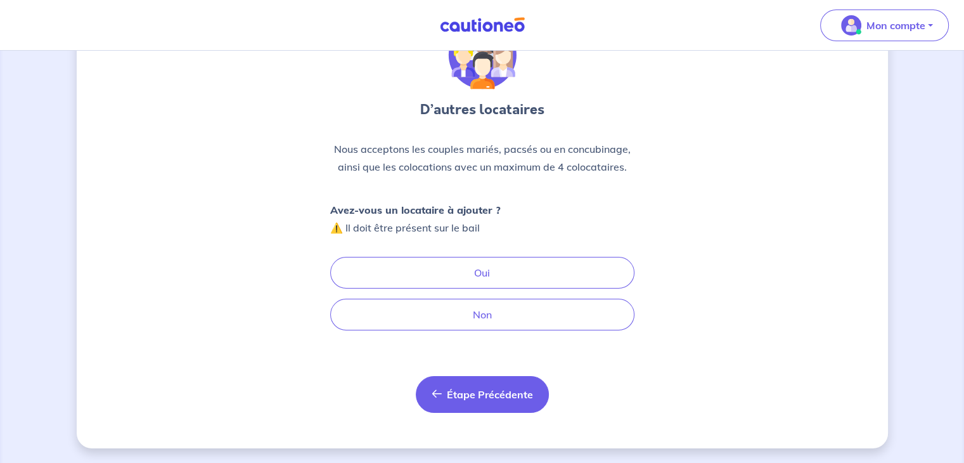
click at [464, 381] on button "Étape Précédente Précédent" at bounding box center [482, 394] width 133 height 37
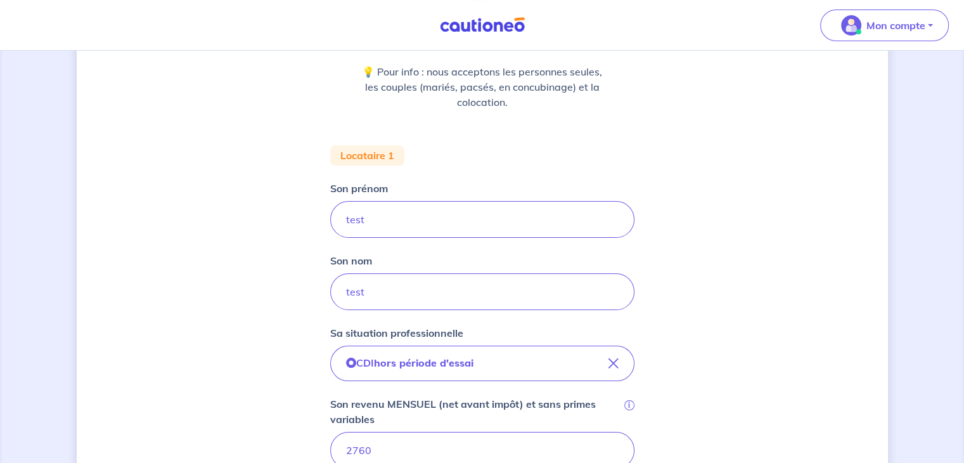
scroll to position [280, 0]
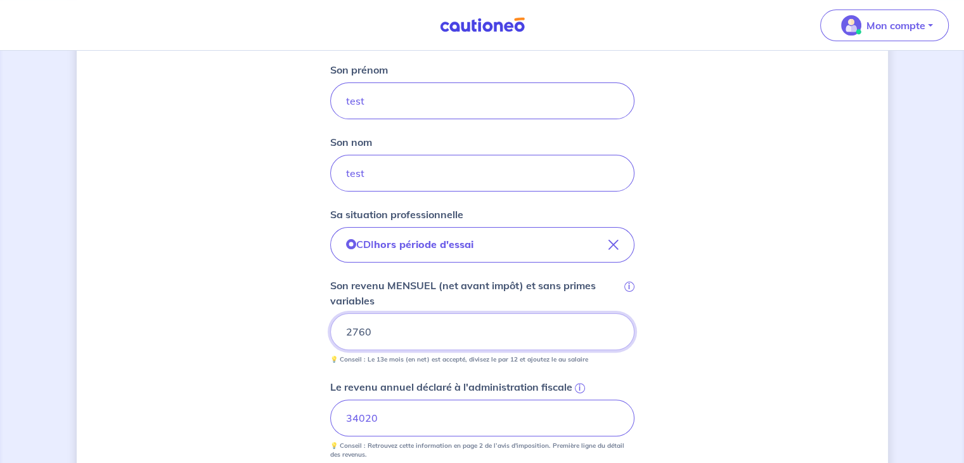
click at [357, 332] on input "2760" at bounding box center [482, 331] width 304 height 37
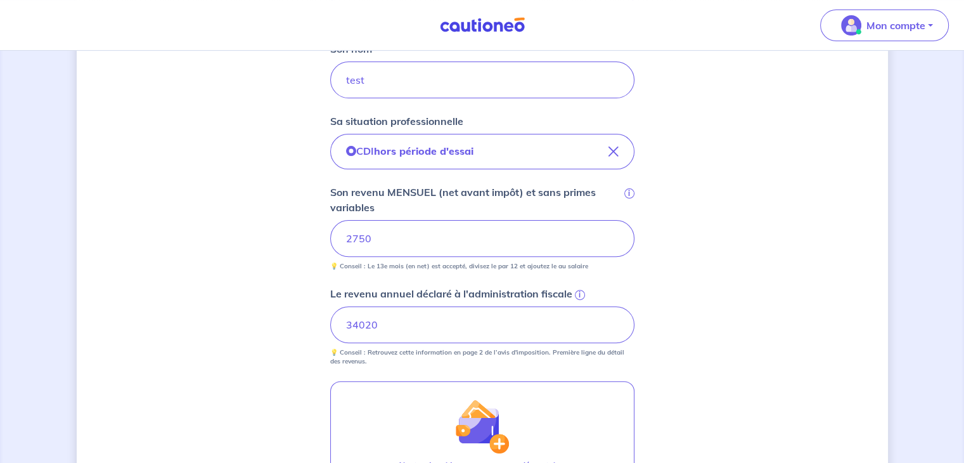
scroll to position [470, 0]
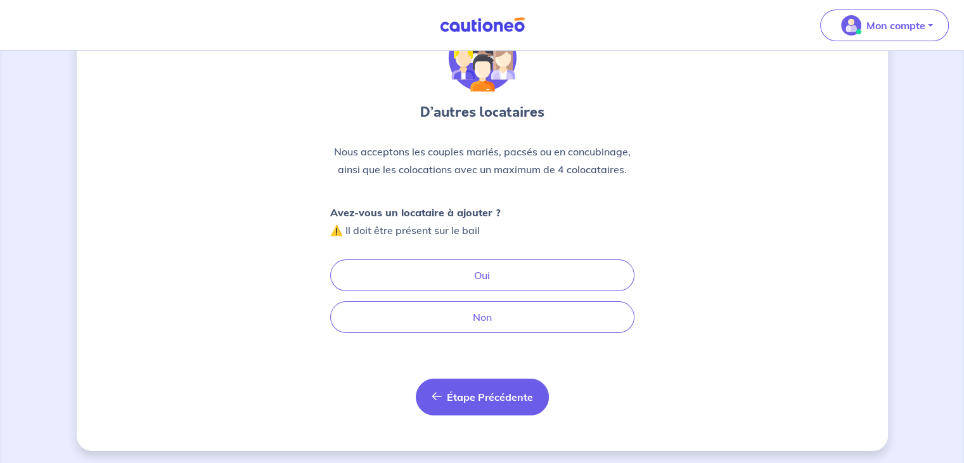
scroll to position [75, 0]
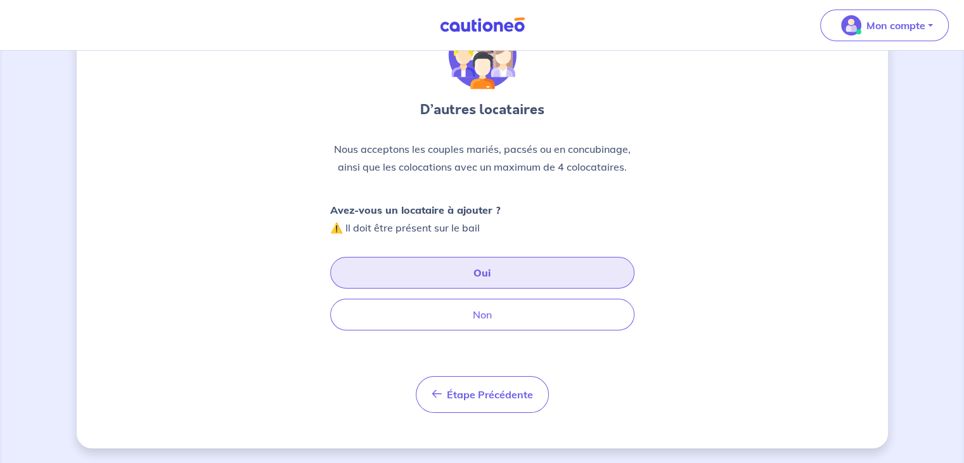
click at [490, 261] on button "Oui" at bounding box center [482, 273] width 304 height 32
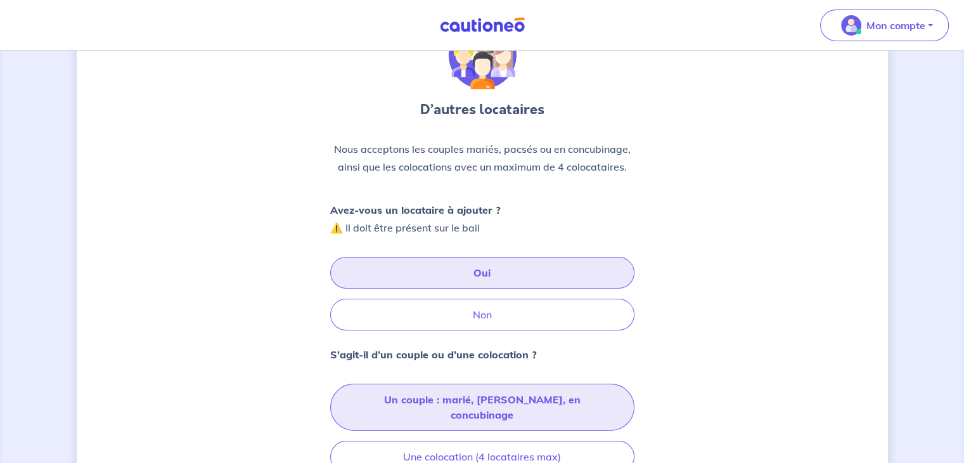
click at [426, 394] on button "Un couple : marié, pacsé, en concubinage" at bounding box center [482, 406] width 304 height 47
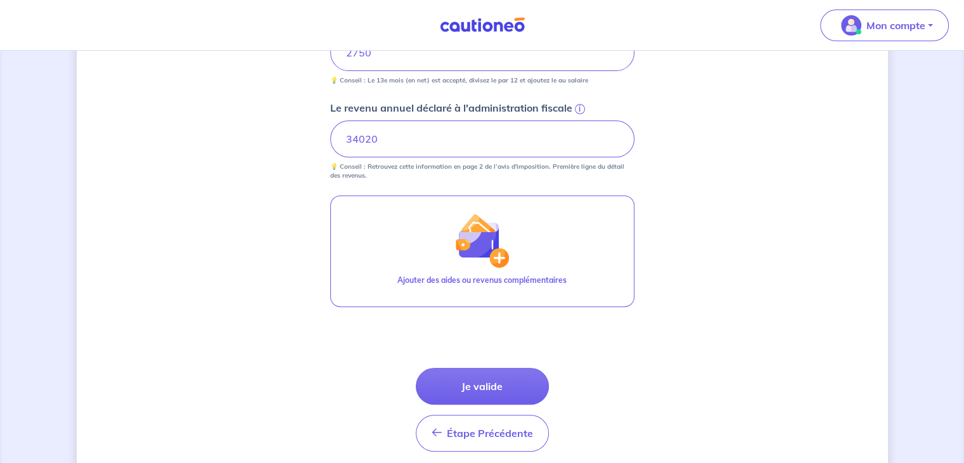
scroll to position [525, 0]
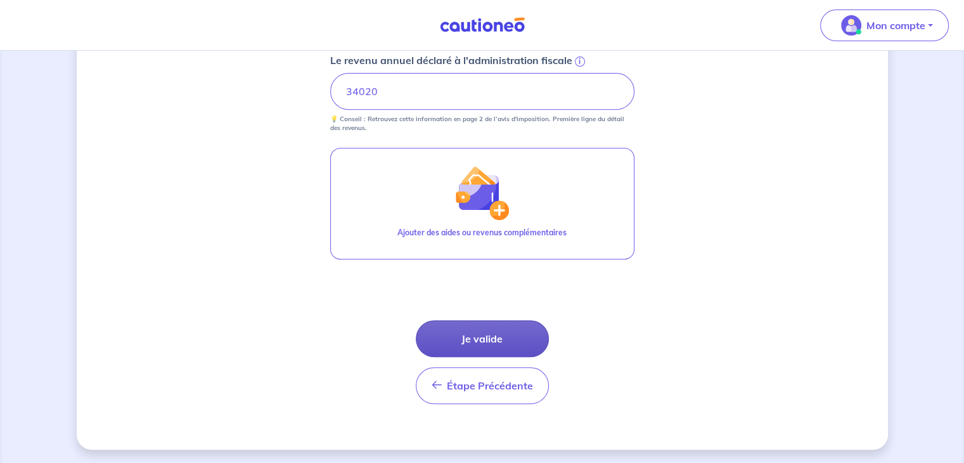
click at [464, 335] on button "Je valide" at bounding box center [482, 338] width 133 height 37
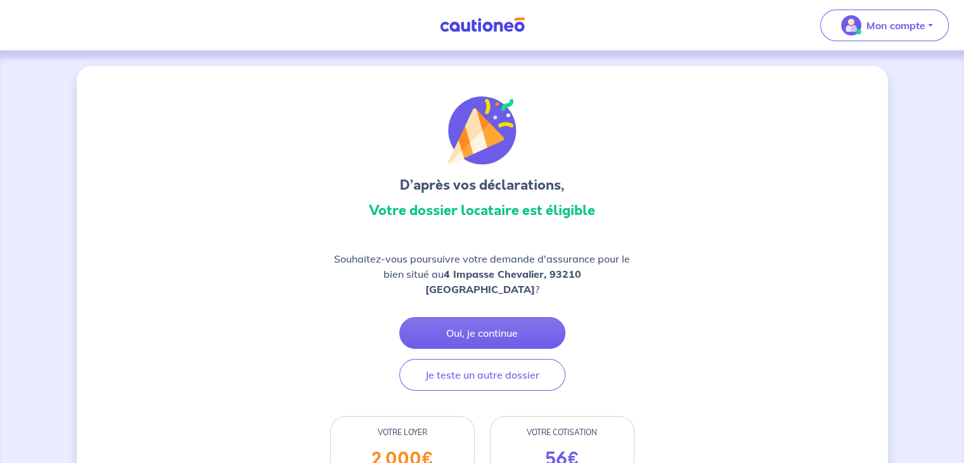
scroll to position [127, 0]
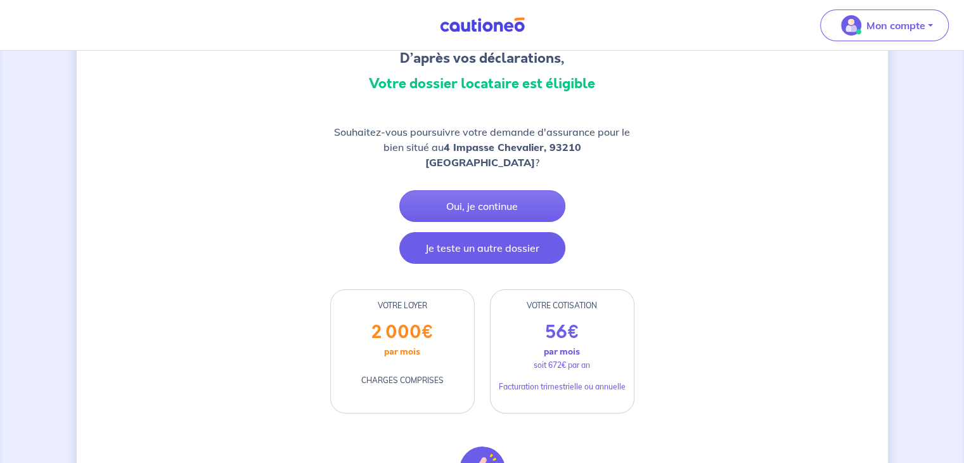
click at [477, 234] on button "Je teste un autre dossier" at bounding box center [482, 248] width 166 height 32
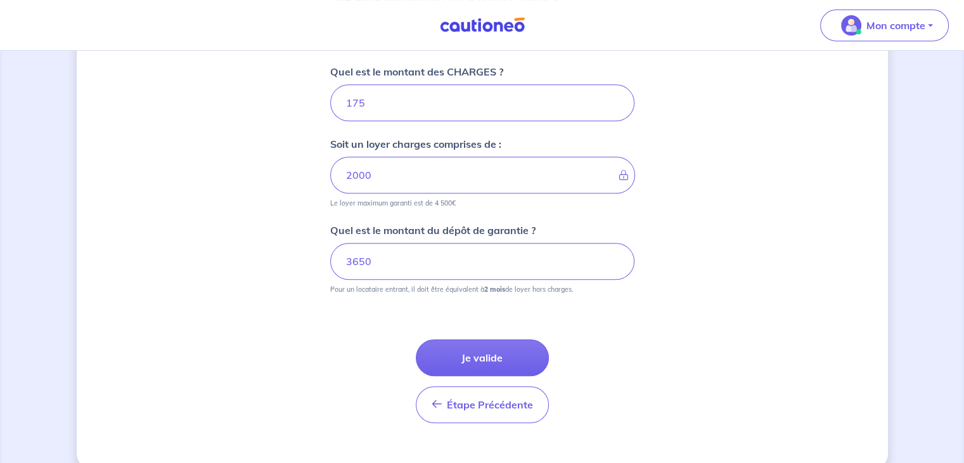
scroll to position [598, 0]
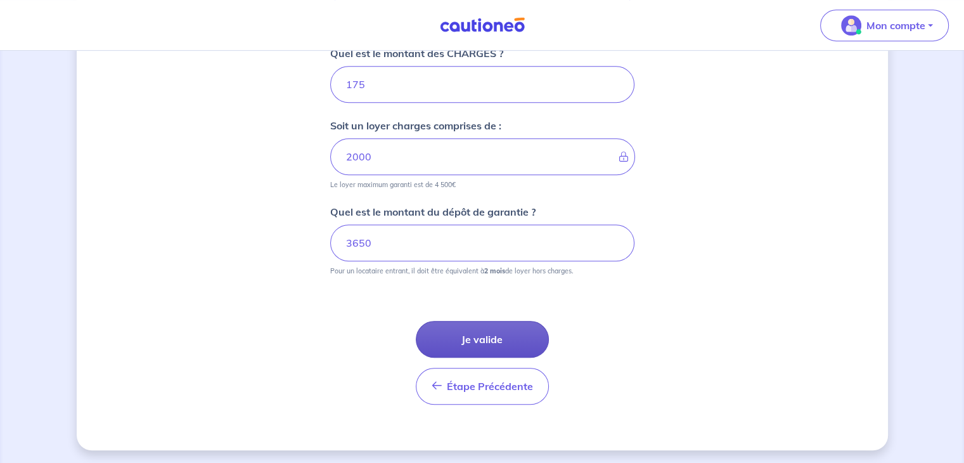
click at [498, 329] on button "Je valide" at bounding box center [482, 339] width 133 height 37
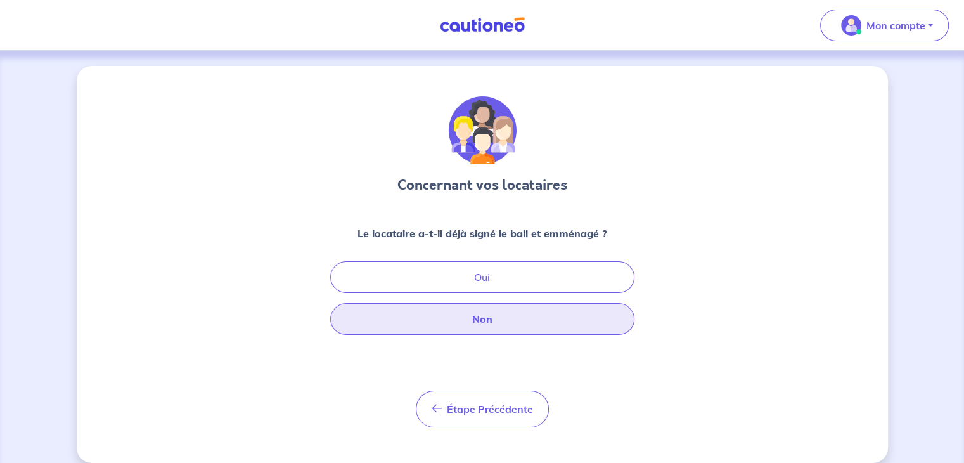
click at [494, 318] on button "Non" at bounding box center [482, 319] width 304 height 32
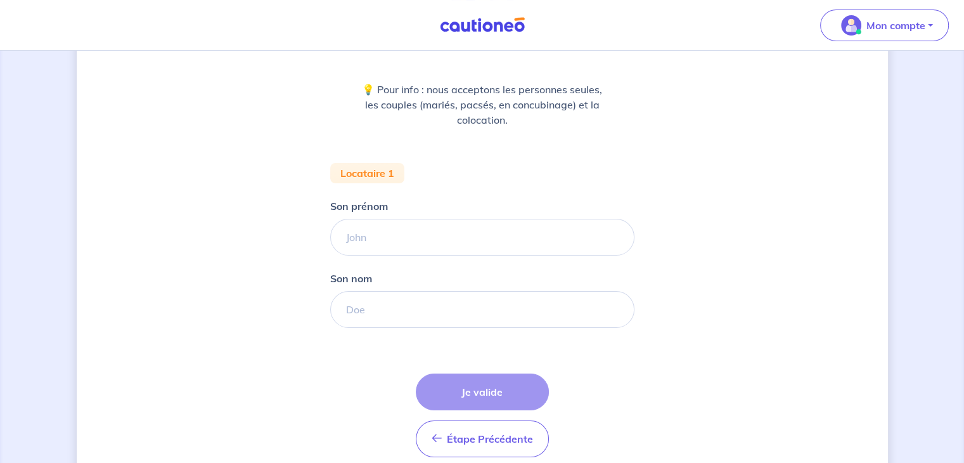
scroll to position [190, 0]
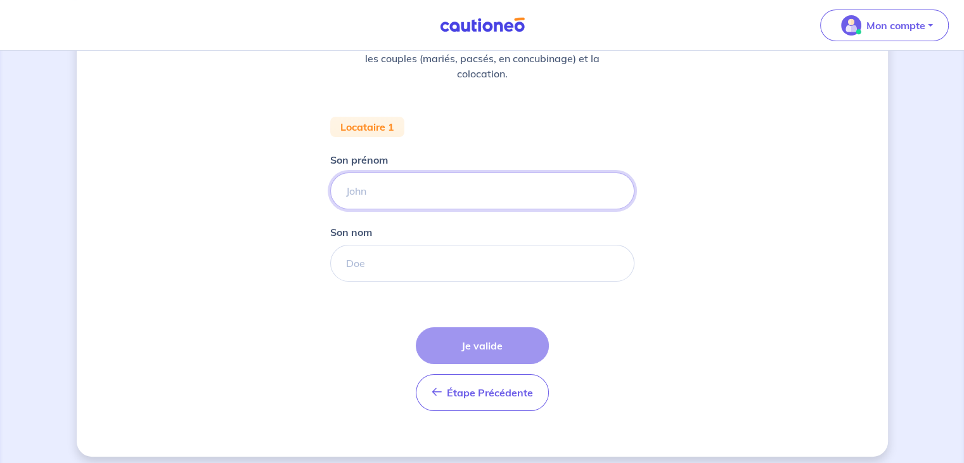
click at [387, 183] on input "Son prénom" at bounding box center [482, 190] width 304 height 37
type input "yres"
drag, startPoint x: 388, startPoint y: 279, endPoint x: 385, endPoint y: 272, distance: 7.9
click at [388, 279] on input "Son nom" at bounding box center [482, 263] width 304 height 37
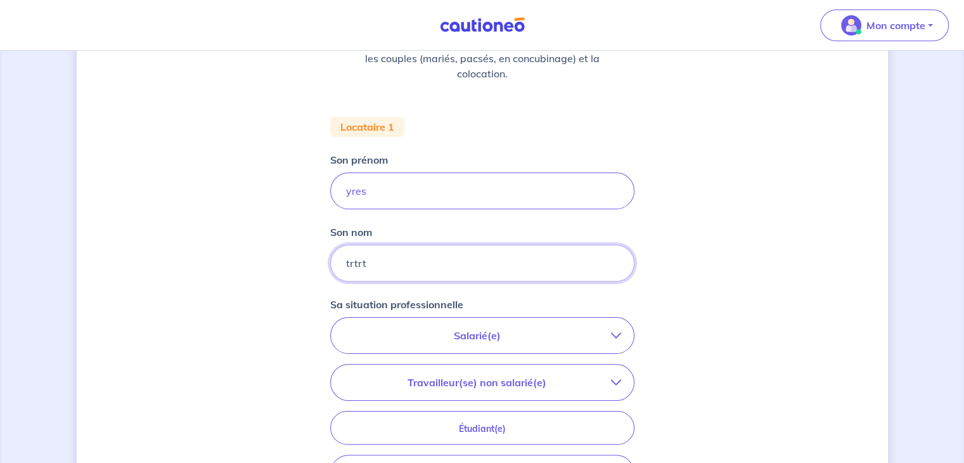
type input "trtrt"
click at [476, 340] on p "Salarié(e)" at bounding box center [476, 335] width 267 height 15
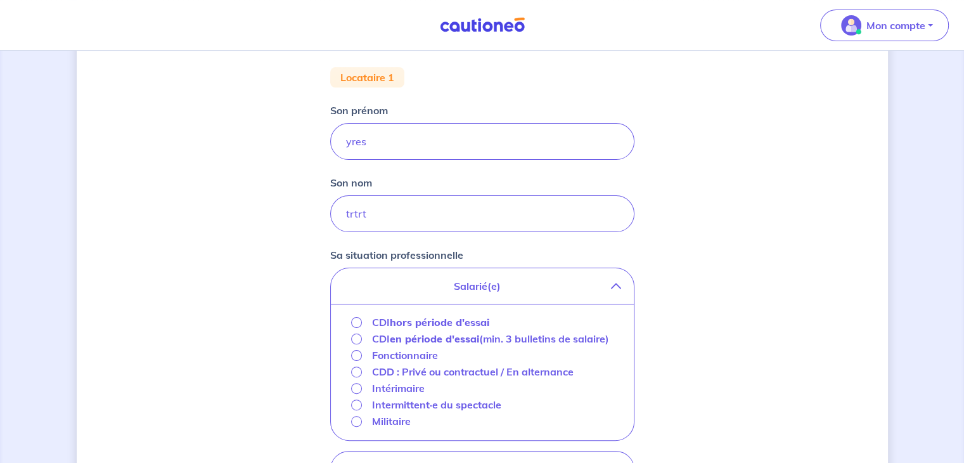
scroll to position [253, 0]
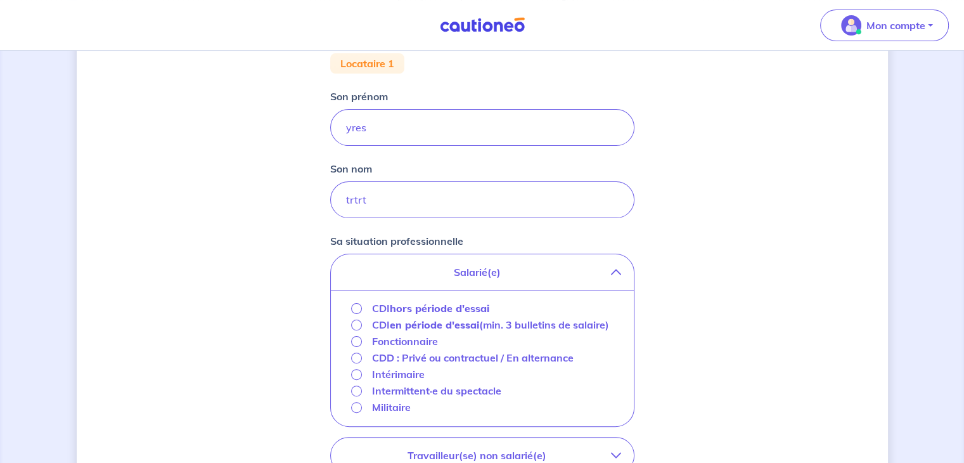
click at [449, 311] on strong "hors période d'essai" at bounding box center [439, 308] width 99 height 13
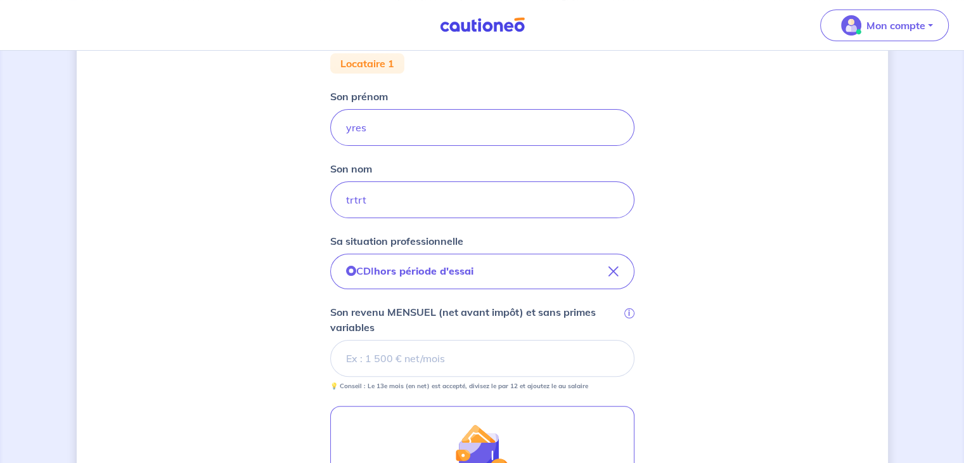
scroll to position [380, 0]
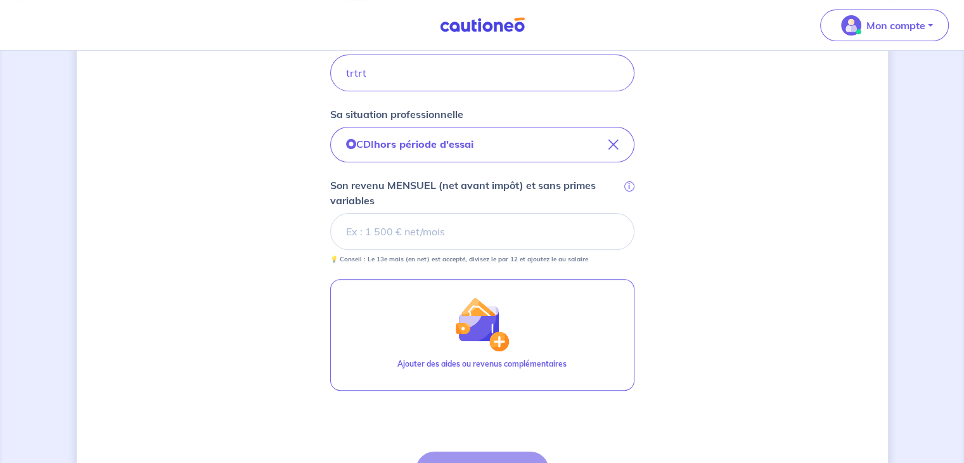
click at [433, 226] on input "Son revenu MENSUEL (net avant impôt) et sans primes variables i" at bounding box center [482, 231] width 304 height 37
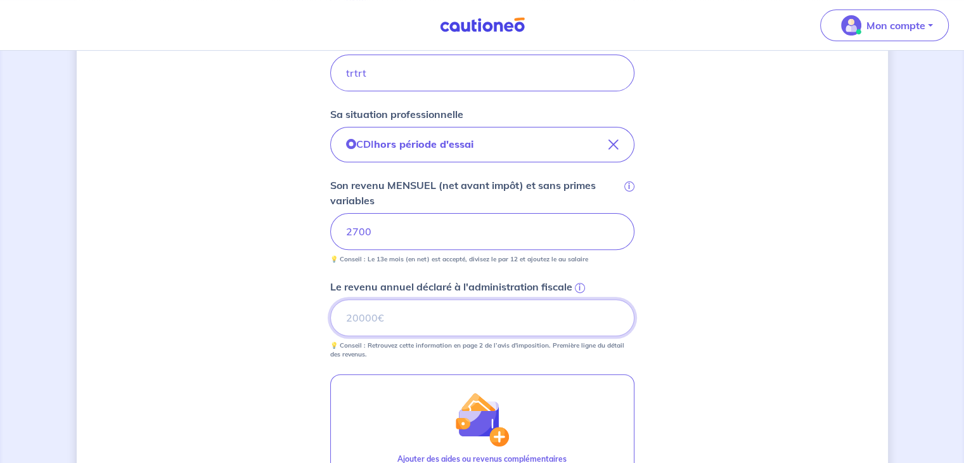
click at [394, 321] on input "Le revenu annuel déclaré à l'administration fiscale i" at bounding box center [482, 317] width 304 height 37
click at [394, 302] on input "33" at bounding box center [482, 317] width 304 height 37
type input "33432"
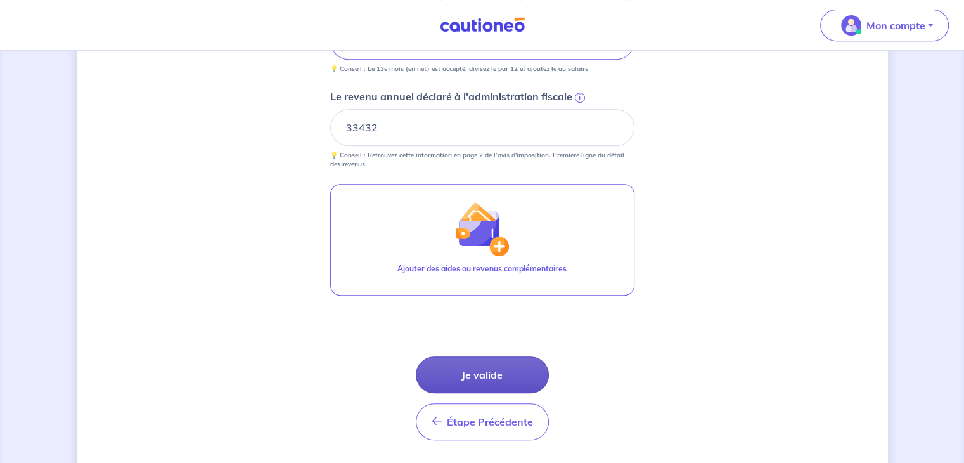
click at [486, 371] on button "Je valide" at bounding box center [482, 374] width 133 height 37
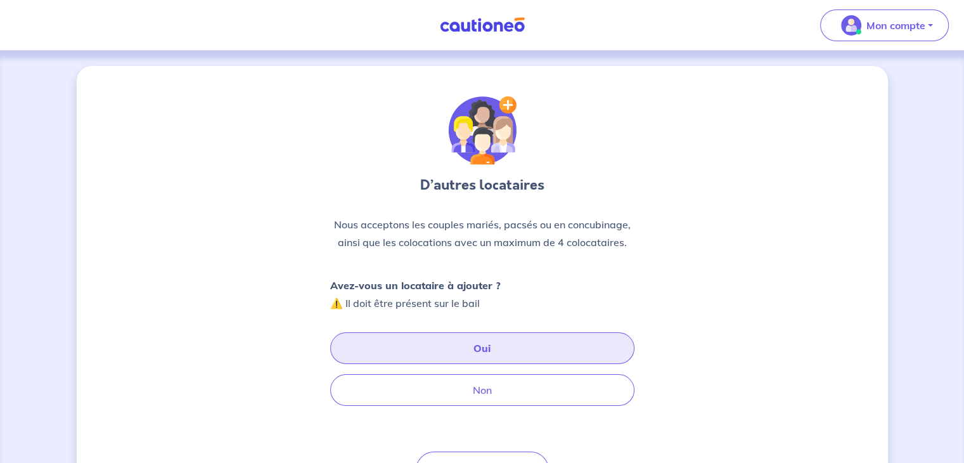
click at [471, 346] on button "Oui" at bounding box center [482, 348] width 304 height 32
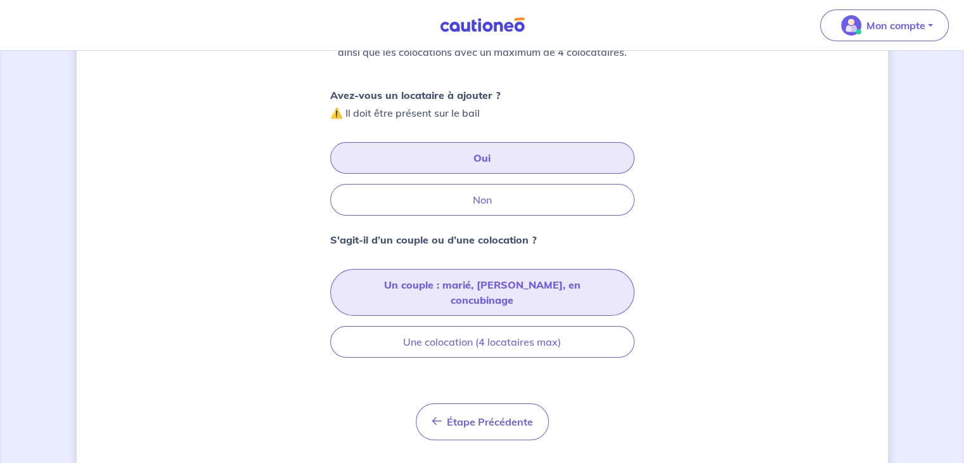
click at [466, 292] on button "Un couple : marié, pacsé, en concubinage" at bounding box center [482, 292] width 304 height 47
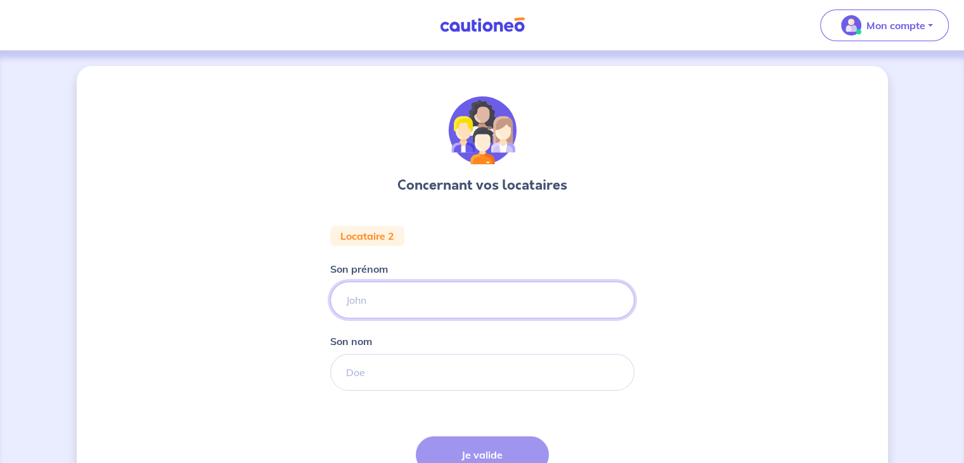
click at [378, 305] on input "Son prénom" at bounding box center [482, 299] width 304 height 37
type input "rfgfgf"
click at [392, 366] on input "Son nom" at bounding box center [482, 372] width 304 height 37
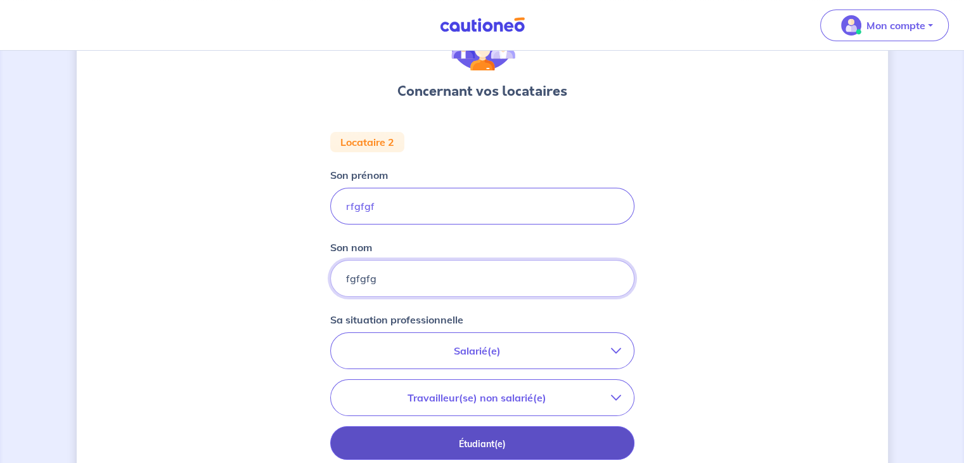
scroll to position [127, 0]
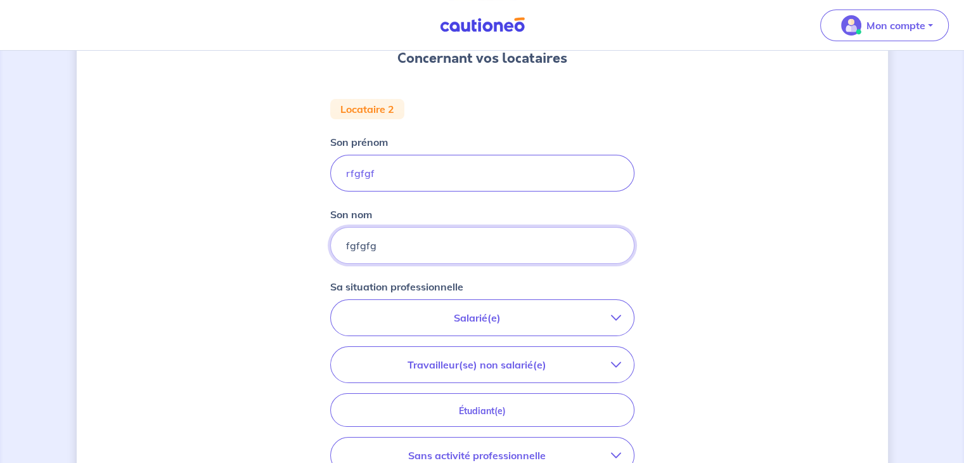
type input "fgfgfg"
click at [471, 319] on p "Salarié(e)" at bounding box center [476, 317] width 267 height 15
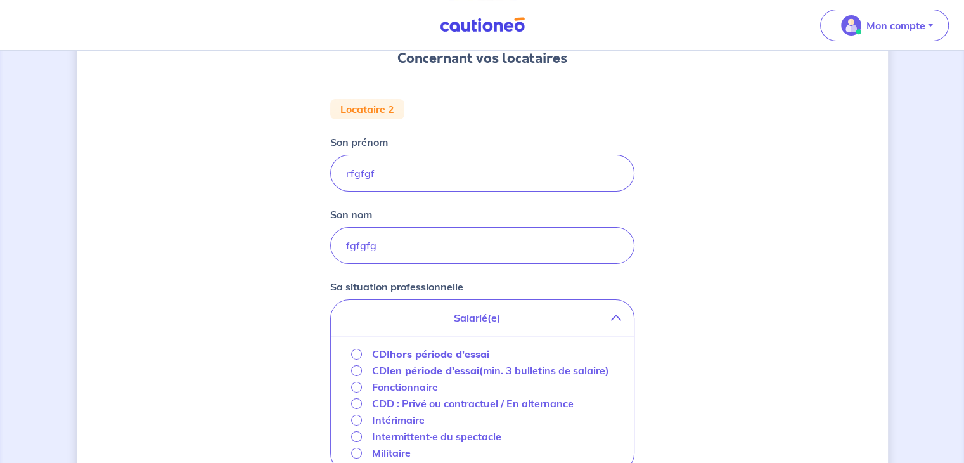
click at [430, 357] on strong "hors période d'essai" at bounding box center [439, 353] width 99 height 13
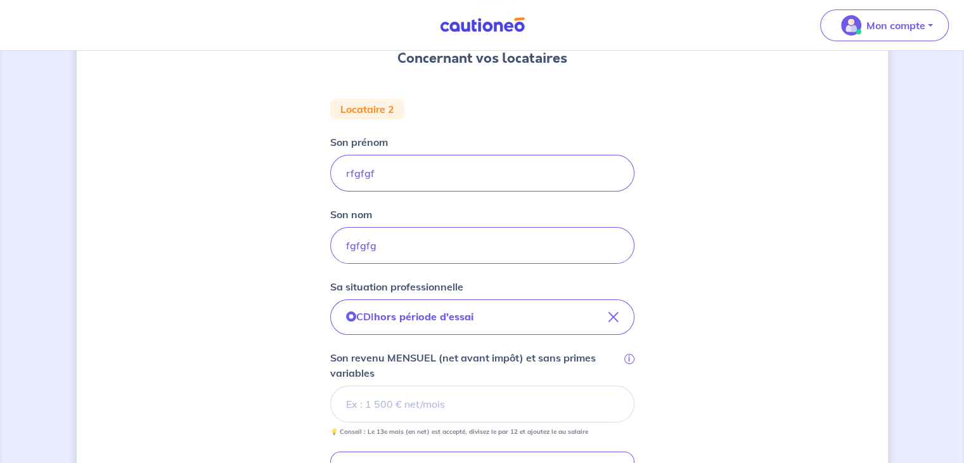
scroll to position [253, 0]
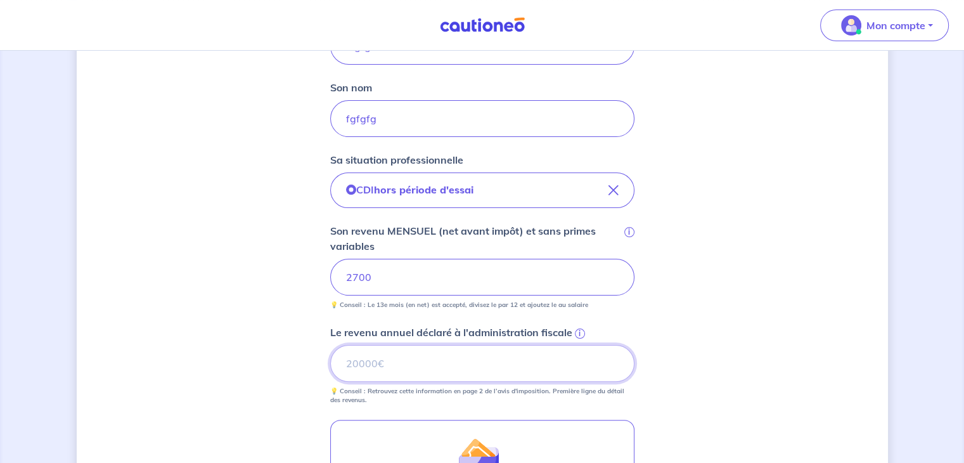
click at [411, 369] on input "Le revenu annuel déclaré à l'administration fiscale i" at bounding box center [482, 363] width 304 height 37
click at [457, 356] on input "33430" at bounding box center [482, 363] width 304 height 37
click at [372, 366] on input "33430" at bounding box center [482, 363] width 304 height 37
type input "33432"
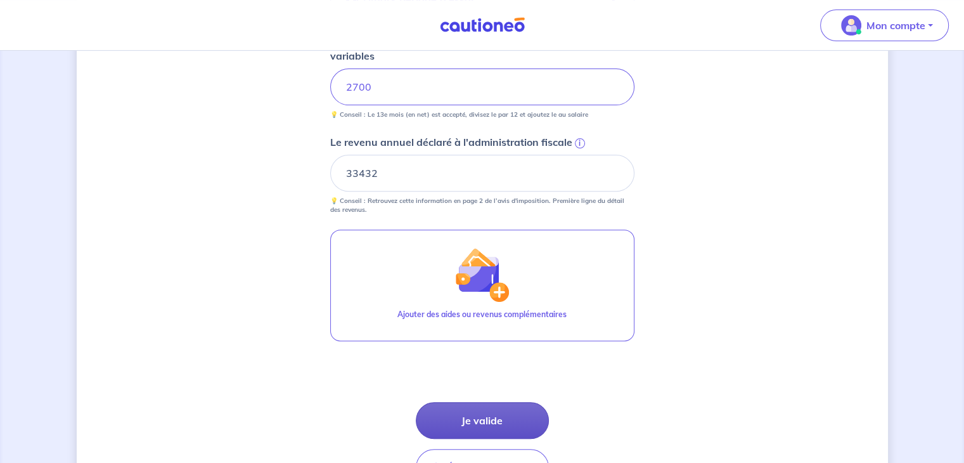
click at [457, 421] on button "Je valide" at bounding box center [482, 420] width 133 height 37
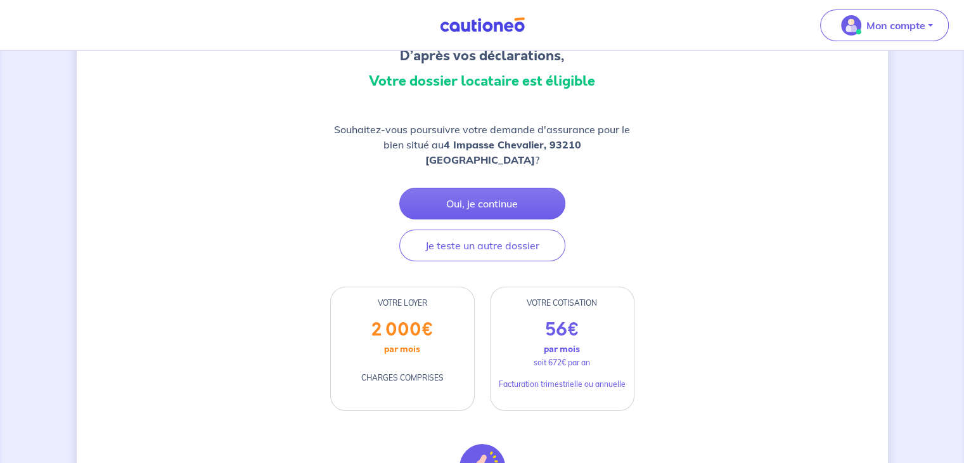
scroll to position [190, 0]
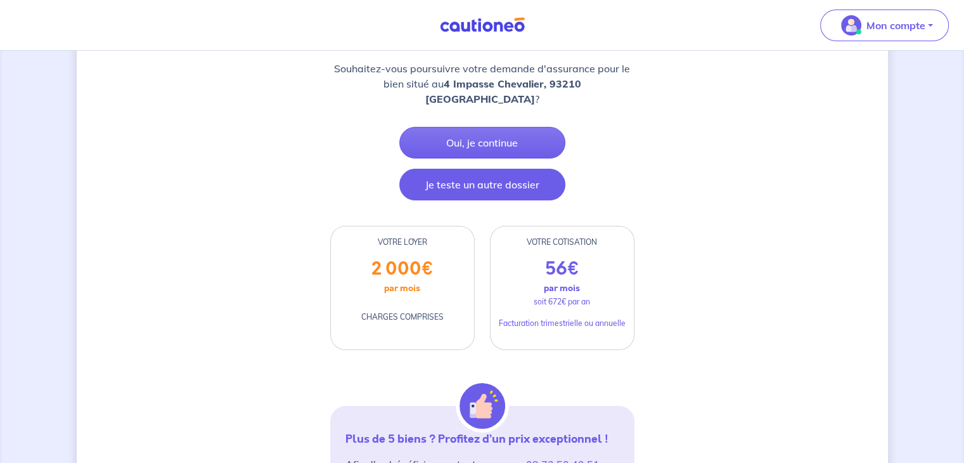
click at [491, 169] on button "Je teste un autre dossier" at bounding box center [482, 185] width 166 height 32
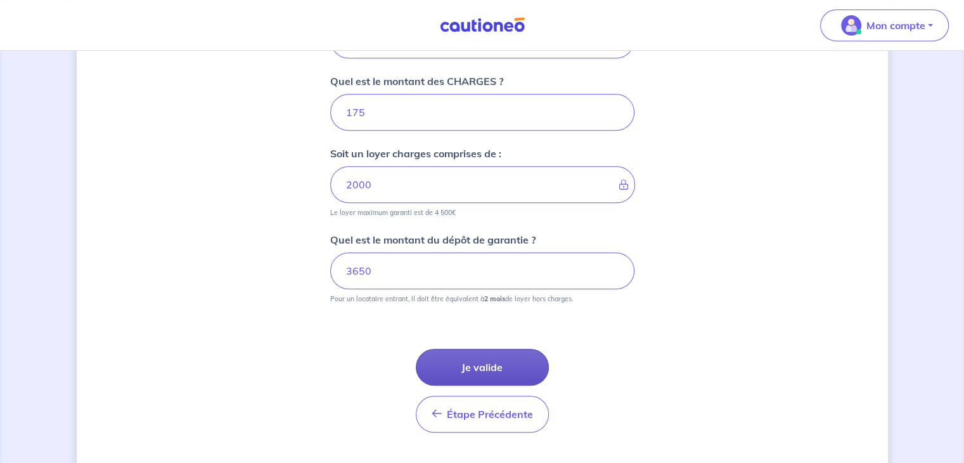
click at [470, 365] on button "Je valide" at bounding box center [482, 367] width 133 height 37
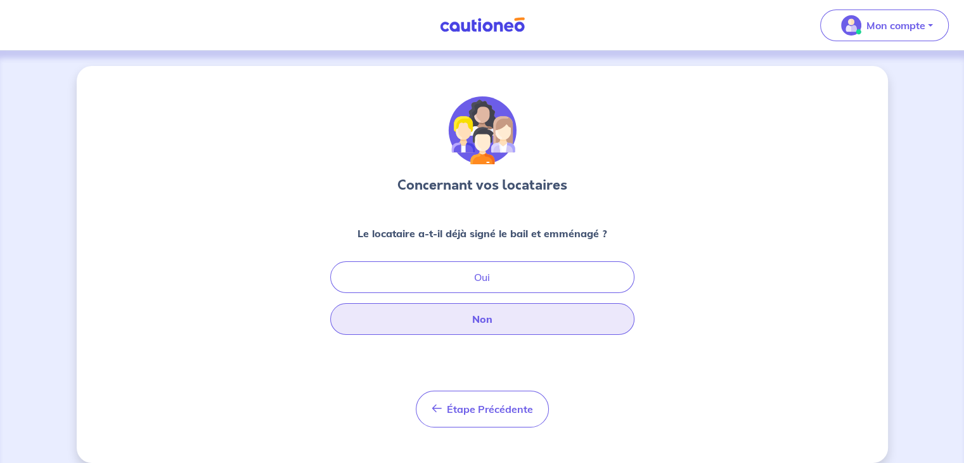
click at [494, 316] on button "Non" at bounding box center [482, 319] width 304 height 32
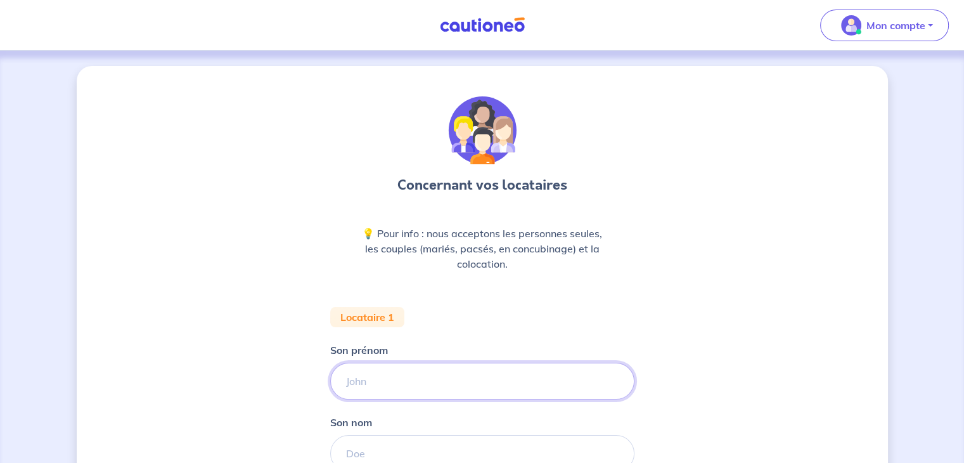
click at [412, 385] on input "Son prénom" at bounding box center [482, 380] width 304 height 37
type input "rsdfgfg"
click at [395, 439] on input "Son nom" at bounding box center [482, 453] width 304 height 37
type input "fgfdfg"
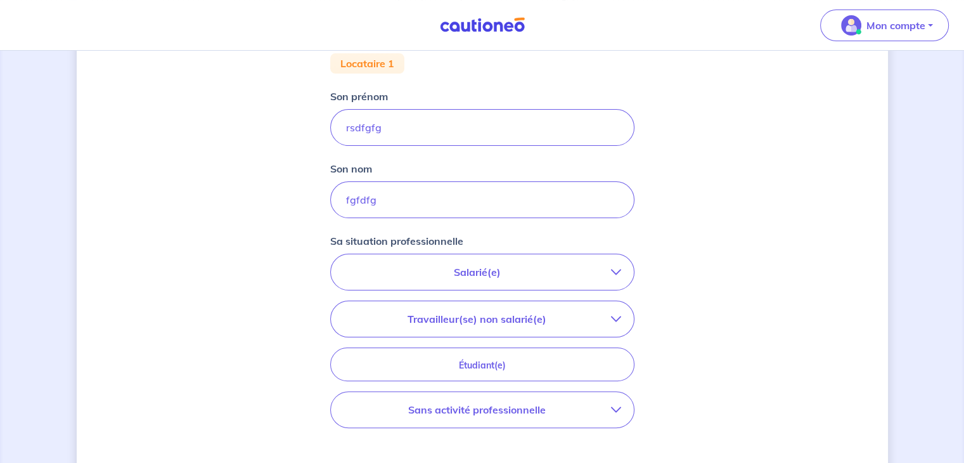
click at [467, 267] on p "Salarié(e)" at bounding box center [476, 271] width 267 height 15
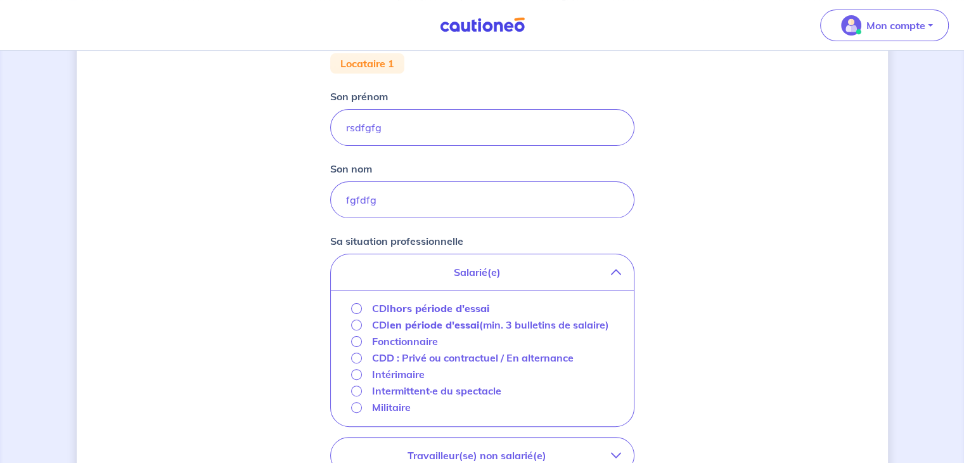
click at [426, 304] on strong "hors période d'essai" at bounding box center [439, 308] width 99 height 13
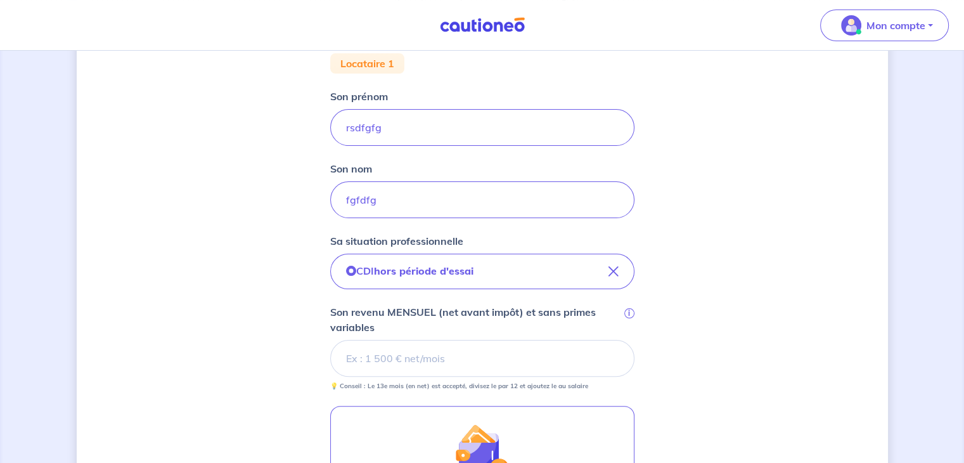
click at [398, 354] on input "Son revenu MENSUEL (net avant impôt) et sans primes variables i" at bounding box center [482, 358] width 304 height 37
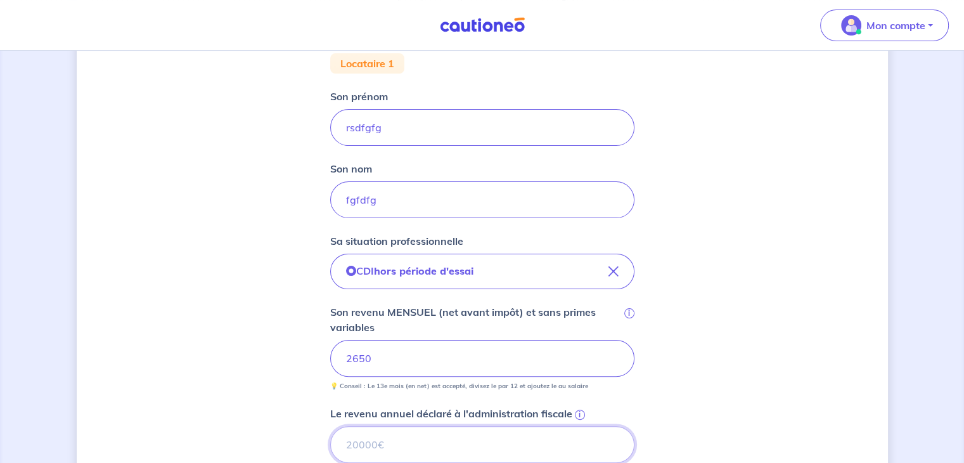
click at [381, 438] on input "Le revenu annuel déclaré à l'administration fiscale i" at bounding box center [482, 444] width 304 height 37
type input "32808"
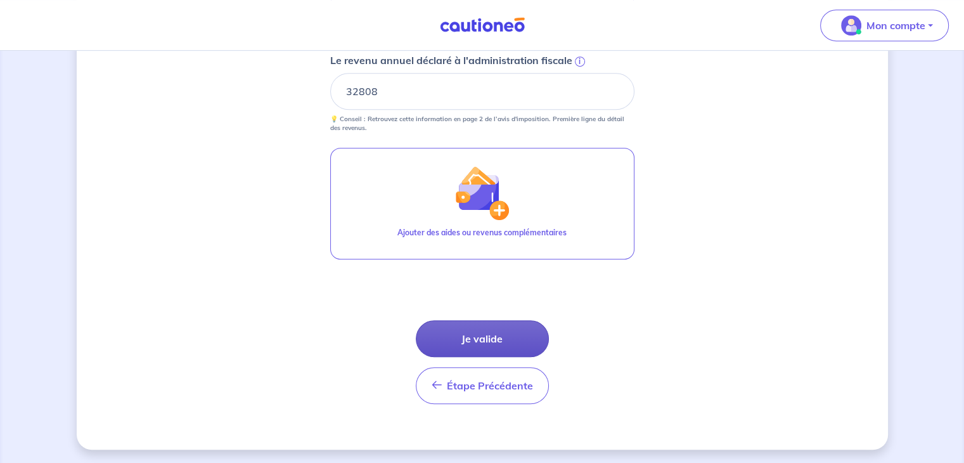
click at [489, 345] on button "Je valide" at bounding box center [482, 338] width 133 height 37
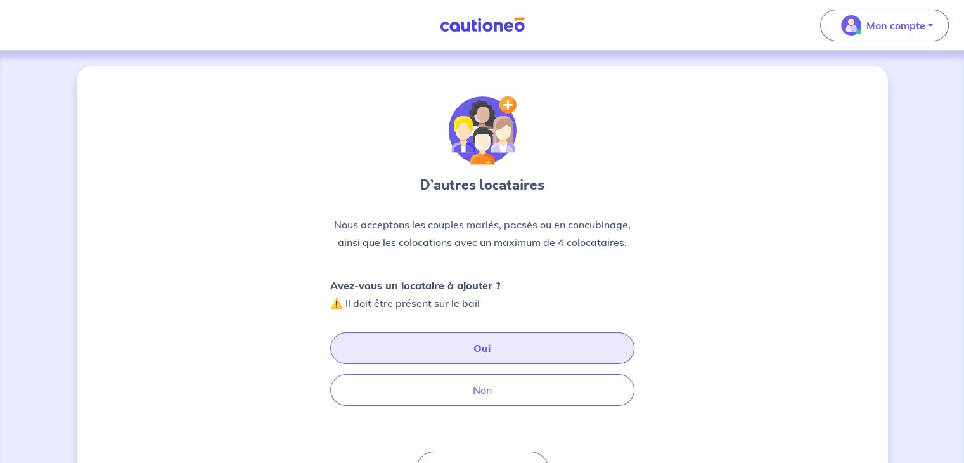
click at [477, 349] on button "Oui" at bounding box center [482, 348] width 304 height 32
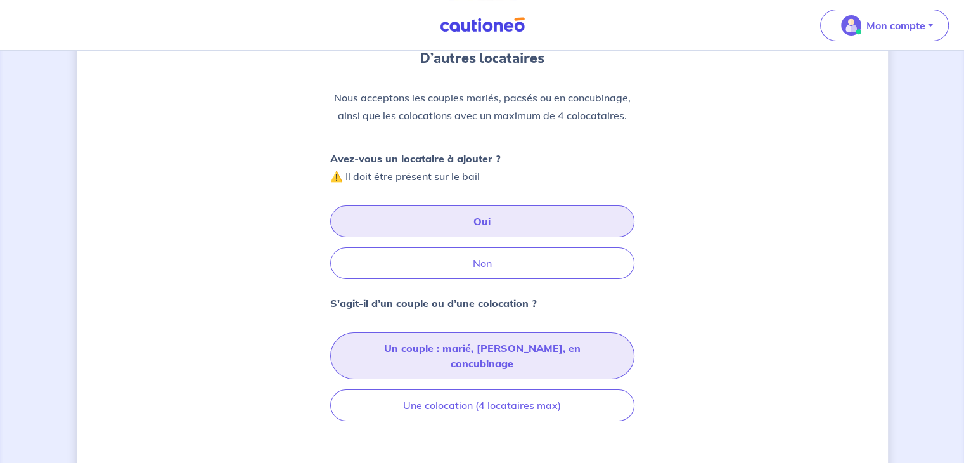
click at [463, 345] on button "Un couple : marié, pacsé, en concubinage" at bounding box center [482, 355] width 304 height 47
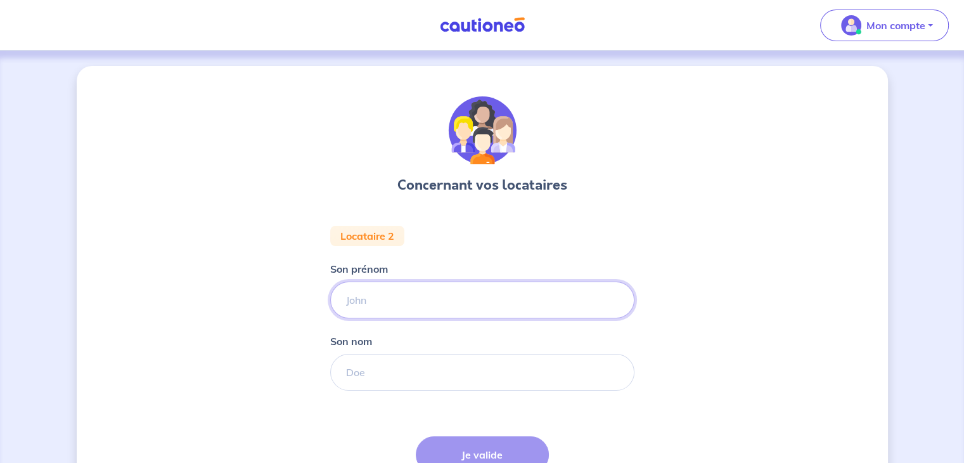
click at [393, 287] on input "Son prénom" at bounding box center [482, 299] width 304 height 37
type input "fdgdfg"
click at [403, 371] on input "Son nom" at bounding box center [482, 372] width 304 height 37
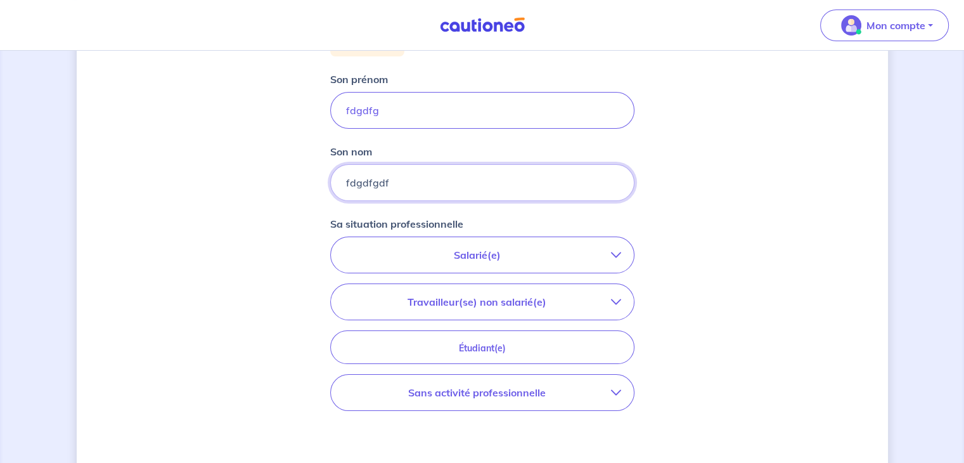
scroll to position [190, 0]
type input "fdgdfgdf"
click at [464, 260] on p "Salarié(e)" at bounding box center [476, 254] width 267 height 15
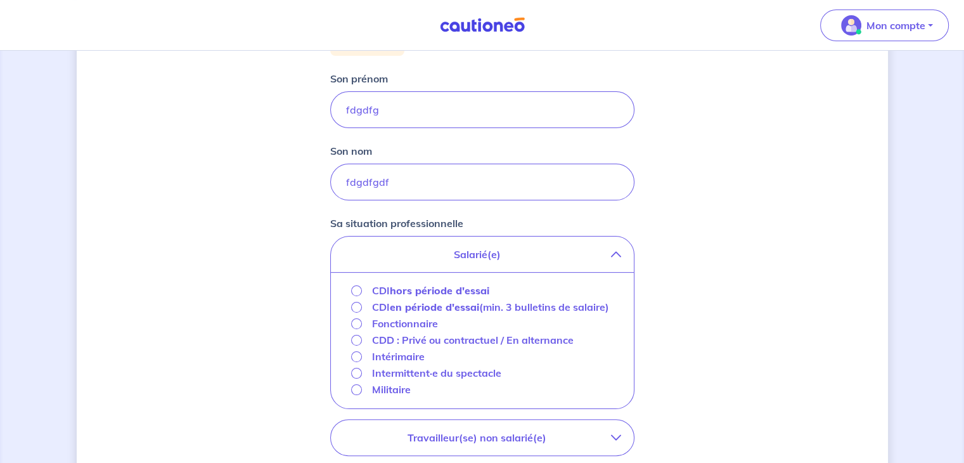
click at [454, 290] on strong "hors période d'essai" at bounding box center [439, 290] width 99 height 13
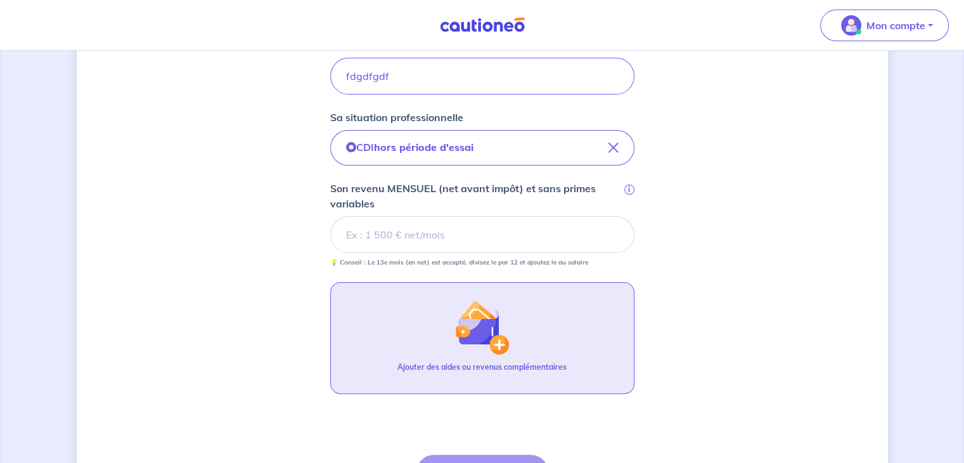
scroll to position [380, 0]
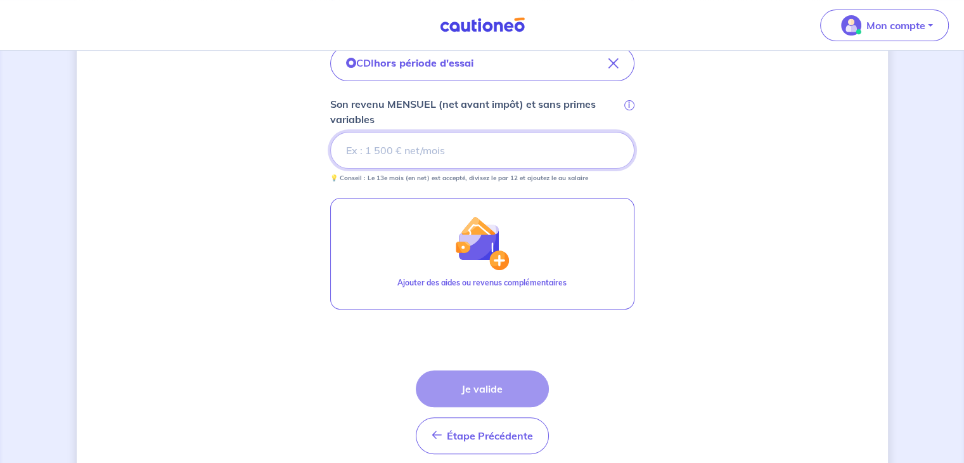
click at [426, 158] on input "Son revenu MENSUEL (net avant impôt) et sans primes variables i" at bounding box center [482, 150] width 304 height 37
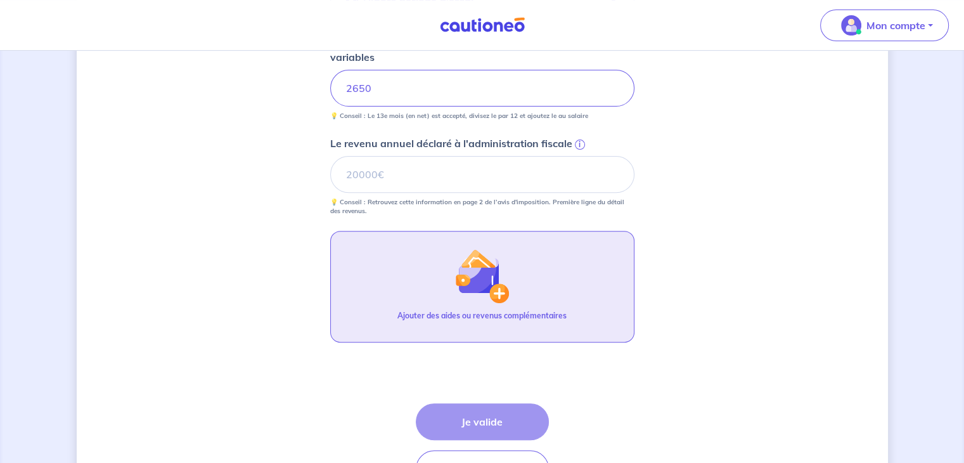
scroll to position [507, 0]
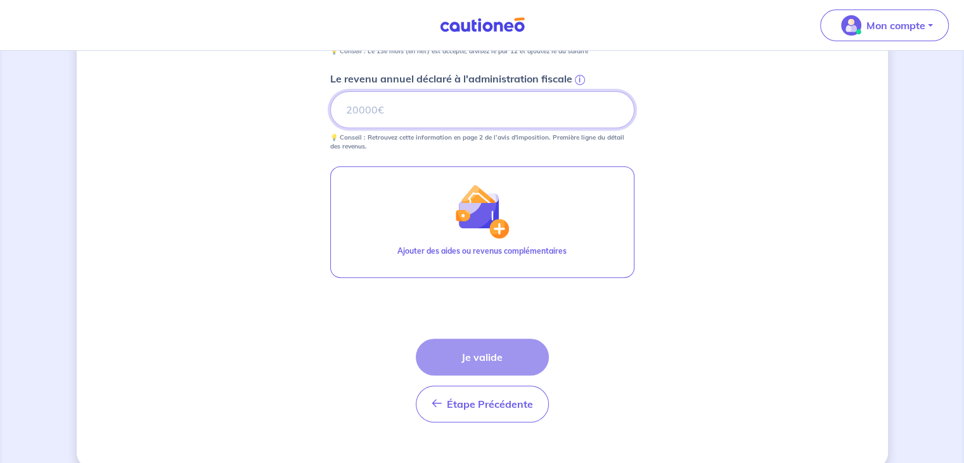
click at [434, 105] on input "Le revenu annuel déclaré à l'administration fiscale i" at bounding box center [482, 109] width 304 height 37
drag, startPoint x: 381, startPoint y: 105, endPoint x: 373, endPoint y: 105, distance: 8.2
click at [381, 105] on input "Le revenu annuel déclaré à l'administration fiscale i" at bounding box center [482, 109] width 304 height 37
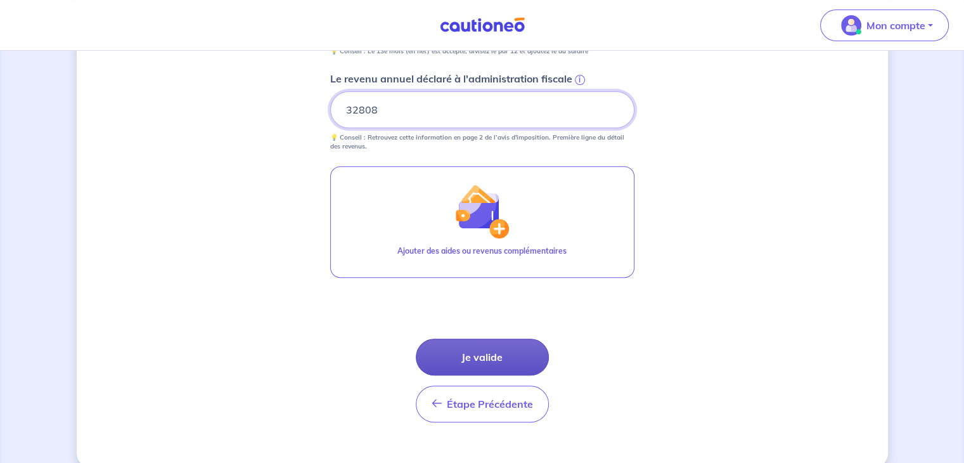
type input "32808"
click at [520, 350] on button "Je valide" at bounding box center [482, 356] width 133 height 37
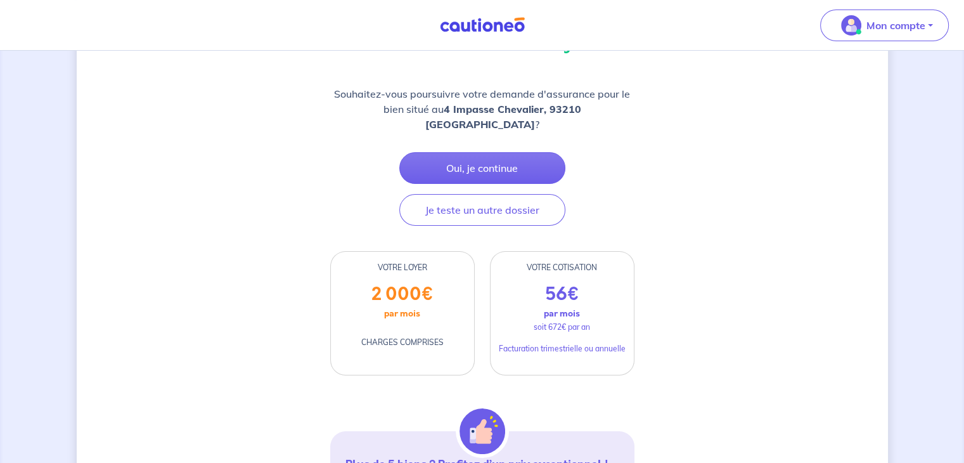
scroll to position [127, 0]
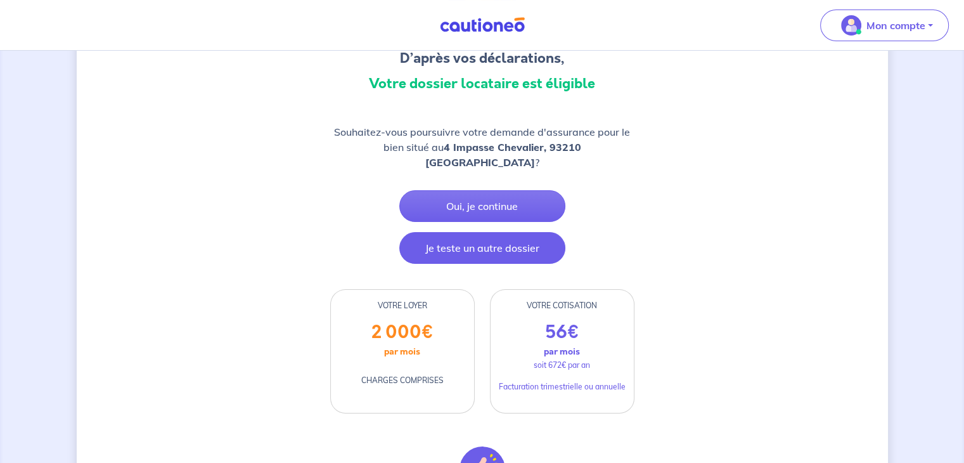
click at [510, 233] on button "Je teste un autre dossier" at bounding box center [482, 248] width 166 height 32
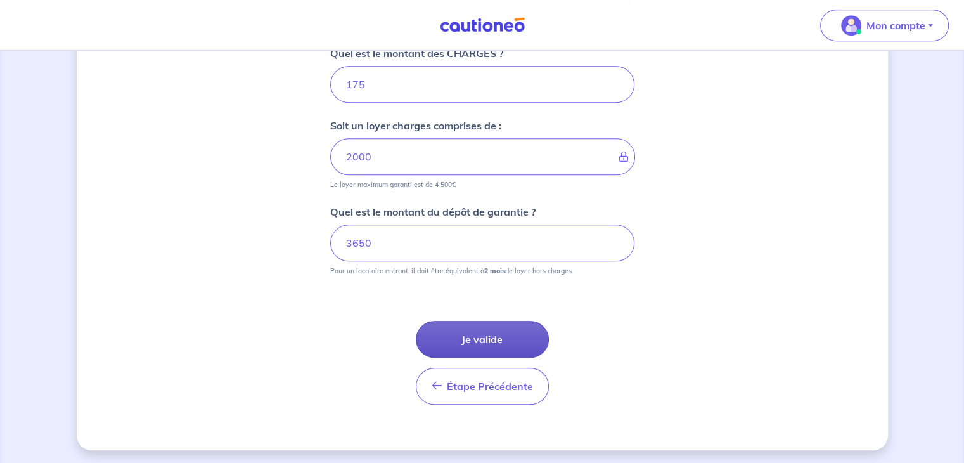
click at [458, 340] on button "Je valide" at bounding box center [482, 339] width 133 height 37
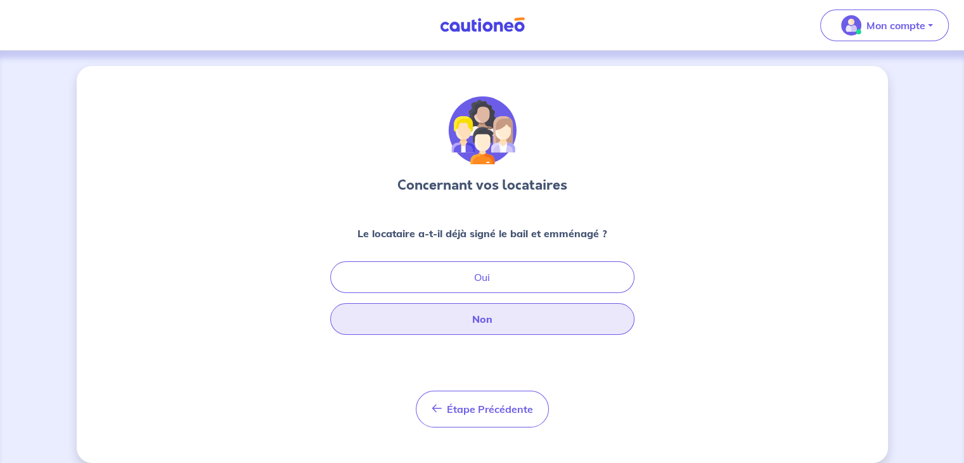
click at [468, 323] on button "Non" at bounding box center [482, 319] width 304 height 32
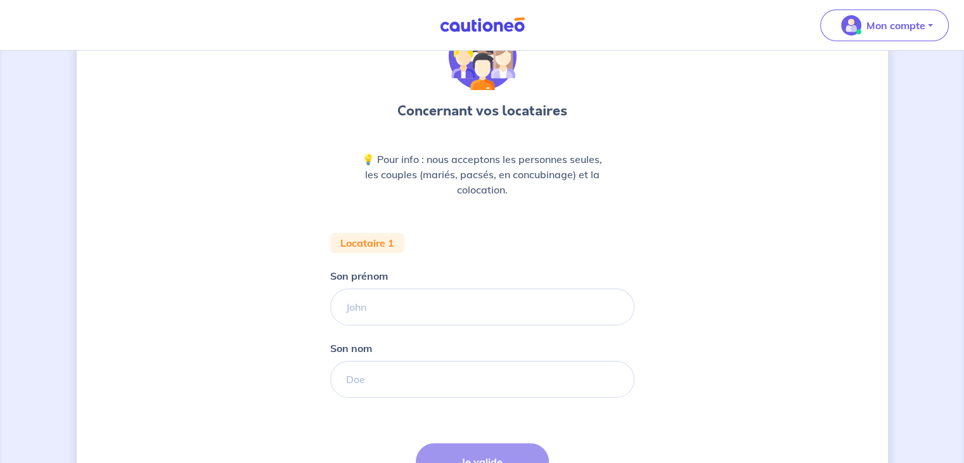
scroll to position [127, 0]
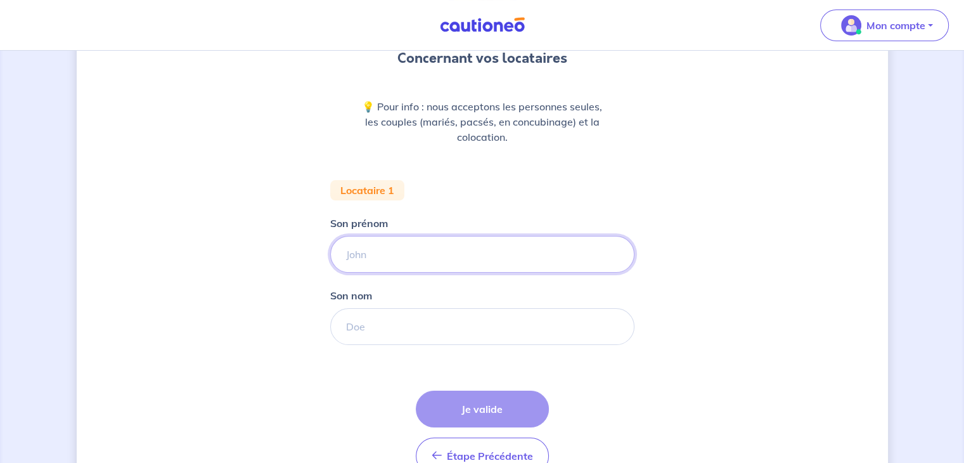
click at [439, 271] on input "Son prénom" at bounding box center [482, 254] width 304 height 37
type input "esefdf"
click at [416, 331] on input "Son nom" at bounding box center [482, 326] width 304 height 37
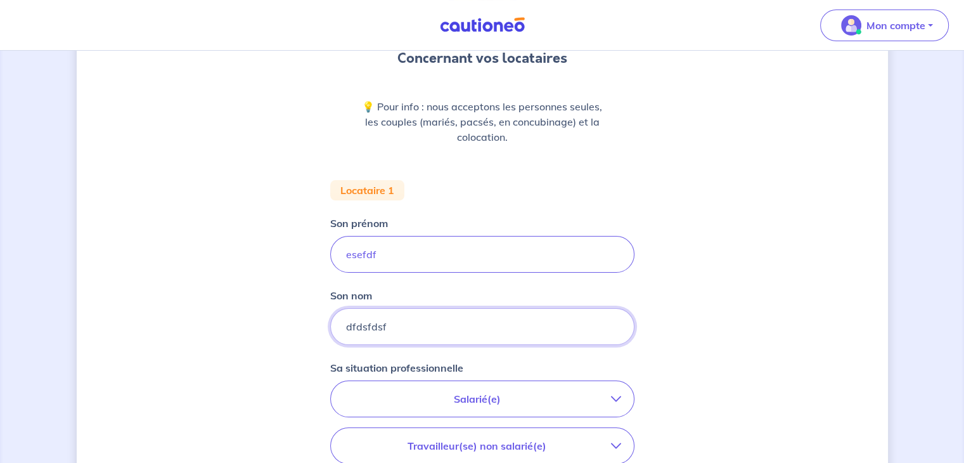
scroll to position [317, 0]
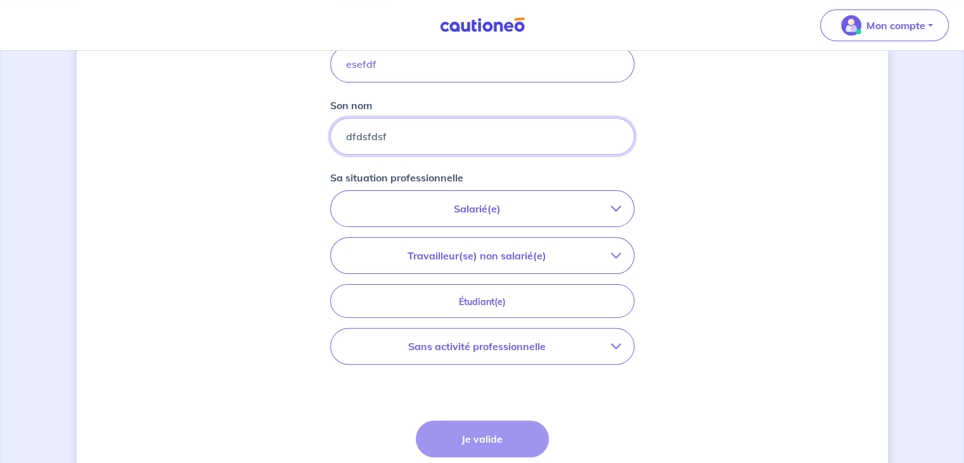
type input "dfdsfdsf"
click at [455, 207] on p "Salarié(e)" at bounding box center [476, 208] width 267 height 15
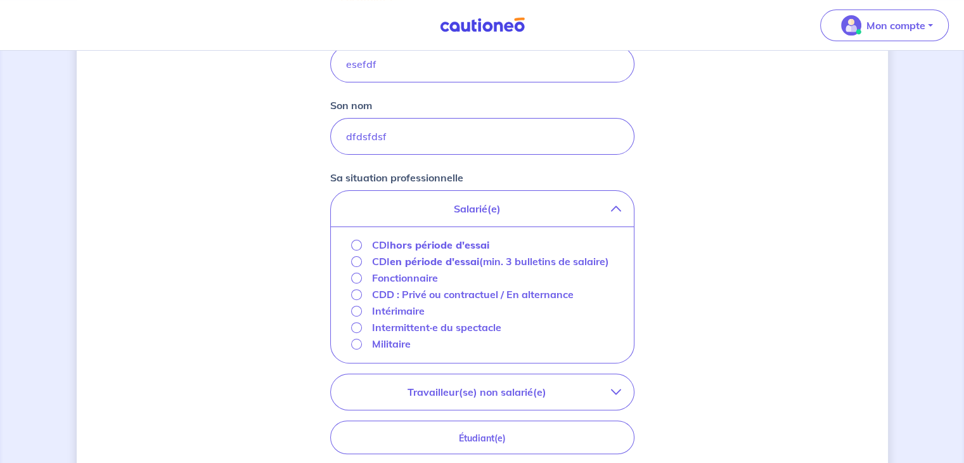
click at [423, 238] on strong "hors période d'essai" at bounding box center [439, 244] width 99 height 13
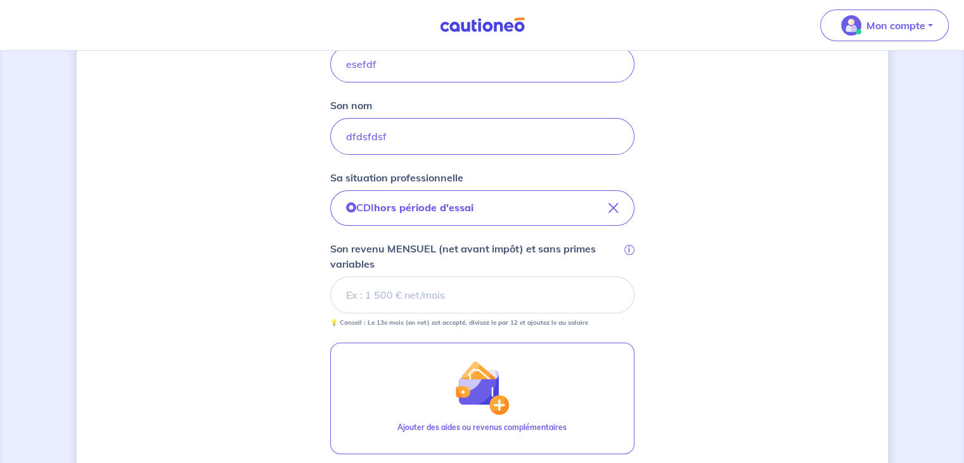
click at [410, 292] on input "Son revenu MENSUEL (net avant impôt) et sans primes variables i" at bounding box center [482, 294] width 304 height 37
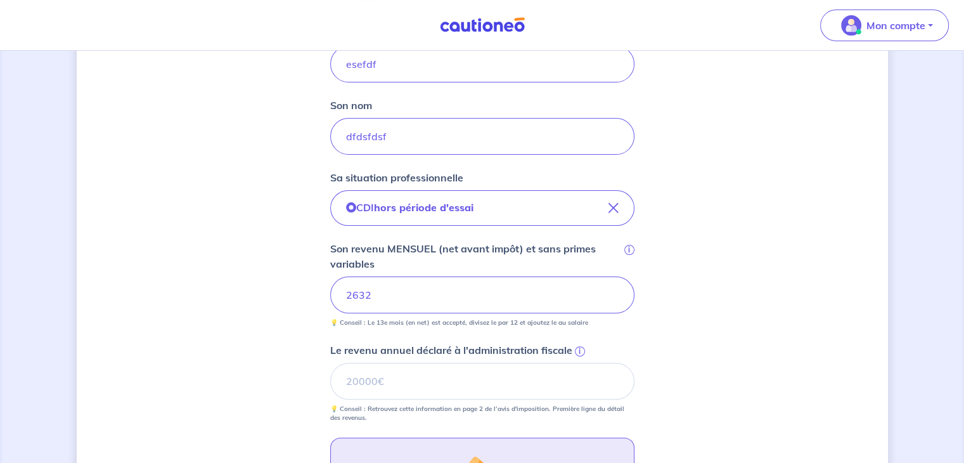
scroll to position [444, 0]
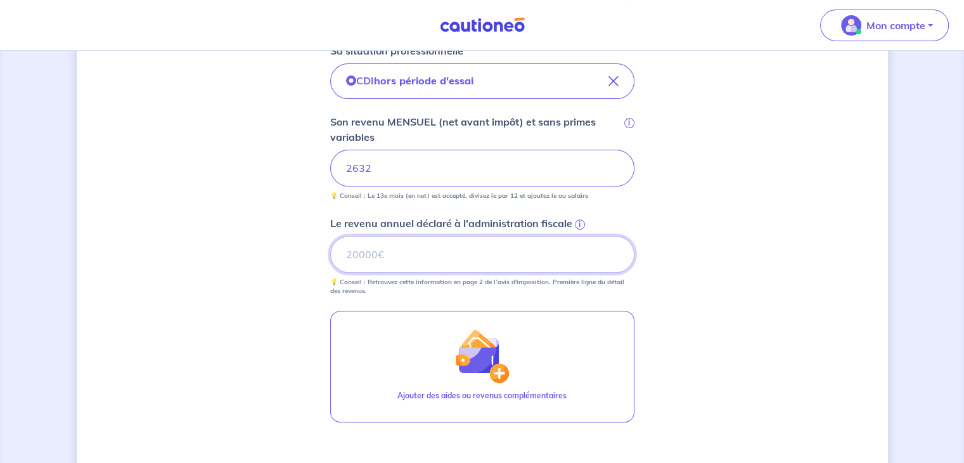
click at [368, 267] on input "Le revenu annuel déclaré à l'administration fiscale i" at bounding box center [482, 254] width 304 height 37
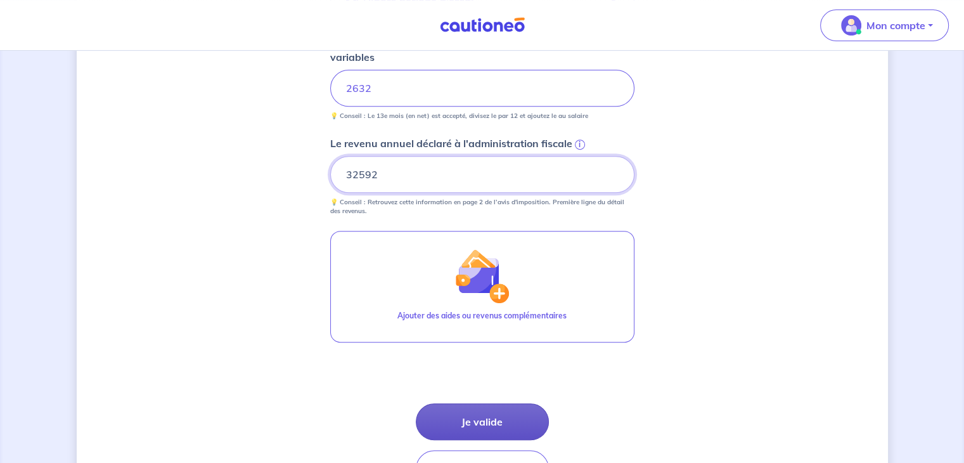
scroll to position [606, 0]
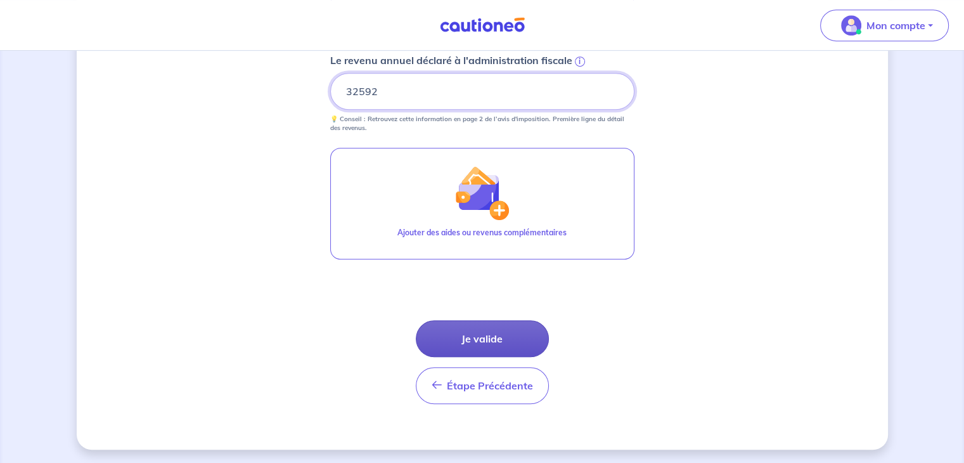
type input "32592"
click at [472, 328] on button "Je valide" at bounding box center [482, 338] width 133 height 37
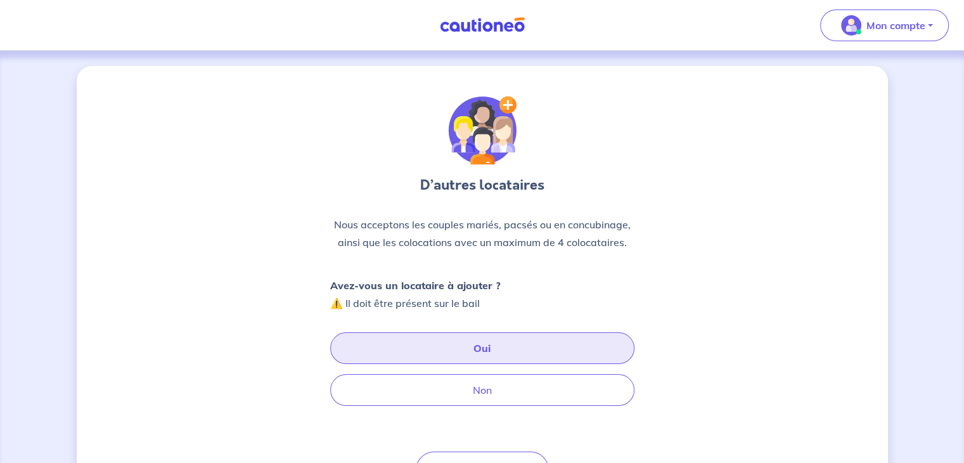
click at [463, 340] on button "Oui" at bounding box center [482, 348] width 304 height 32
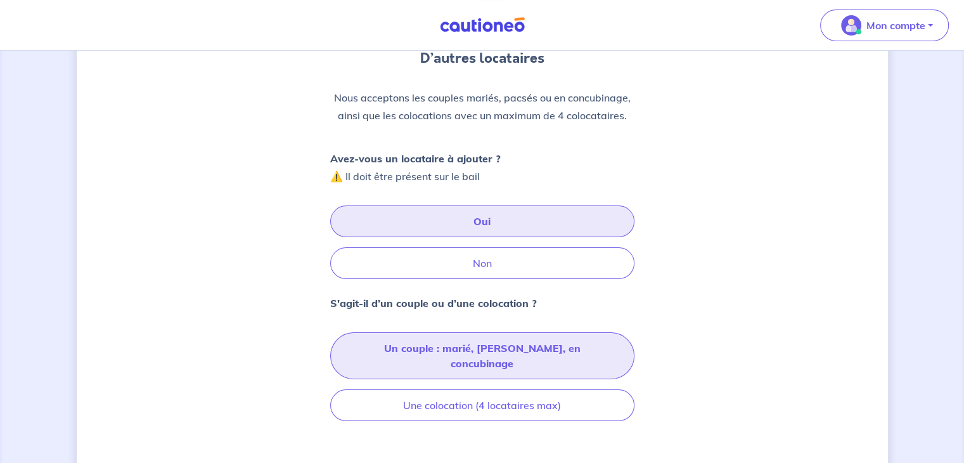
click at [452, 343] on button "Un couple : marié, pacsé, en concubinage" at bounding box center [482, 355] width 304 height 47
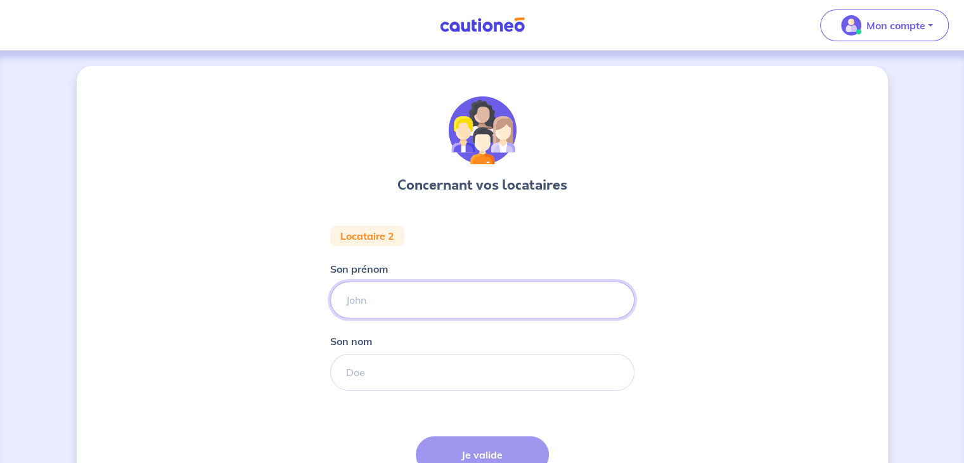
click at [395, 300] on input "Son prénom" at bounding box center [482, 299] width 304 height 37
type input "edfdf"
click at [388, 368] on input "Son nom" at bounding box center [482, 372] width 304 height 37
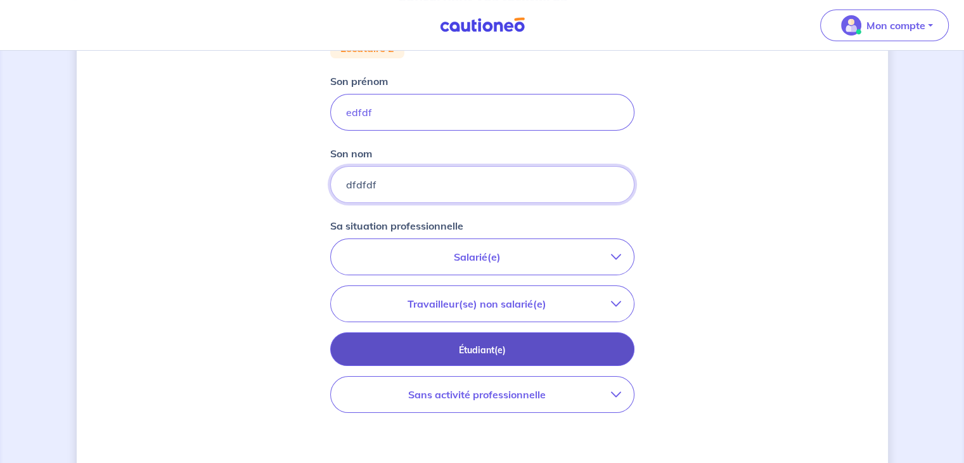
scroll to position [190, 0]
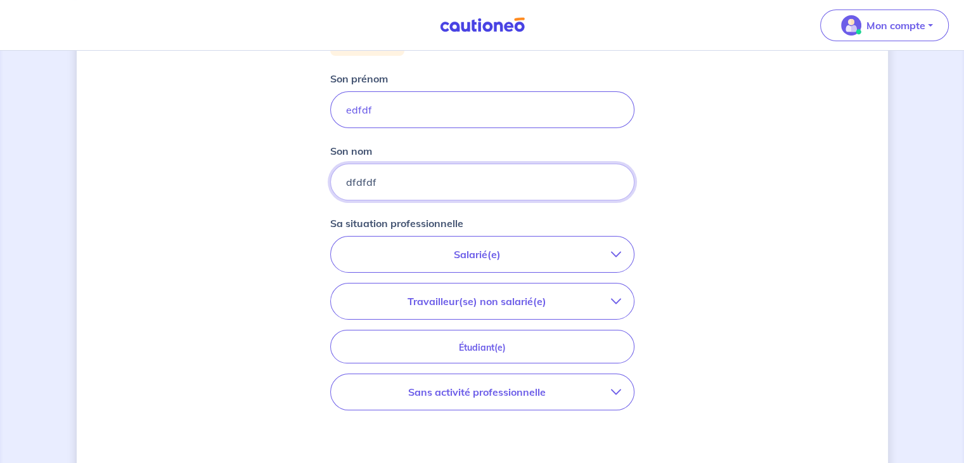
type input "dfdfdf"
click at [468, 260] on p "Salarié(e)" at bounding box center [476, 254] width 267 height 15
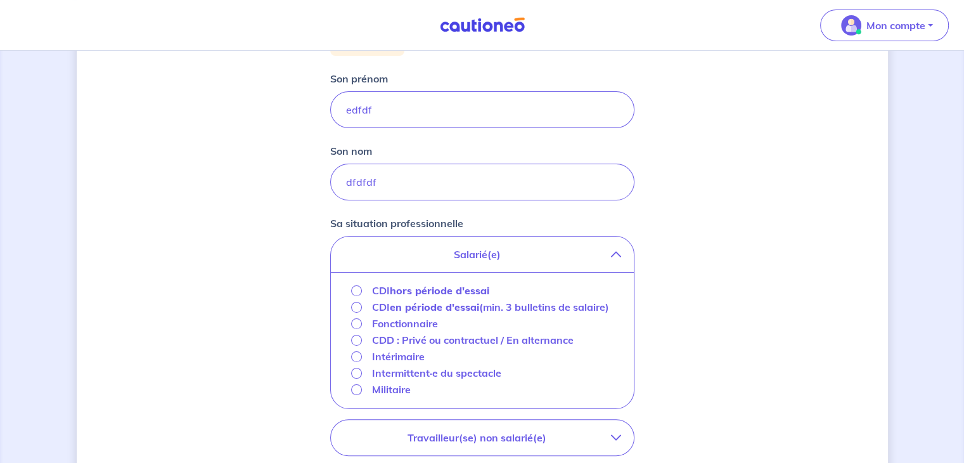
click at [431, 292] on strong "hors période d'essai" at bounding box center [439, 290] width 99 height 13
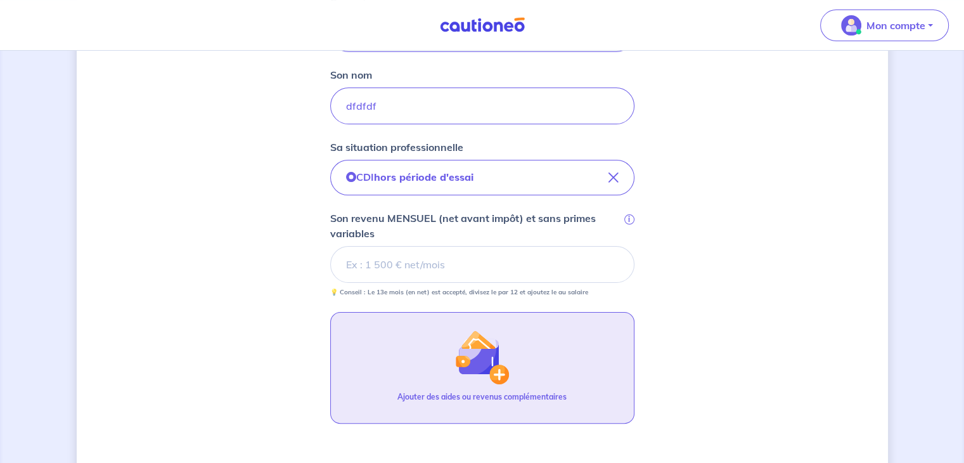
scroll to position [317, 0]
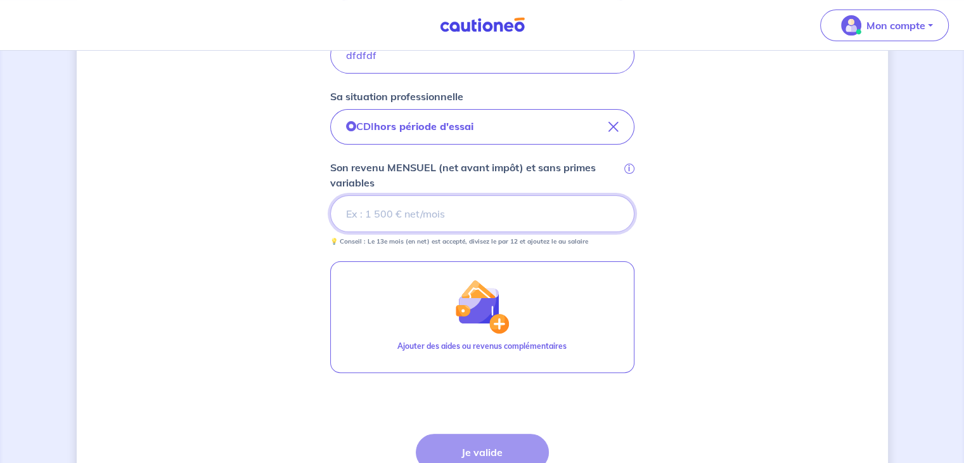
click at [421, 223] on input "Son revenu MENSUEL (net avant impôt) et sans primes variables i" at bounding box center [482, 213] width 304 height 37
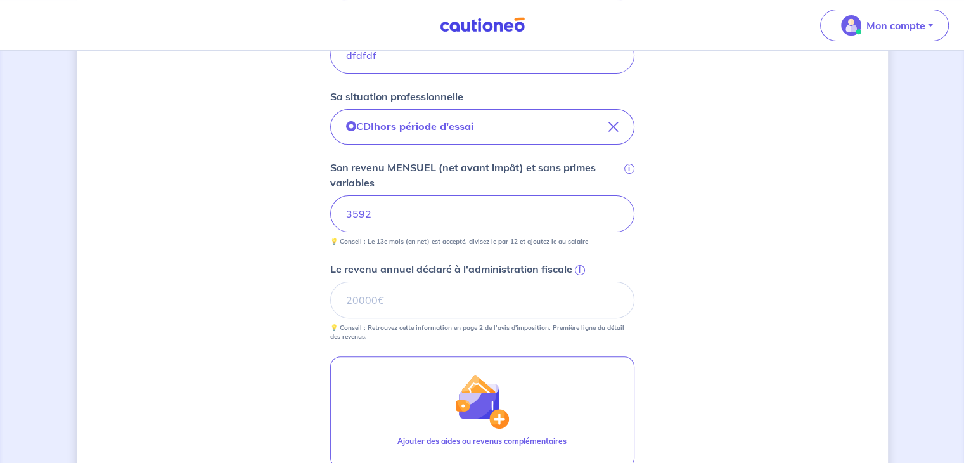
drag, startPoint x: 321, startPoint y: 211, endPoint x: 299, endPoint y: 210, distance: 21.6
click at [299, 210] on div "Concernant vos locataires Locataire 2 Son prénom edfdf Son nom dfdfdf Sa situat…" at bounding box center [482, 203] width 811 height 909
click at [454, 297] on input "Le revenu annuel déclaré à l'administration fiscale i" at bounding box center [482, 299] width 304 height 37
type input "32592"
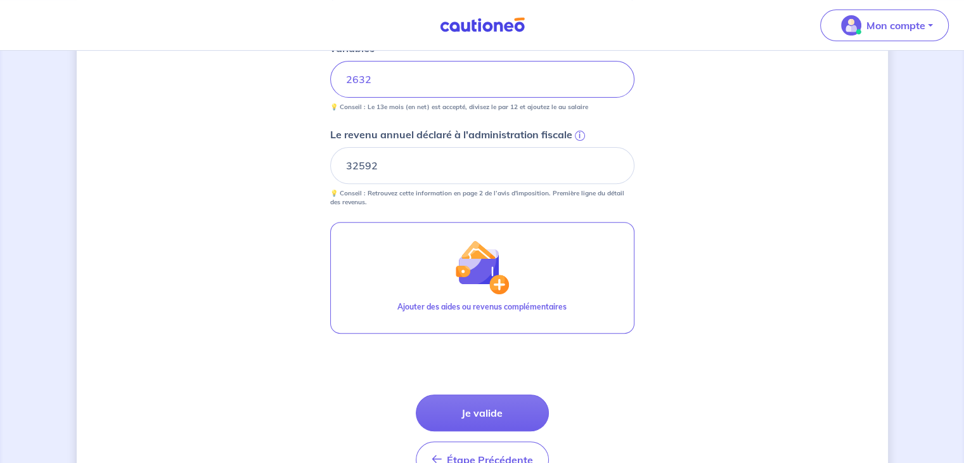
scroll to position [525, 0]
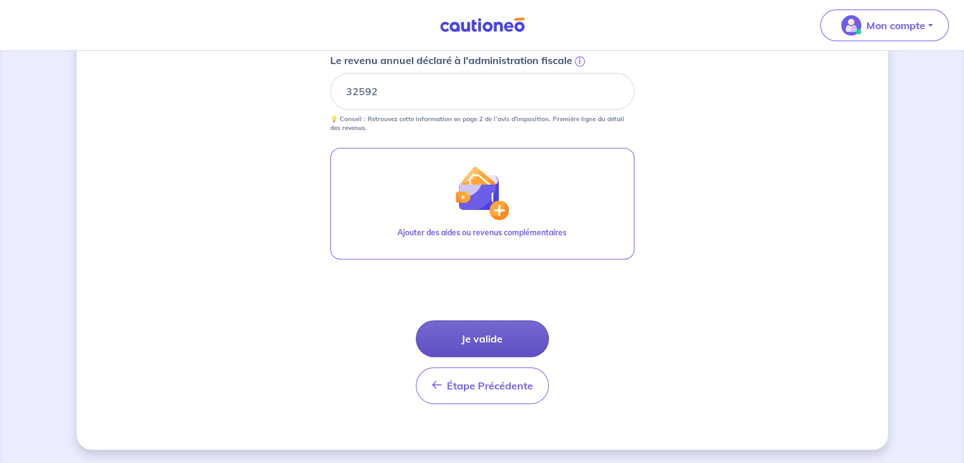
click at [481, 335] on button "Je valide" at bounding box center [482, 338] width 133 height 37
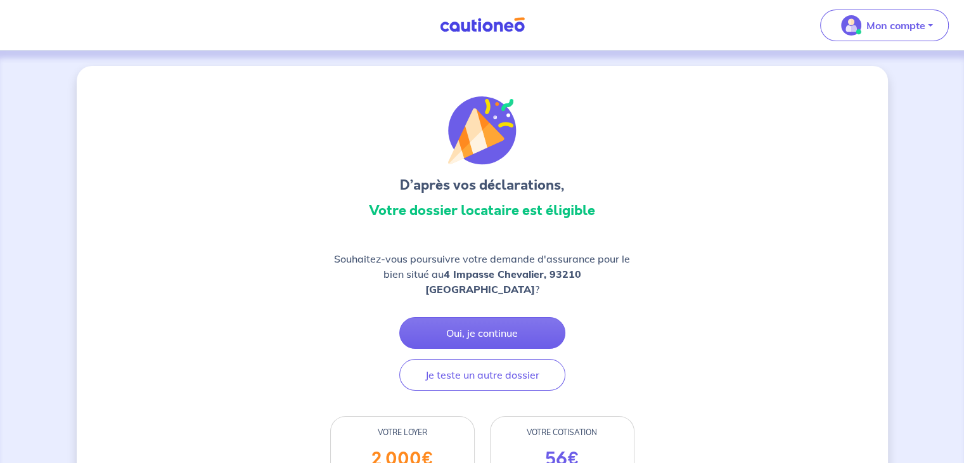
click at [469, 23] on img at bounding box center [482, 25] width 95 height 16
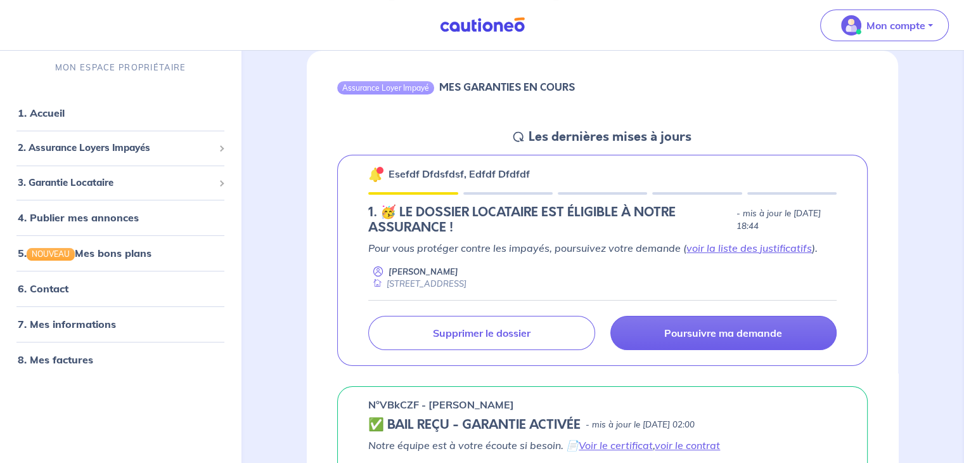
scroll to position [127, 0]
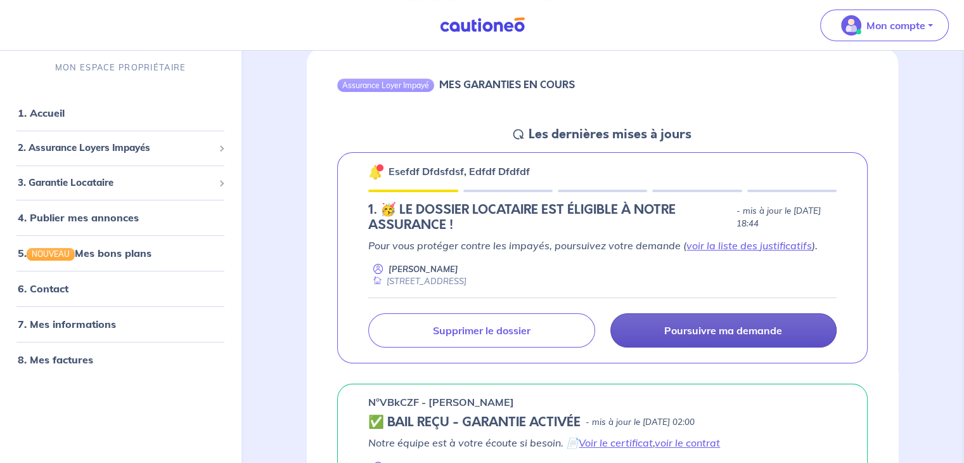
click at [698, 328] on p "Poursuivre ma demande" at bounding box center [723, 330] width 118 height 13
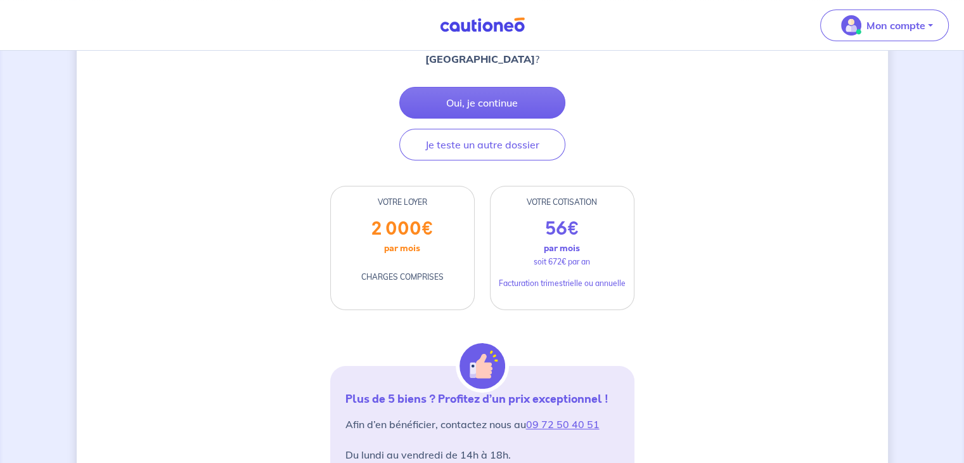
scroll to position [40, 0]
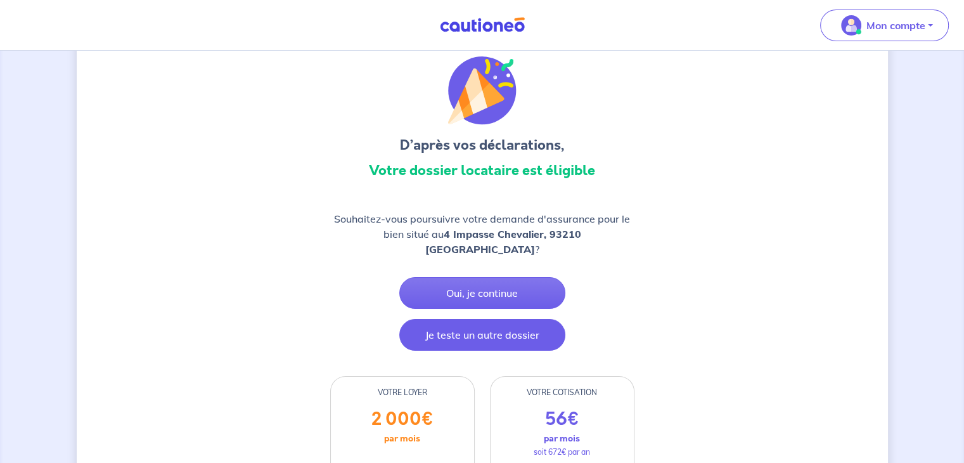
click at [499, 319] on button "Je teste un autre dossier" at bounding box center [482, 335] width 166 height 32
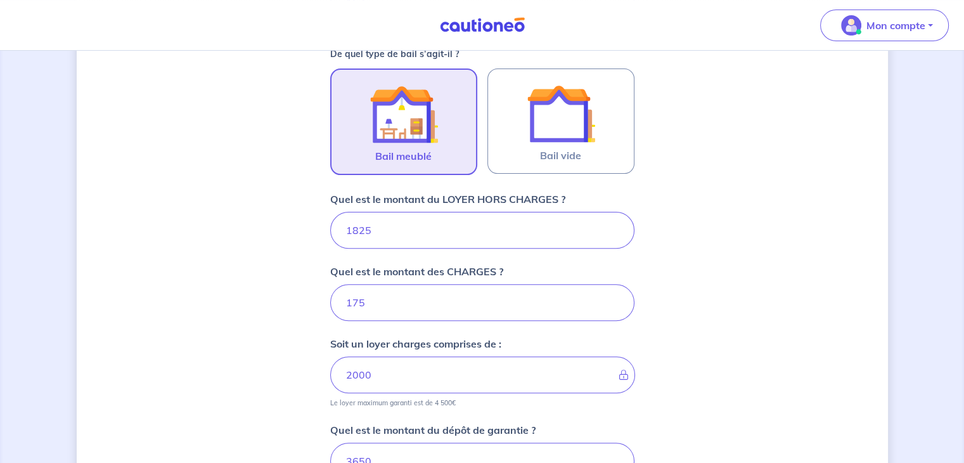
scroll to position [570, 0]
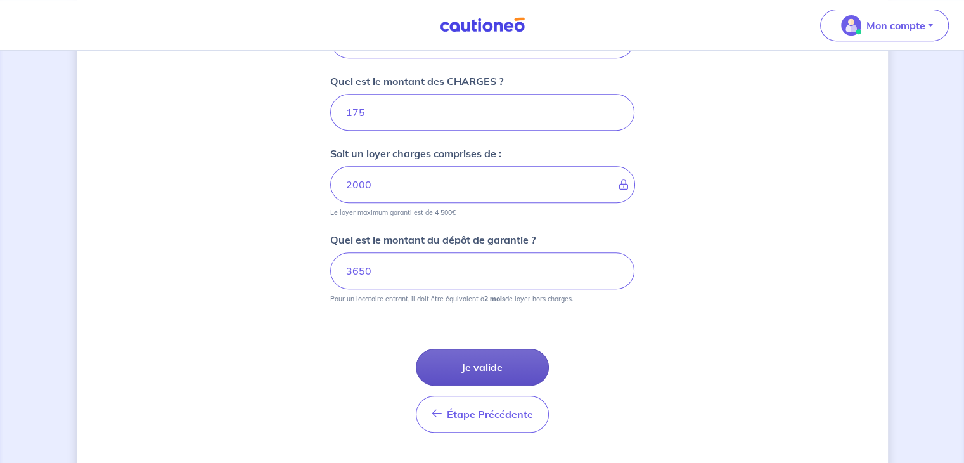
click at [487, 360] on button "Je valide" at bounding box center [482, 367] width 133 height 37
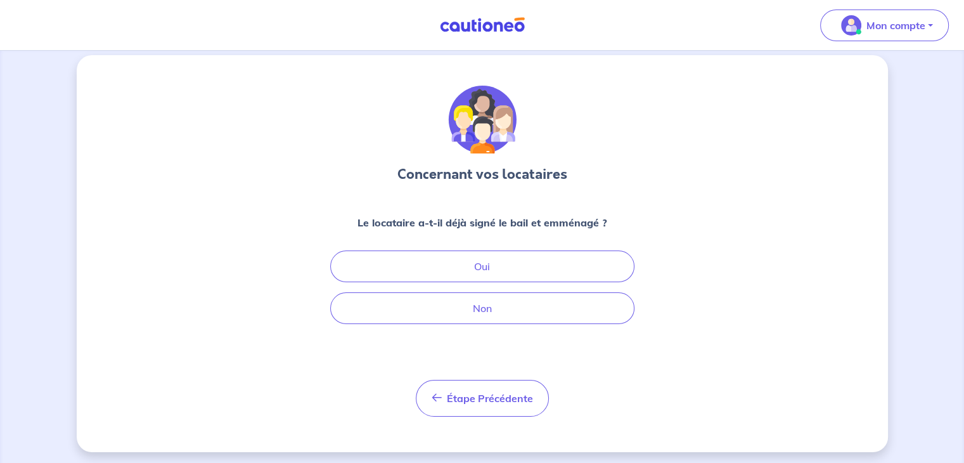
scroll to position [15, 0]
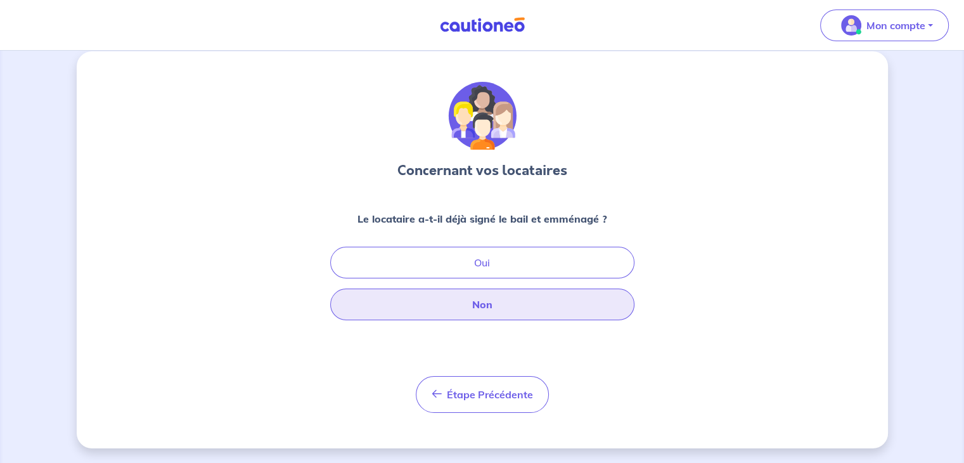
click at [481, 298] on button "Non" at bounding box center [482, 304] width 304 height 32
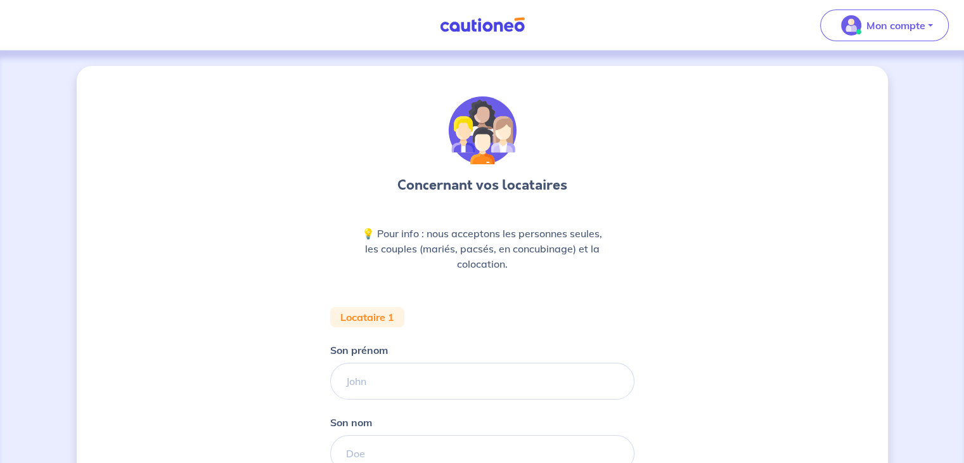
scroll to position [127, 0]
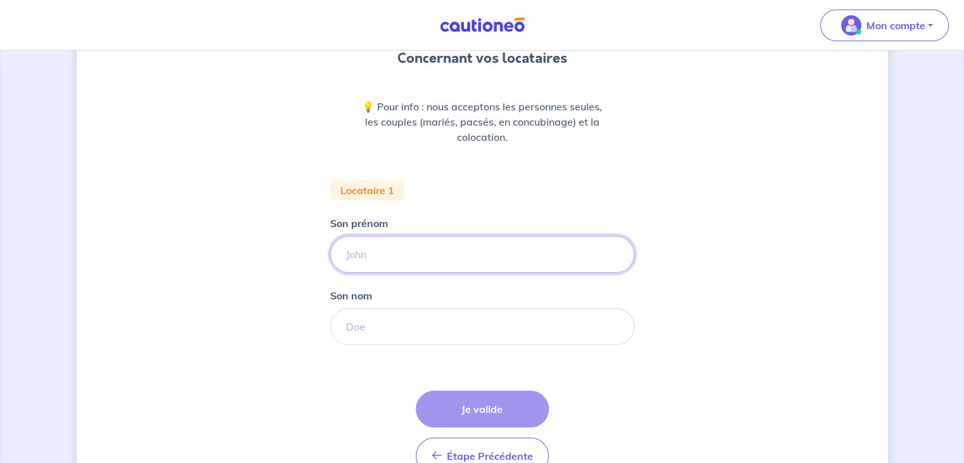
click at [415, 244] on input "Son prénom" at bounding box center [482, 254] width 304 height 37
type input "dsfsdf"
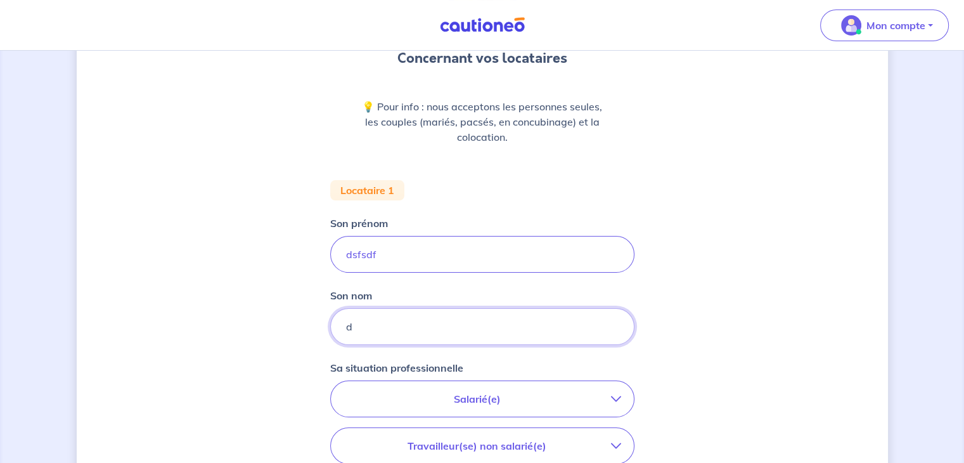
click at [431, 320] on input "d" at bounding box center [482, 326] width 304 height 37
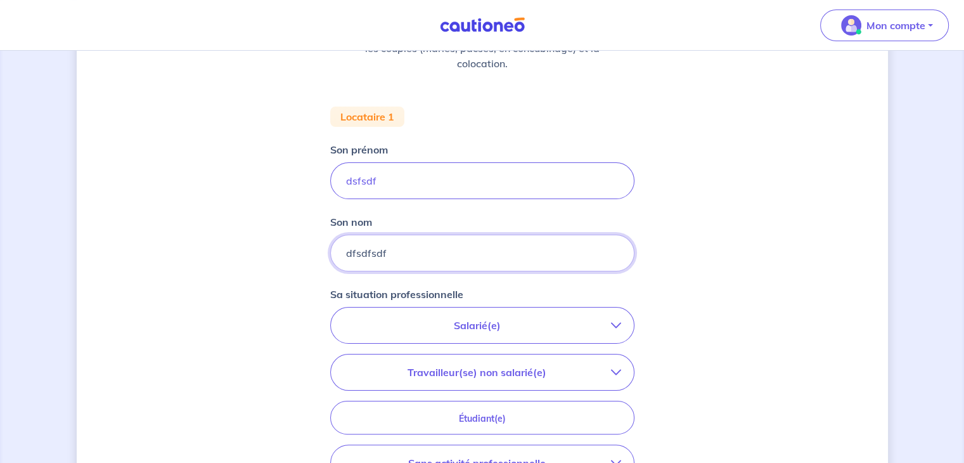
scroll to position [253, 0]
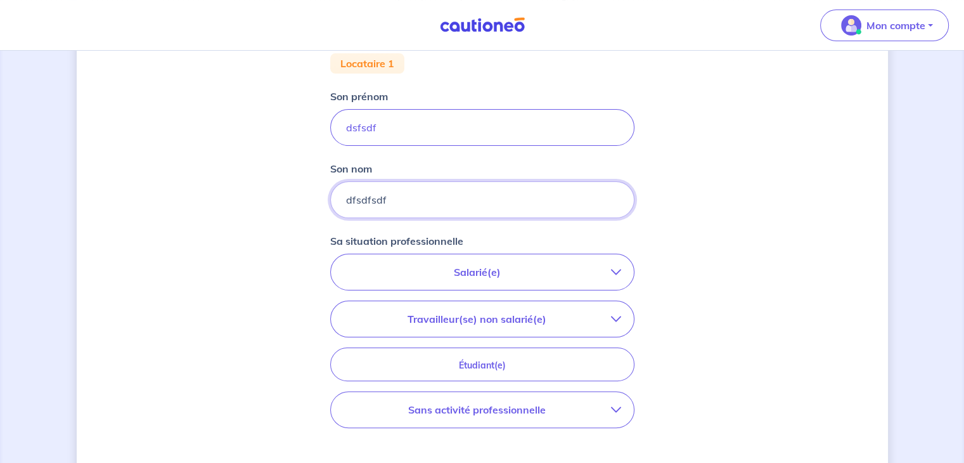
type input "dfsdfsdf"
click at [485, 311] on p "Travailleur(se) non salarié(e)" at bounding box center [476, 318] width 267 height 15
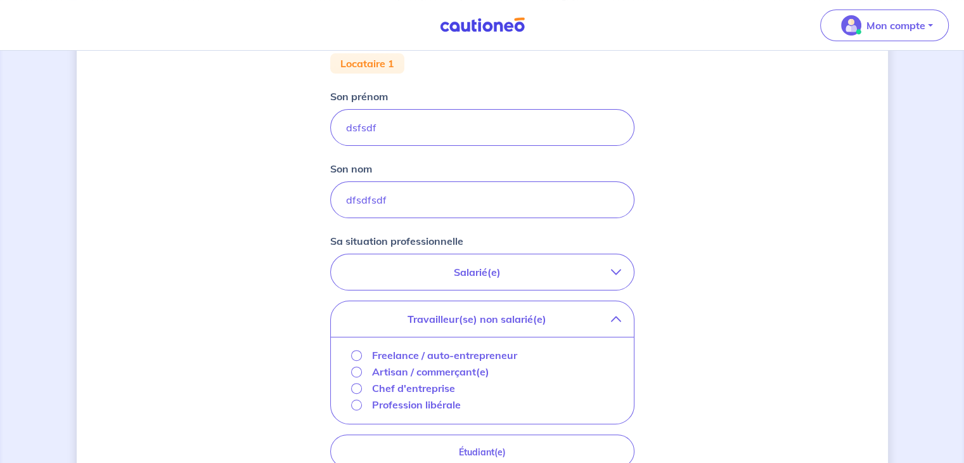
click at [420, 355] on p "Freelance / auto-entrepreneur" at bounding box center [444, 354] width 145 height 15
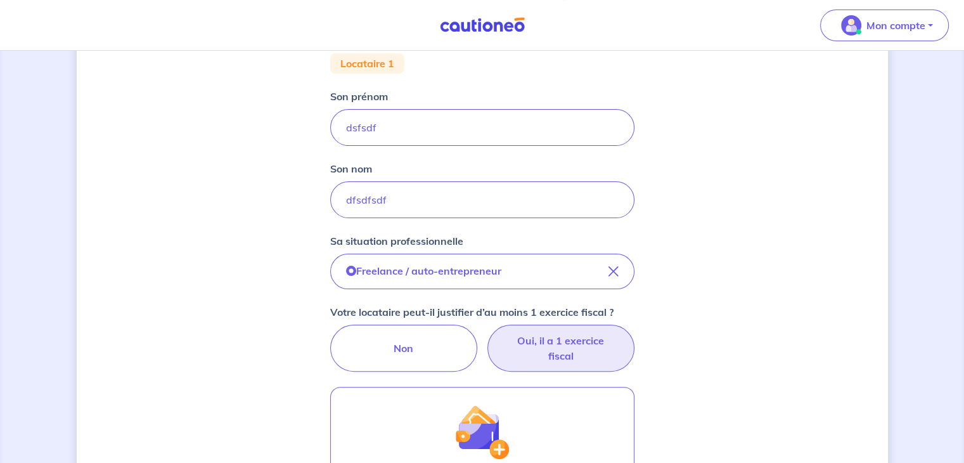
click at [535, 335] on label "Oui, il a 1 exercice fiscal" at bounding box center [560, 347] width 147 height 47
click at [486, 333] on input "Oui, il a 1 exercice fiscal" at bounding box center [482, 328] width 8 height 8
radio input "true"
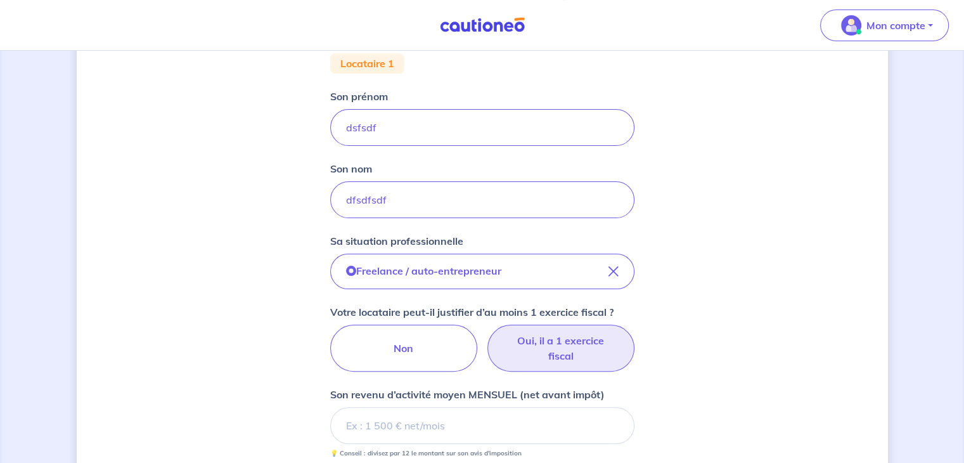
scroll to position [444, 0]
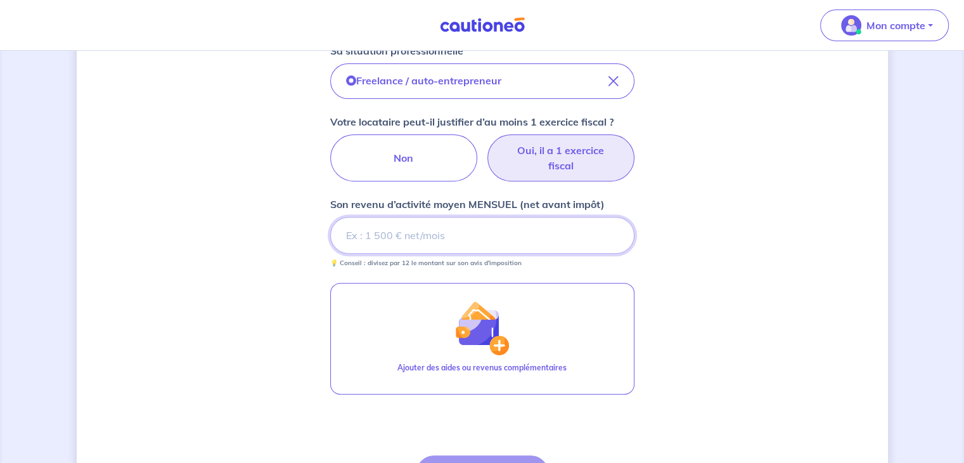
click at [354, 224] on input "Son revenu d’activité moyen MENSUEL (net avant impôt)" at bounding box center [482, 235] width 304 height 37
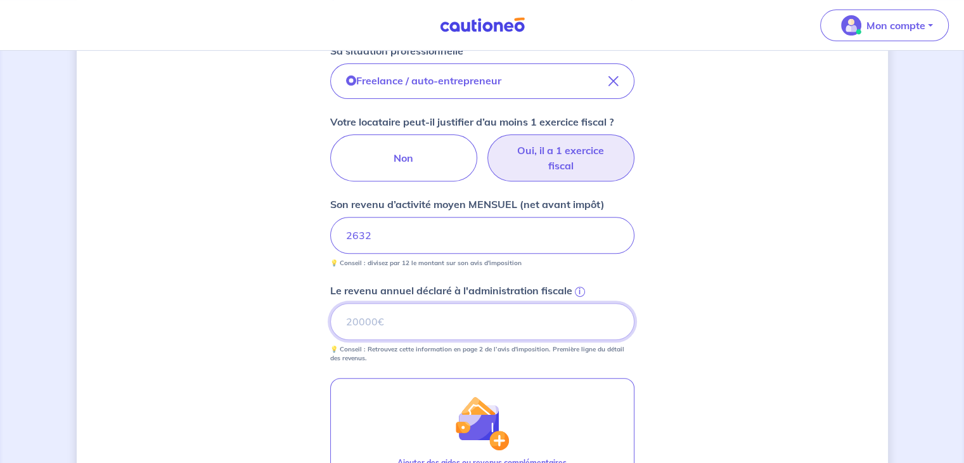
click at [361, 330] on input "Le revenu annuel déclaré à l'administration fiscale i" at bounding box center [482, 321] width 304 height 37
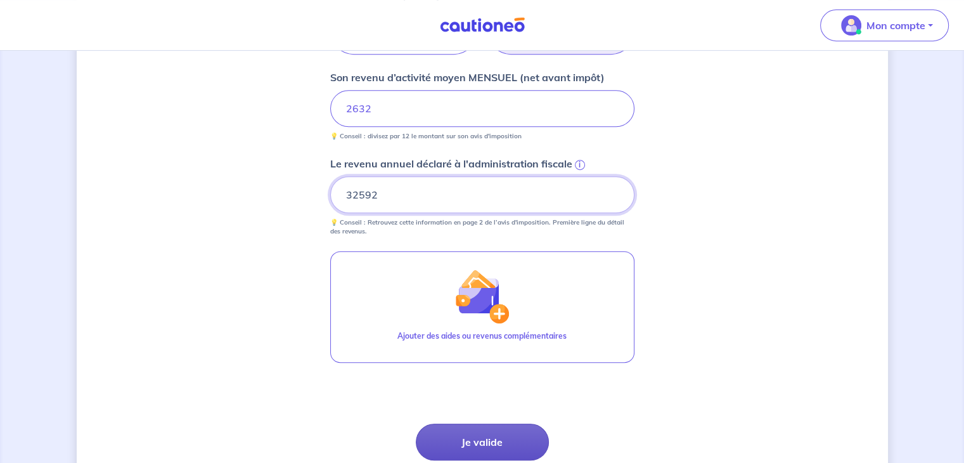
type input "32592"
click at [473, 442] on button "Je valide" at bounding box center [482, 441] width 133 height 37
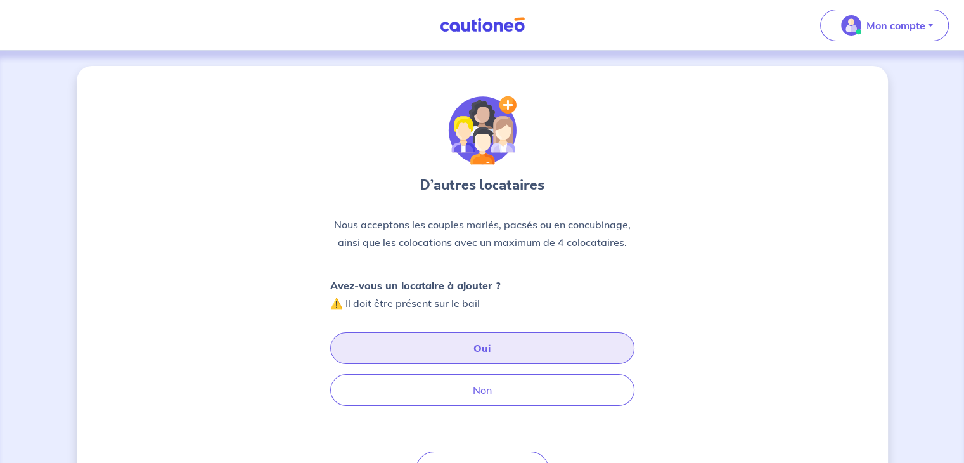
click at [452, 337] on button "Oui" at bounding box center [482, 348] width 304 height 32
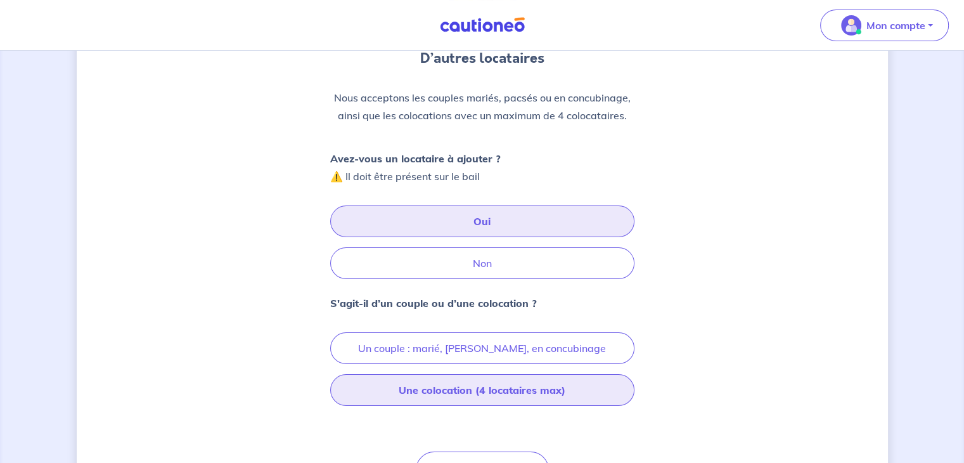
click at [440, 390] on button "Une colocation (4 locataires max)" at bounding box center [482, 390] width 304 height 32
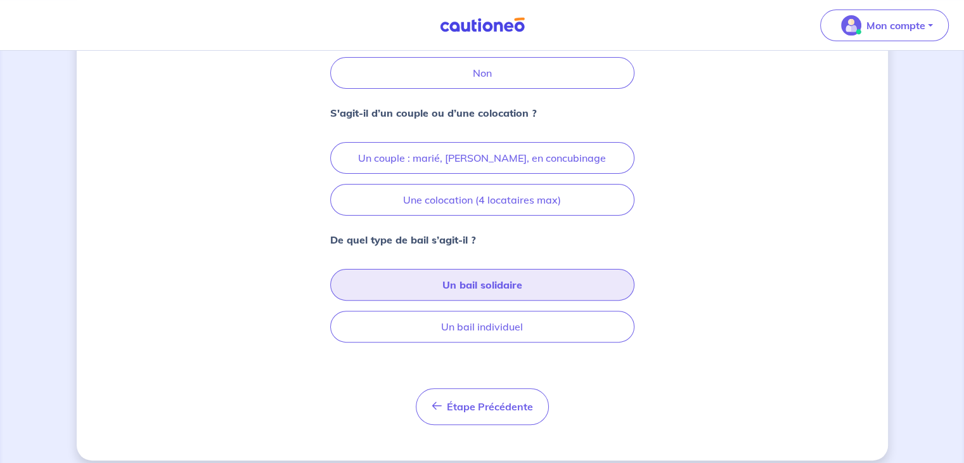
click at [501, 278] on button "Un bail solidaire" at bounding box center [482, 285] width 304 height 32
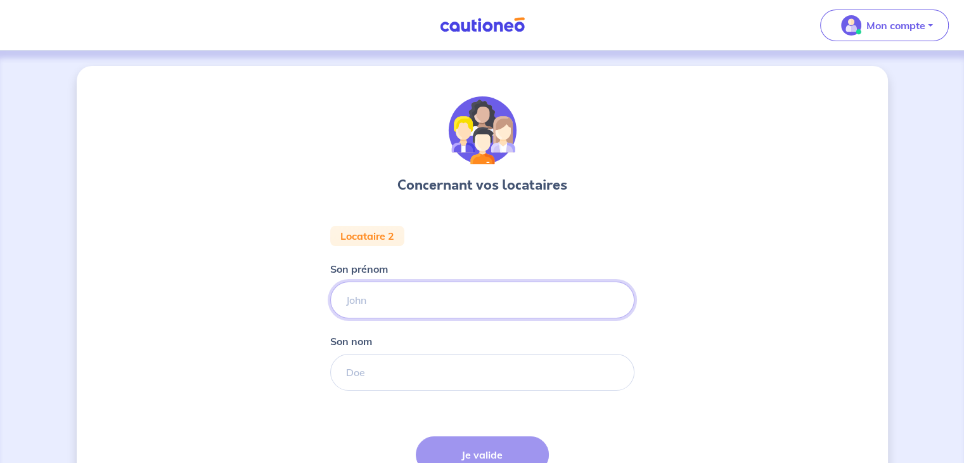
click at [475, 290] on input "Son prénom" at bounding box center [482, 299] width 304 height 37
type input "sedfdsf"
click at [451, 381] on input "d" at bounding box center [482, 372] width 304 height 37
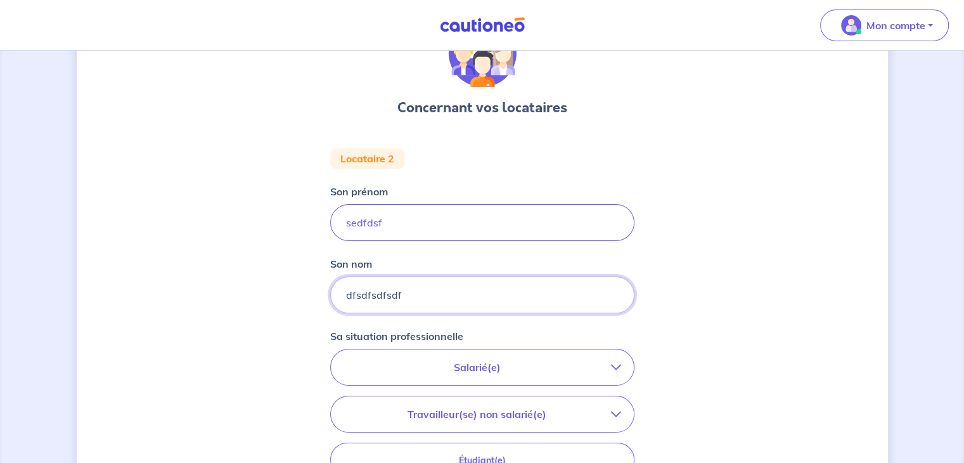
scroll to position [127, 0]
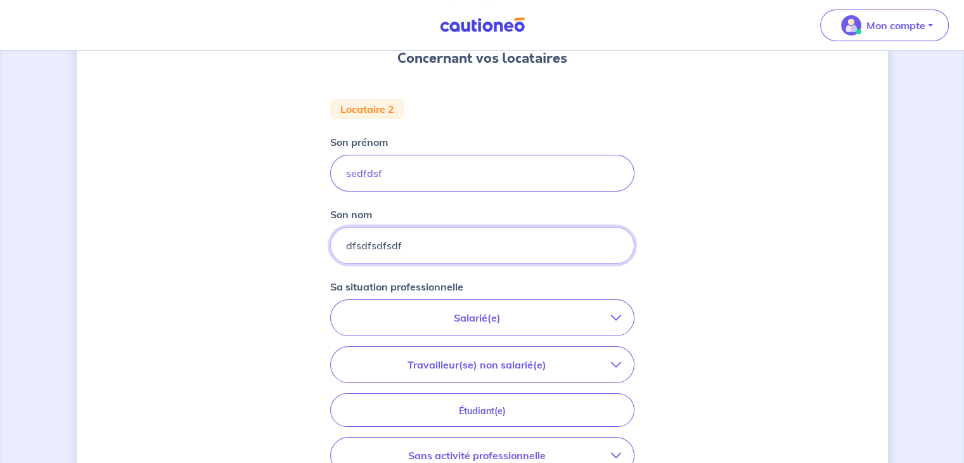
type input "dfsdfsdfsdf"
click at [469, 373] on button "Travailleur(se) non salarié(e)" at bounding box center [482, 364] width 303 height 35
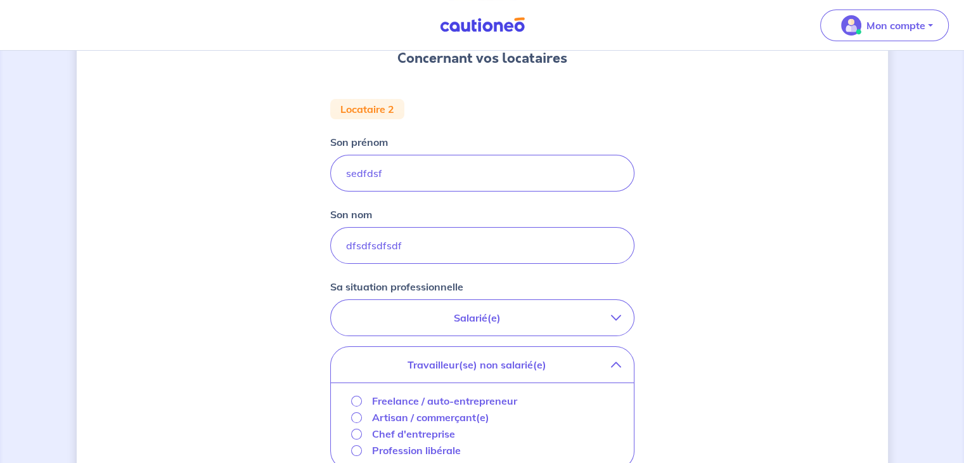
click at [445, 396] on p "Freelance / auto-entrepreneur" at bounding box center [444, 400] width 145 height 15
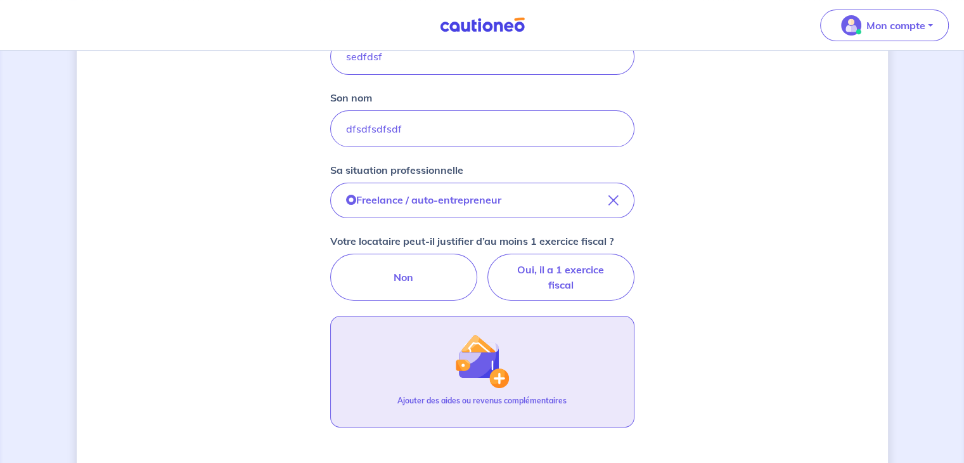
scroll to position [253, 0]
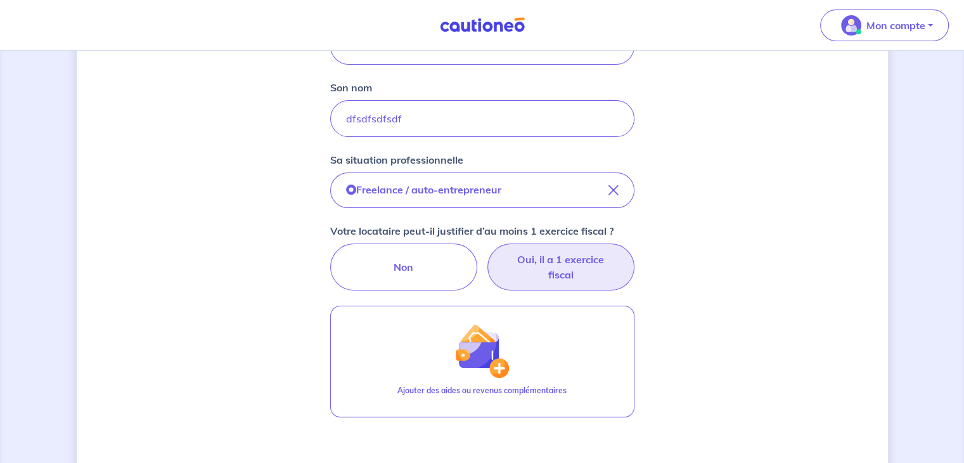
click at [545, 269] on label "Oui, il a 1 exercice fiscal" at bounding box center [560, 266] width 147 height 47
click at [486, 252] on input "Oui, il a 1 exercice fiscal" at bounding box center [482, 247] width 8 height 8
radio input "true"
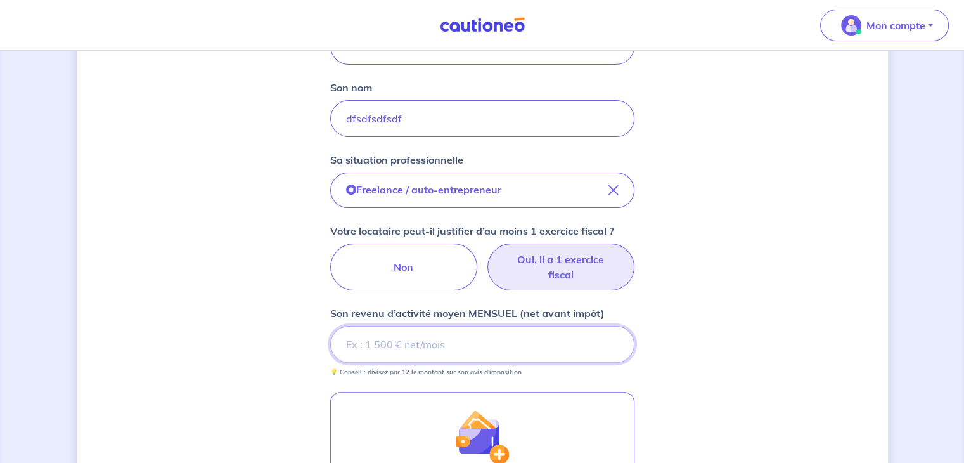
click at [469, 347] on input "Son revenu d’activité moyen MENSUEL (net avant impôt)" at bounding box center [482, 344] width 304 height 37
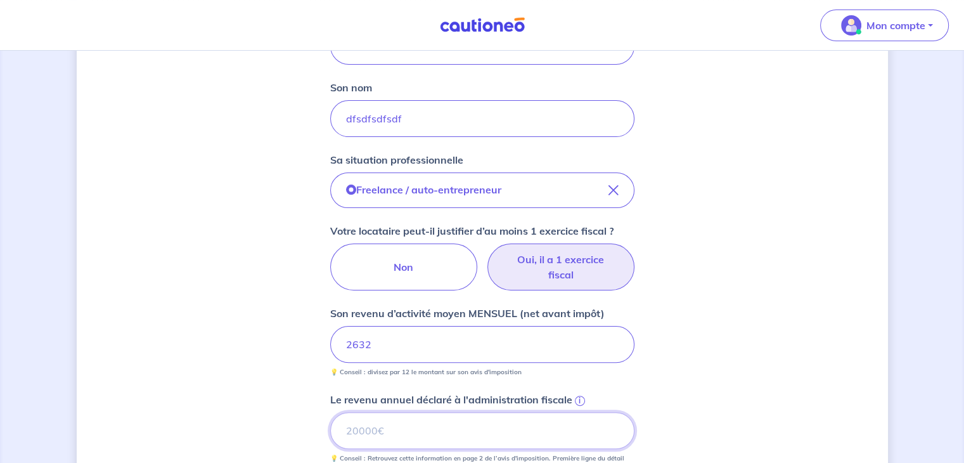
click at [390, 420] on input "Le revenu annuel déclaré à l'administration fiscale i" at bounding box center [482, 430] width 304 height 37
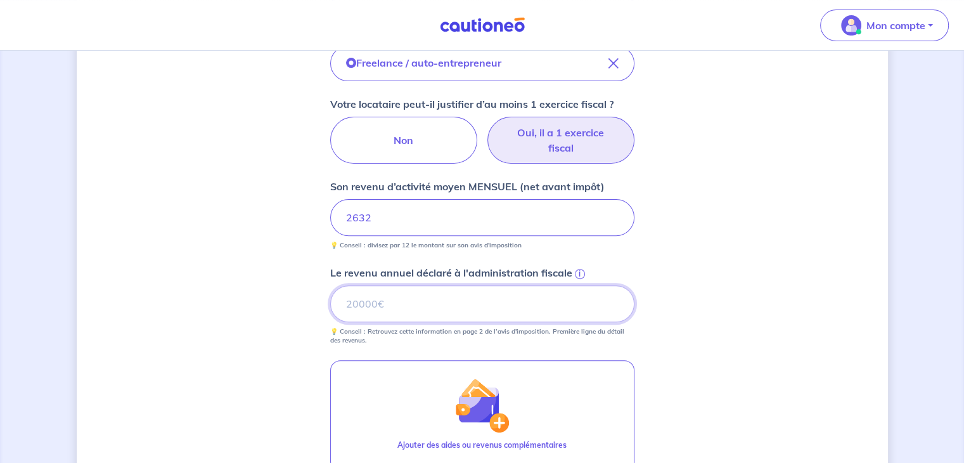
click at [406, 307] on input "Le revenu annuel déclaré à l'administration fiscale i" at bounding box center [482, 303] width 304 height 37
click at [442, 293] on input "Le revenu annuel déclaré à l'administration fiscale i" at bounding box center [482, 303] width 304 height 37
click at [388, 303] on input "Le revenu annuel déclaré à l'administration fiscale i" at bounding box center [482, 303] width 304 height 37
type input "32592"
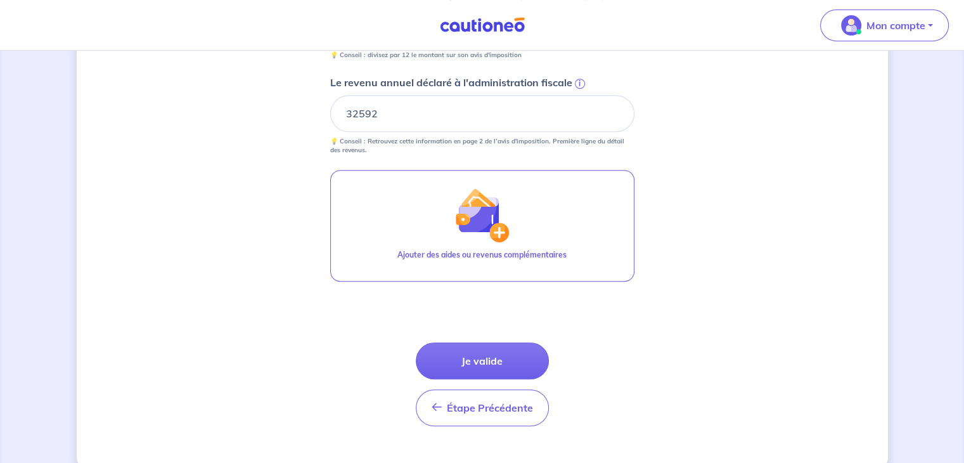
click at [495, 357] on button "Je valide" at bounding box center [482, 360] width 133 height 37
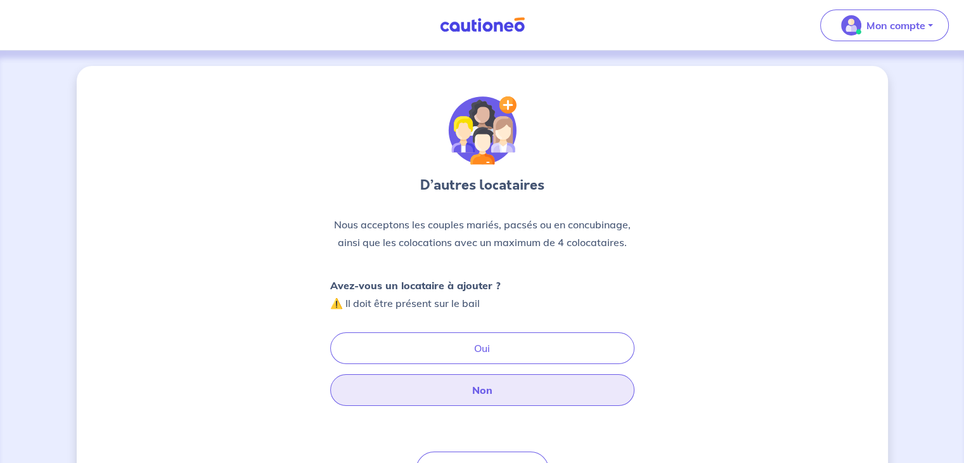
click at [471, 387] on button "Non" at bounding box center [482, 390] width 304 height 32
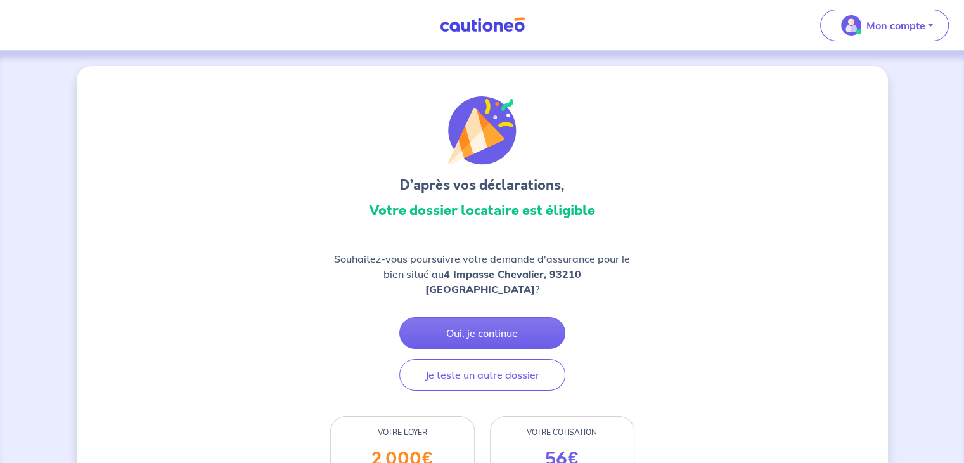
scroll to position [190, 0]
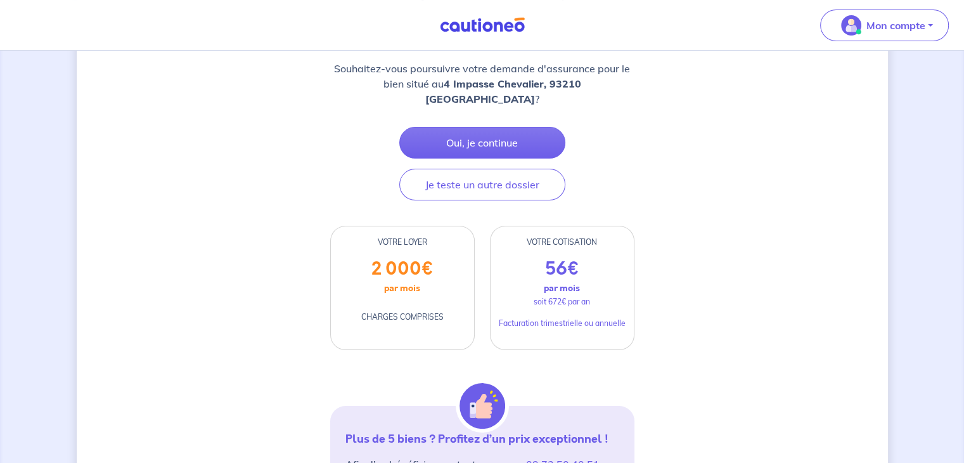
click at [567, 296] on p "soit 672€ par an" at bounding box center [562, 301] width 56 height 11
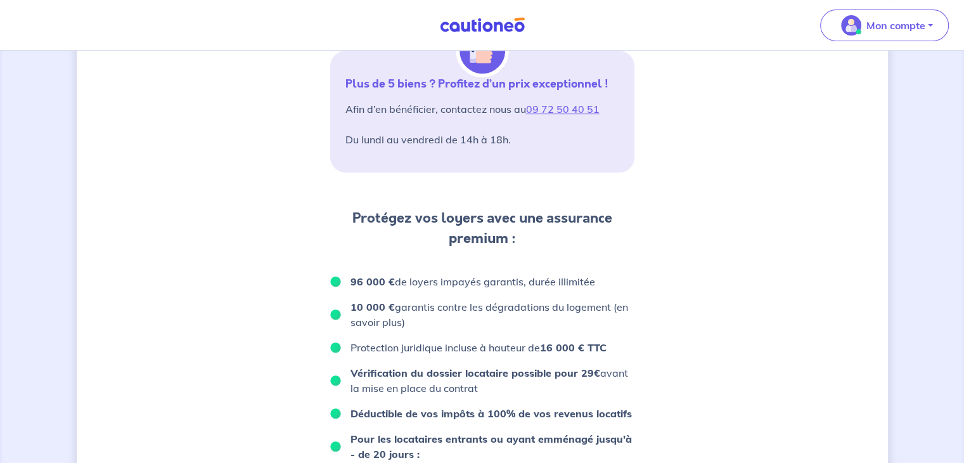
scroll to position [570, 0]
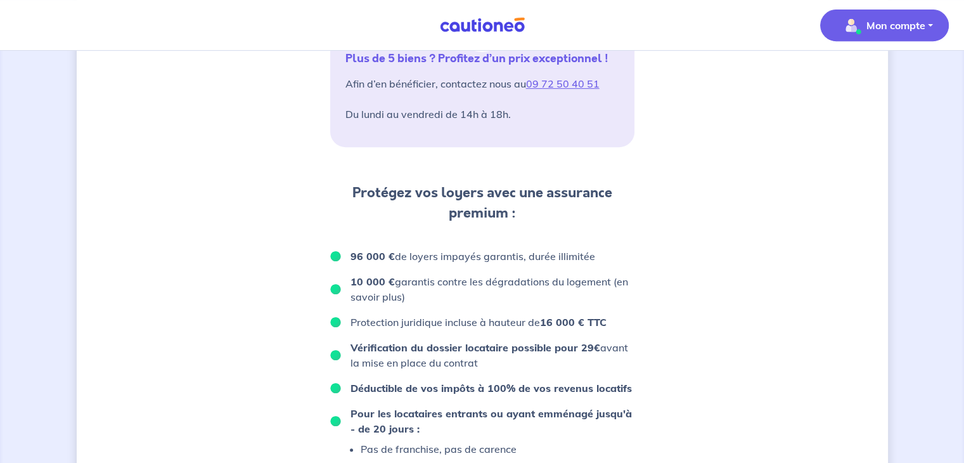
click at [897, 25] on p "Mon compte" at bounding box center [895, 25] width 59 height 15
click at [858, 75] on link "Mes informations" at bounding box center [872, 78] width 102 height 20
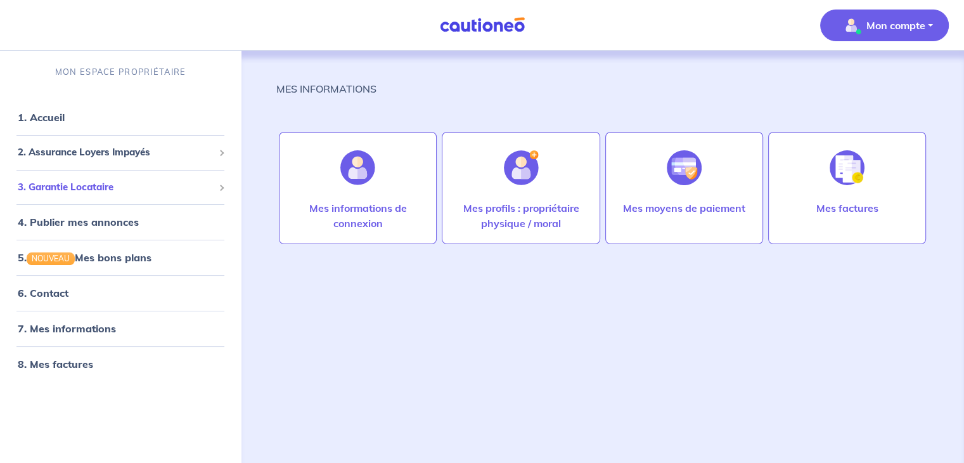
click at [113, 190] on span "3. Garantie Locataire" at bounding box center [116, 187] width 196 height 15
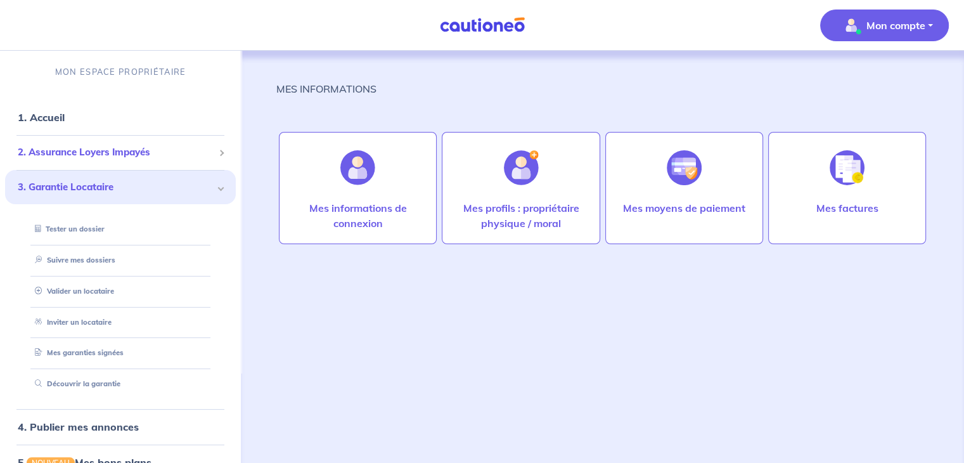
click at [119, 153] on span "2. Assurance Loyers Impayés" at bounding box center [116, 152] width 196 height 15
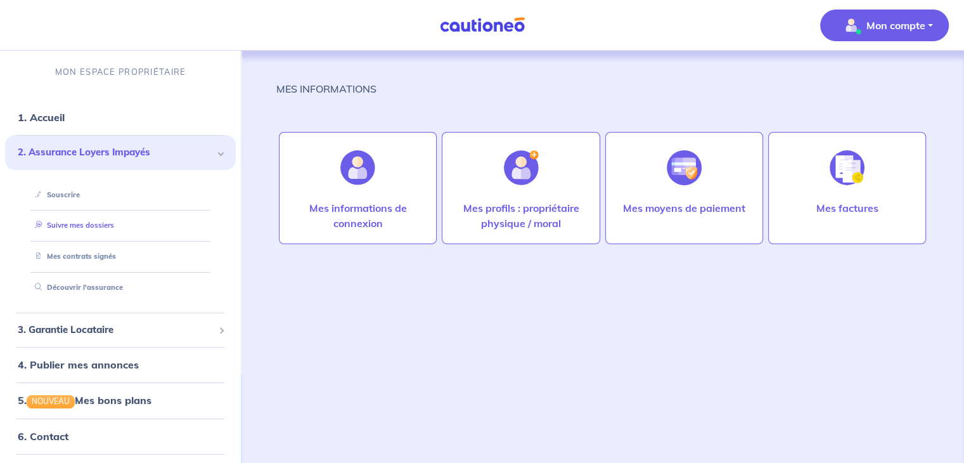
click at [76, 226] on link "Suivre mes dossiers" at bounding box center [72, 225] width 84 height 9
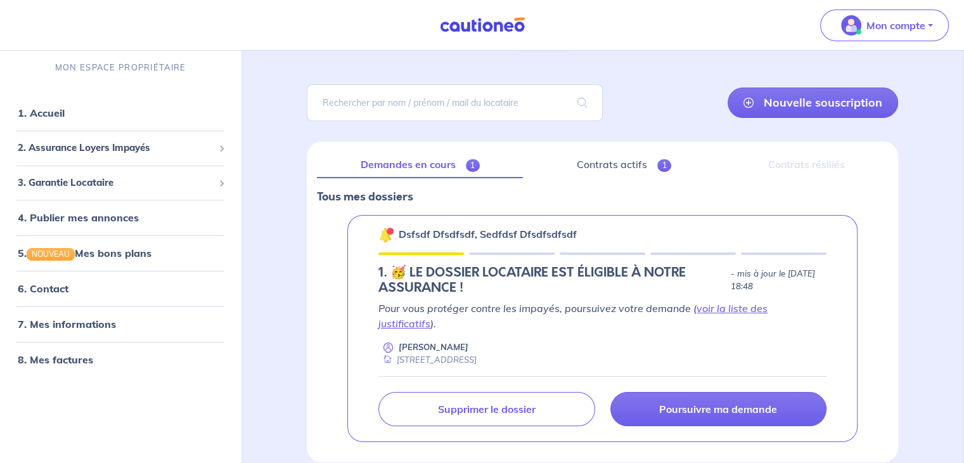
scroll to position [107, 0]
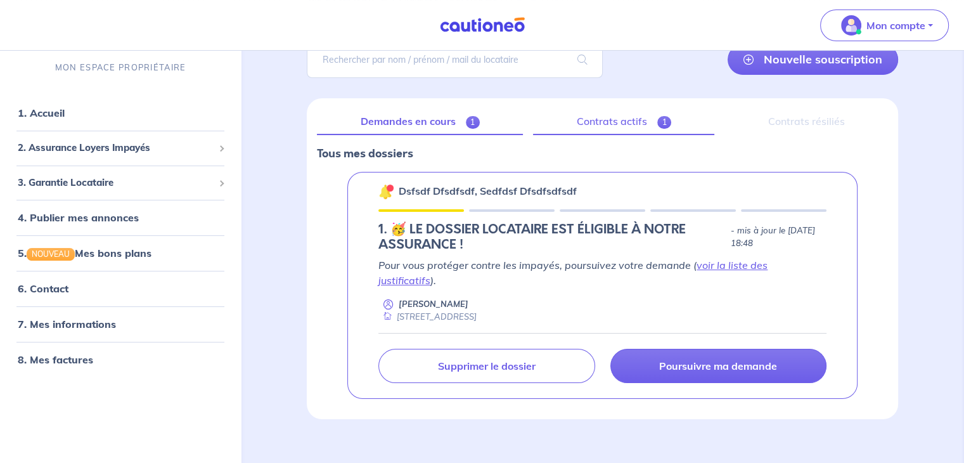
click at [610, 122] on link "Contrats actifs 1" at bounding box center [623, 121] width 181 height 27
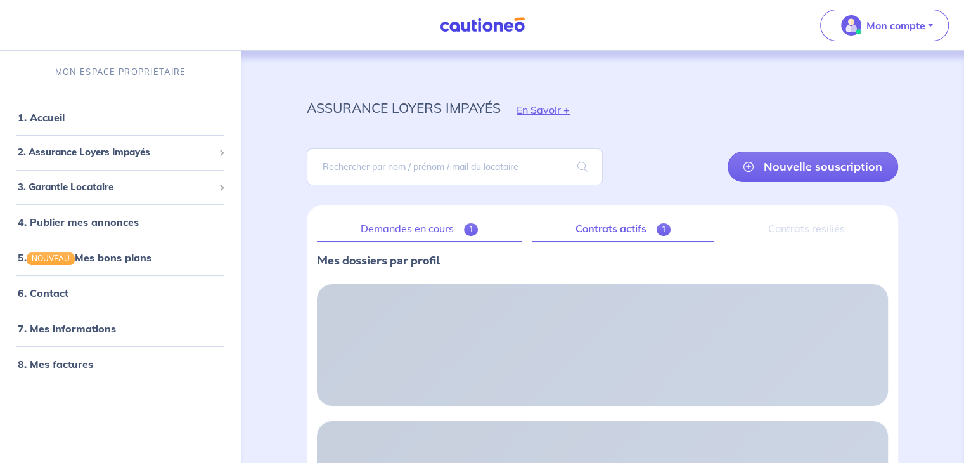
click at [428, 225] on link "Demandes en cours 1" at bounding box center [419, 228] width 205 height 27
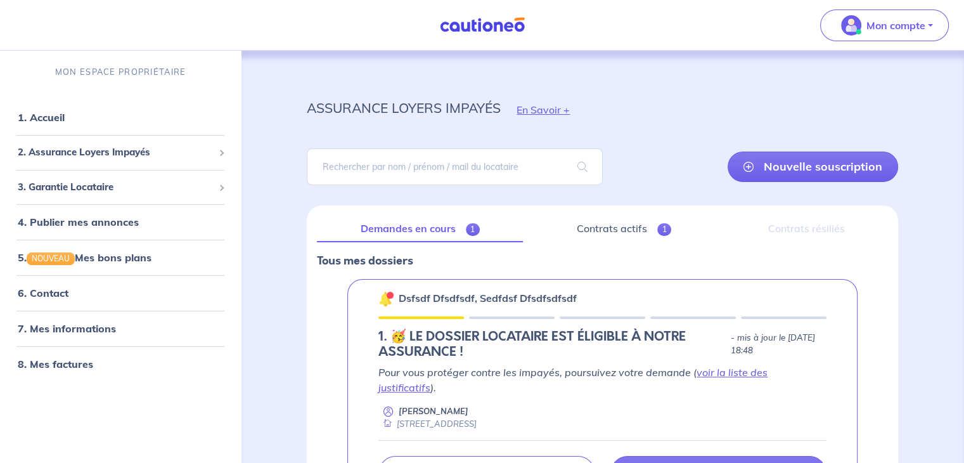
scroll to position [107, 0]
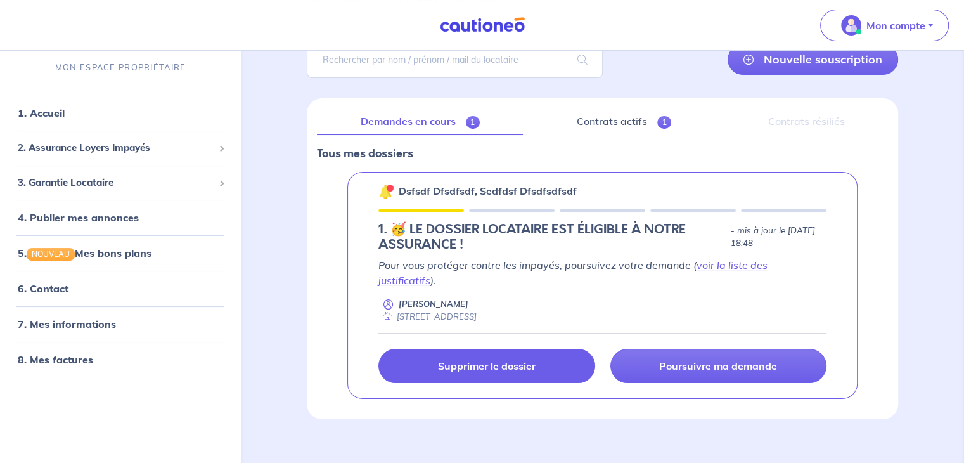
click at [503, 359] on p "Supprimer le dossier" at bounding box center [487, 365] width 98 height 13
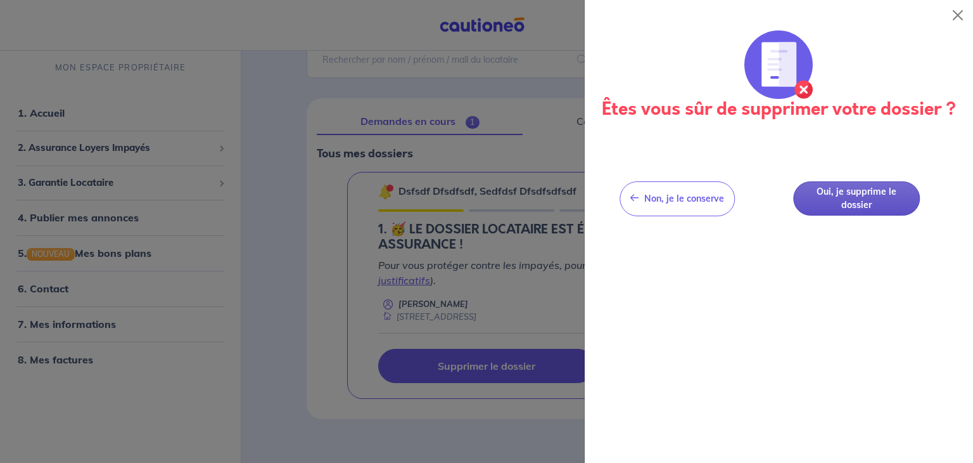
click at [839, 196] on button "Oui, je supprime le dossier" at bounding box center [856, 198] width 127 height 35
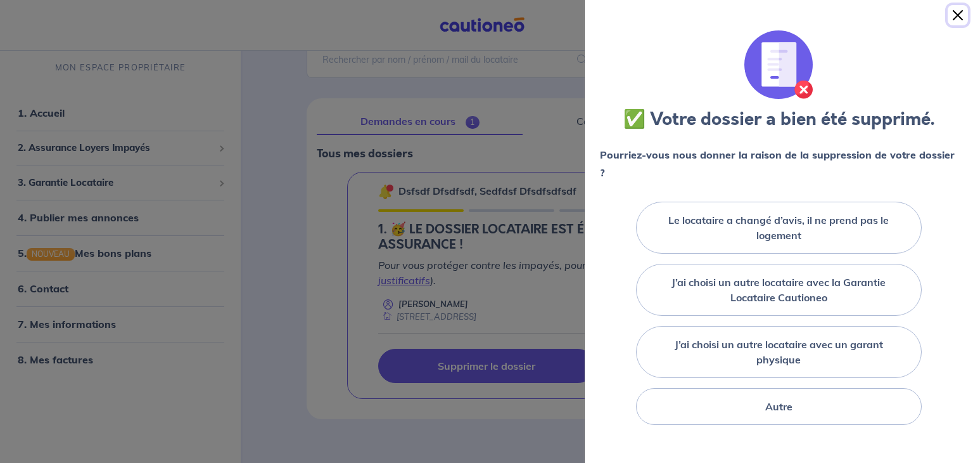
click at [959, 13] on button "Close" at bounding box center [958, 15] width 20 height 20
